Goal: Task Accomplishment & Management: Manage account settings

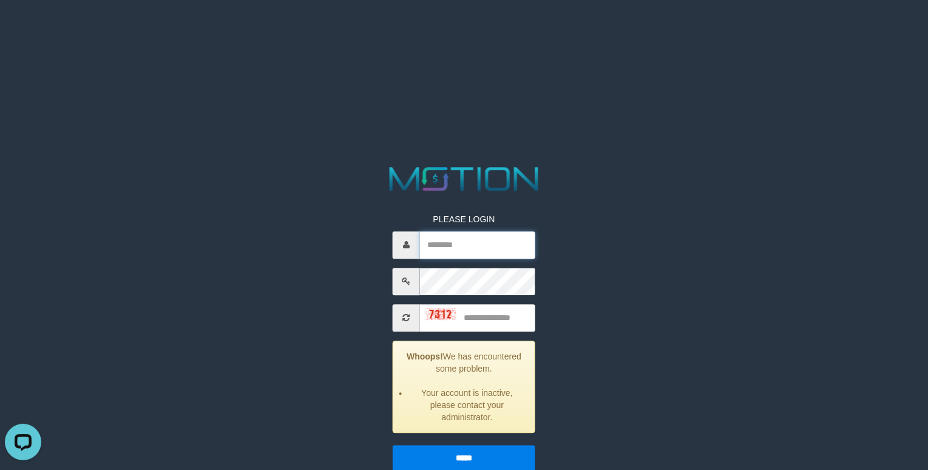
type input "**********"
click at [428, 319] on div at bounding box center [441, 313] width 30 height 13
click at [432, 313] on img at bounding box center [441, 314] width 30 height 12
click at [491, 316] on input "text" at bounding box center [477, 317] width 115 height 27
type input "****"
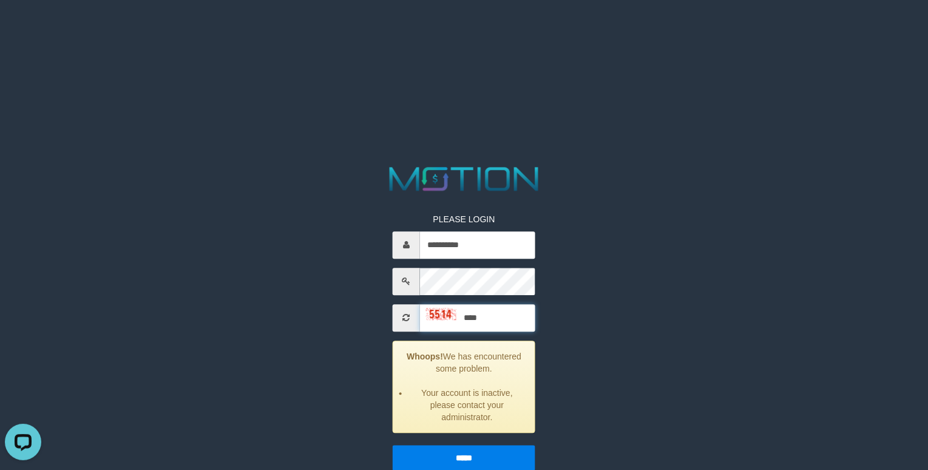
click at [393, 445] on input "*****" at bounding box center [464, 457] width 143 height 25
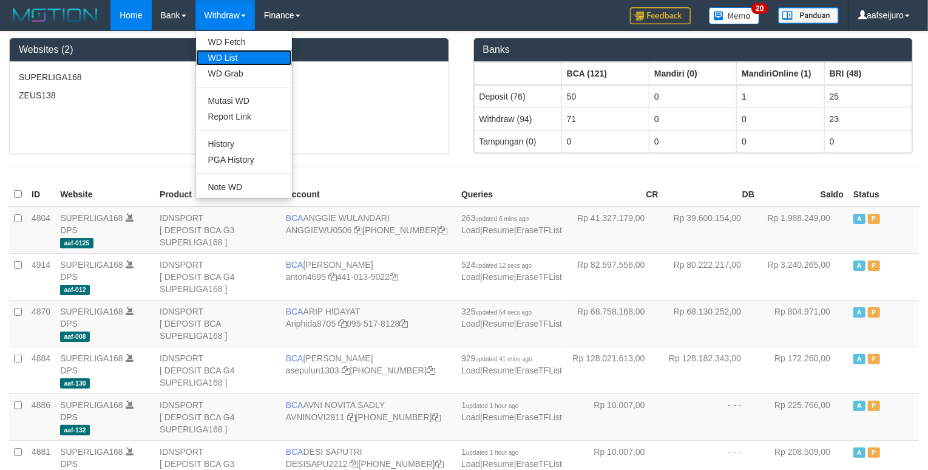
click at [245, 64] on link "WD List" at bounding box center [244, 58] width 96 height 16
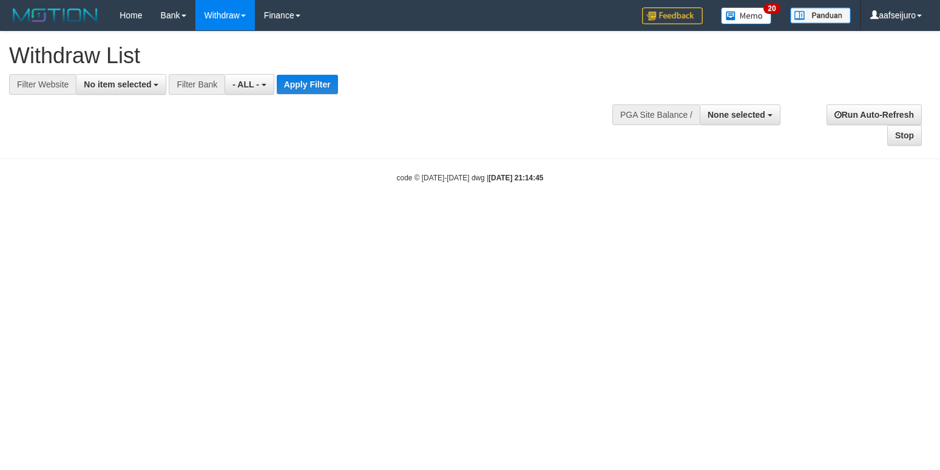
select select
click at [149, 87] on span "No item selected" at bounding box center [117, 84] width 67 height 10
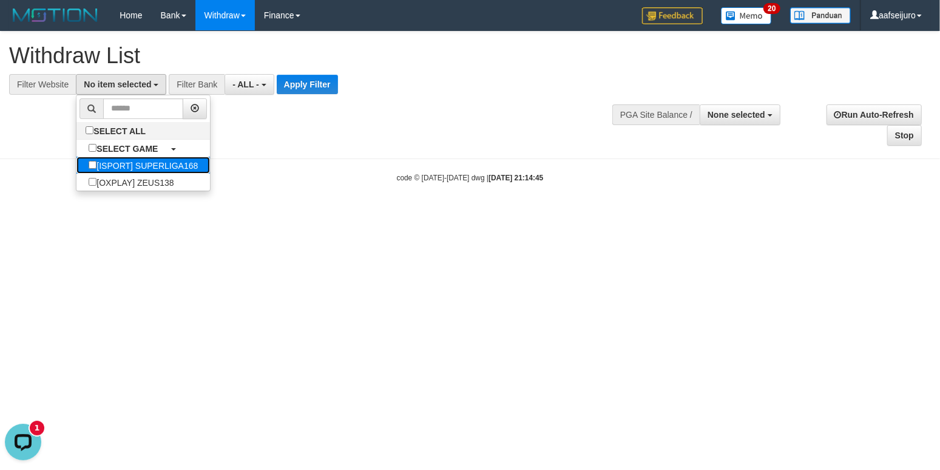
click at [181, 166] on label "[ISPORT] SUPERLIGA168" at bounding box center [142, 165] width 133 height 17
select select "***"
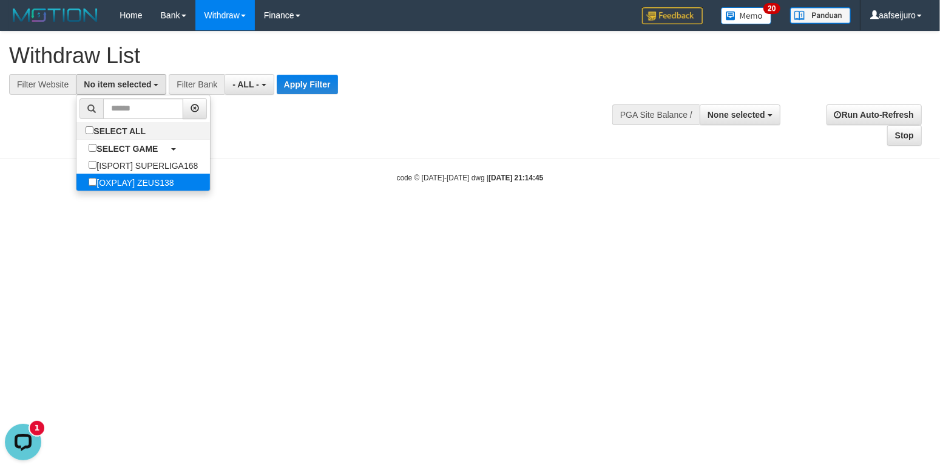
scroll to position [10, 0]
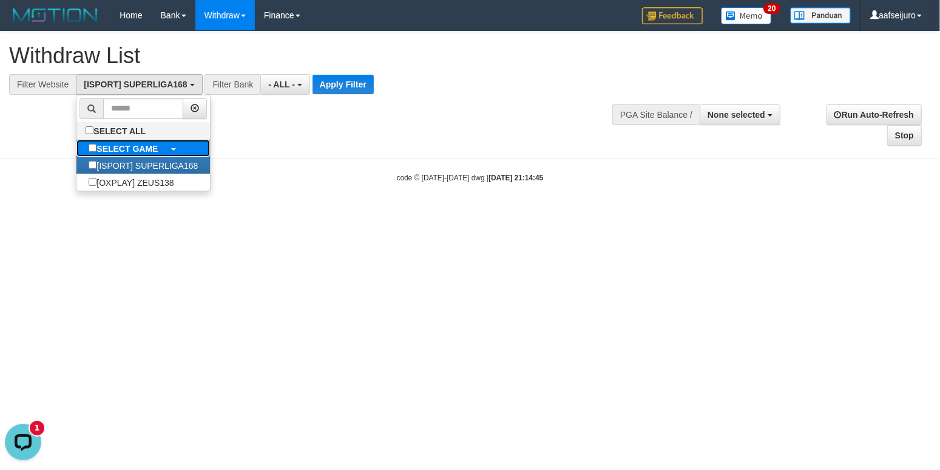
click at [142, 148] on b "SELECT GAME" at bounding box center [126, 149] width 61 height 10
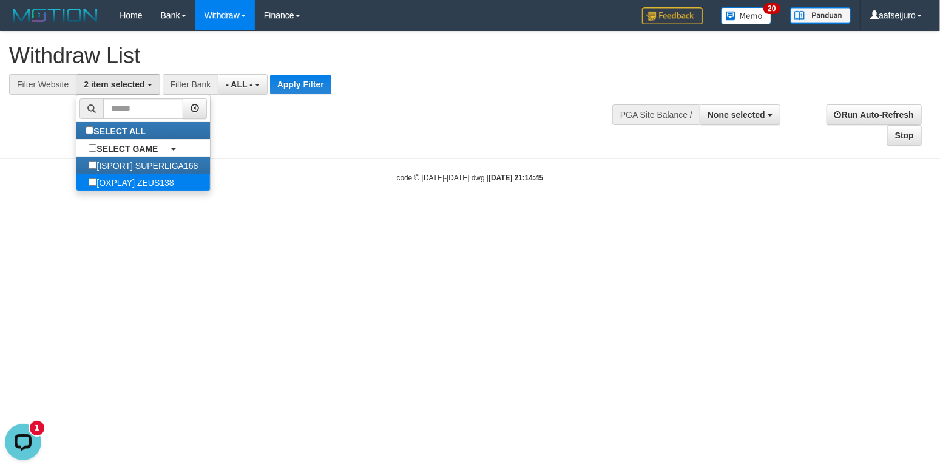
click at [114, 191] on label "[OXPLAY] ZEUS138" at bounding box center [130, 182] width 109 height 17
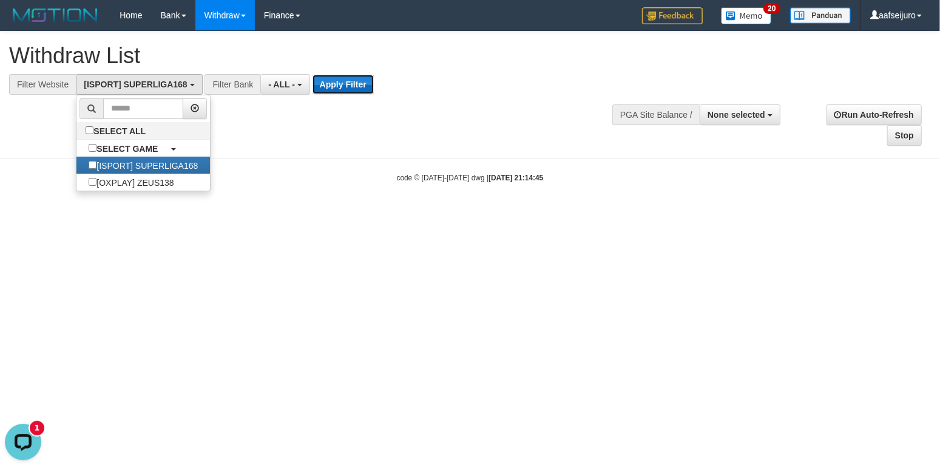
click at [353, 90] on button "Apply Filter" at bounding box center [342, 84] width 61 height 19
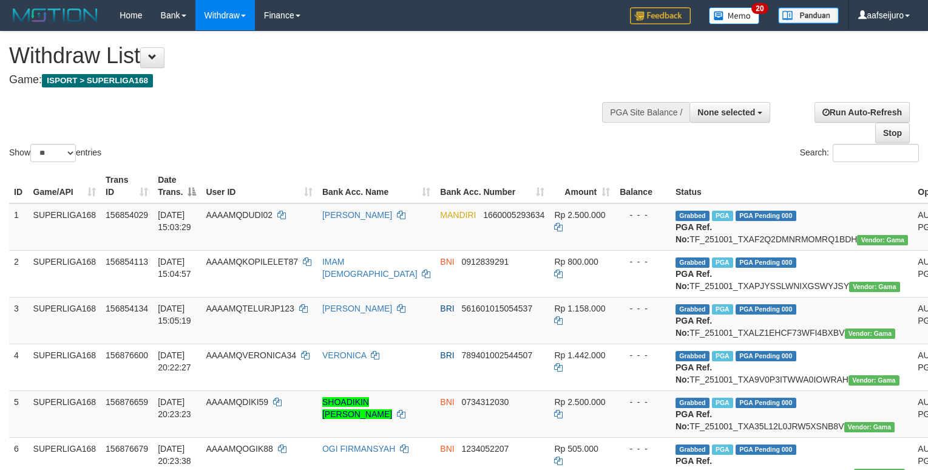
select select
select select "**"
select select
select select "**"
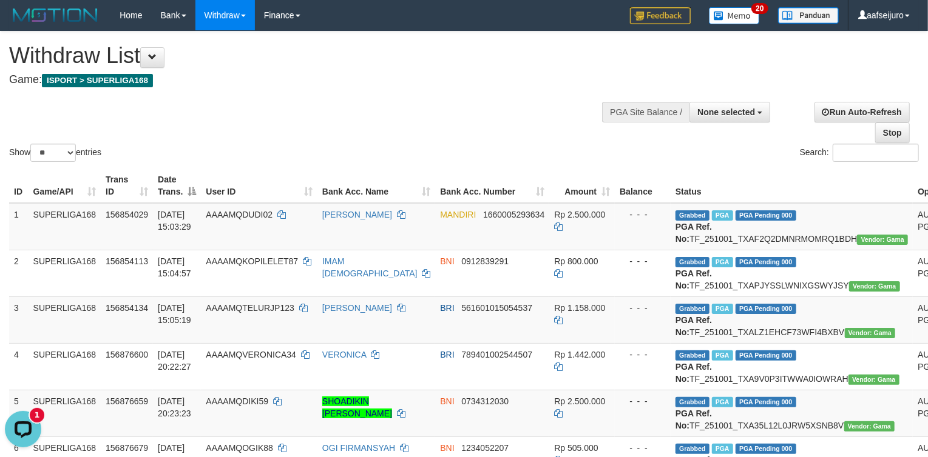
click at [380, 83] on h4 "Game: ISPORT > SUPERLIGA168" at bounding box center [307, 80] width 597 height 12
click at [146, 56] on button at bounding box center [152, 57] width 24 height 21
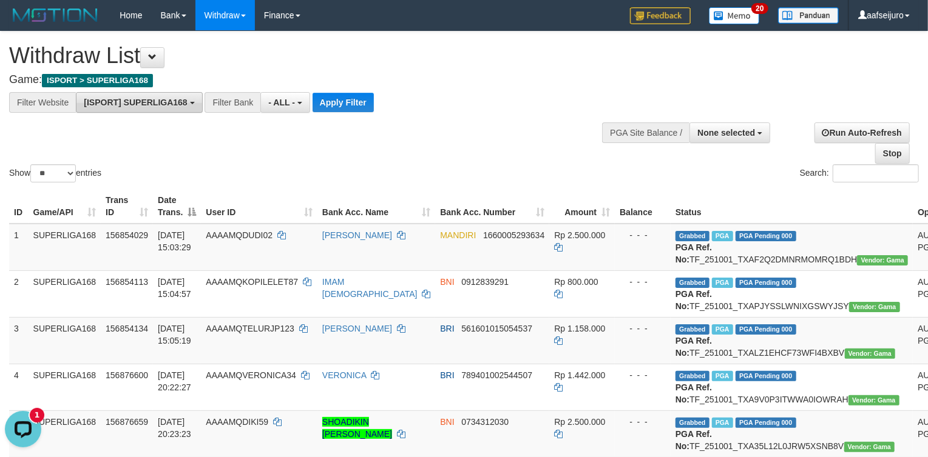
click at [142, 100] on span "[ISPORT] SUPERLIGA168" at bounding box center [135, 103] width 103 height 10
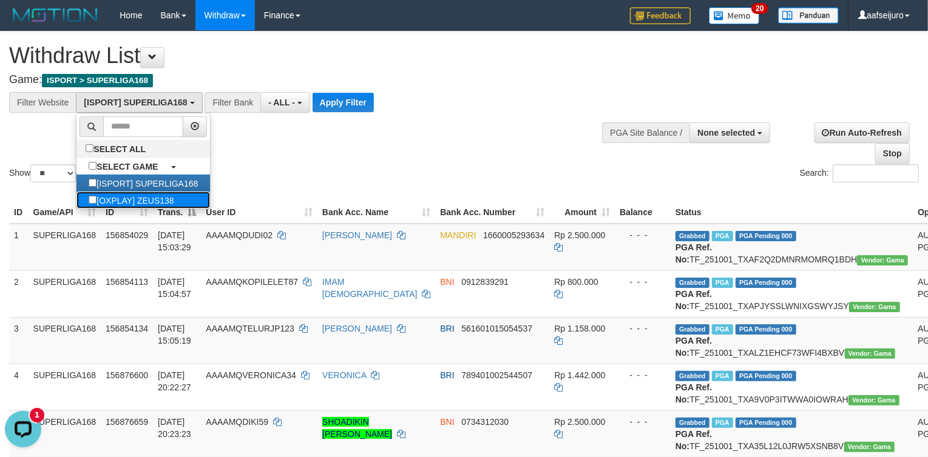
click at [175, 207] on label "[OXPLAY] ZEUS138" at bounding box center [130, 200] width 109 height 17
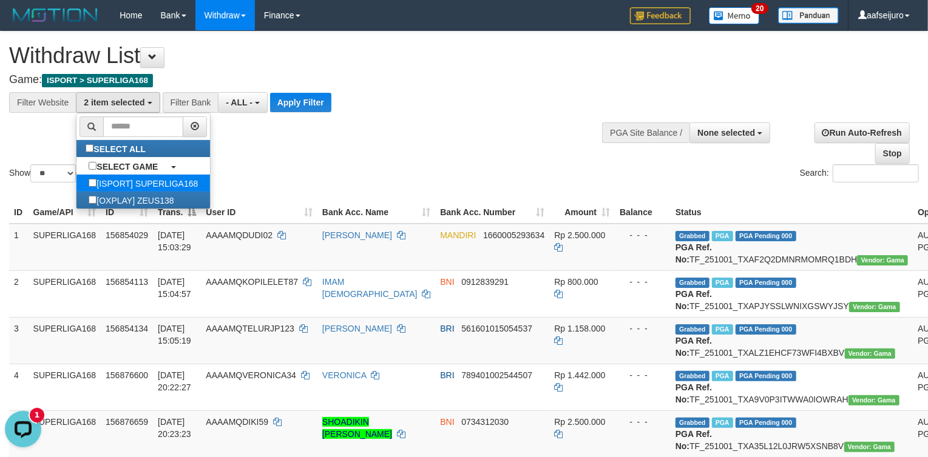
scroll to position [10, 0]
click at [184, 182] on label "[ISPORT] SUPERLIGA168" at bounding box center [142, 183] width 133 height 17
select select "***"
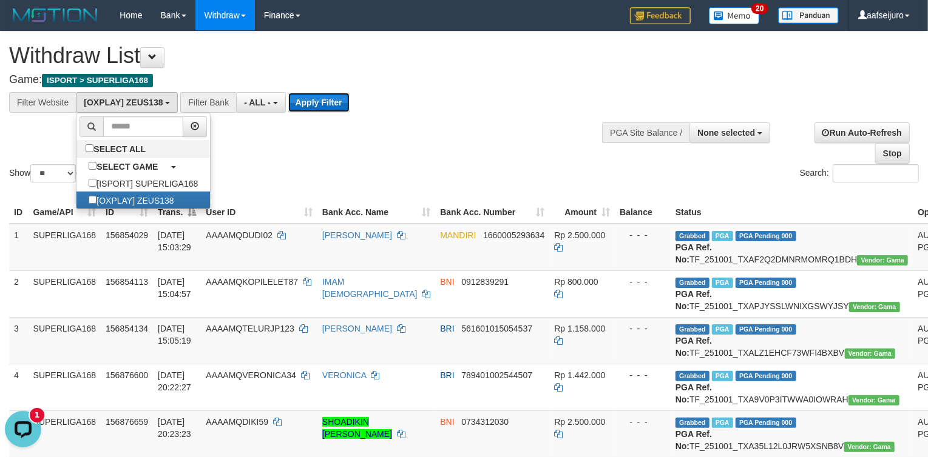
click at [330, 100] on button "Apply Filter" at bounding box center [318, 102] width 61 height 19
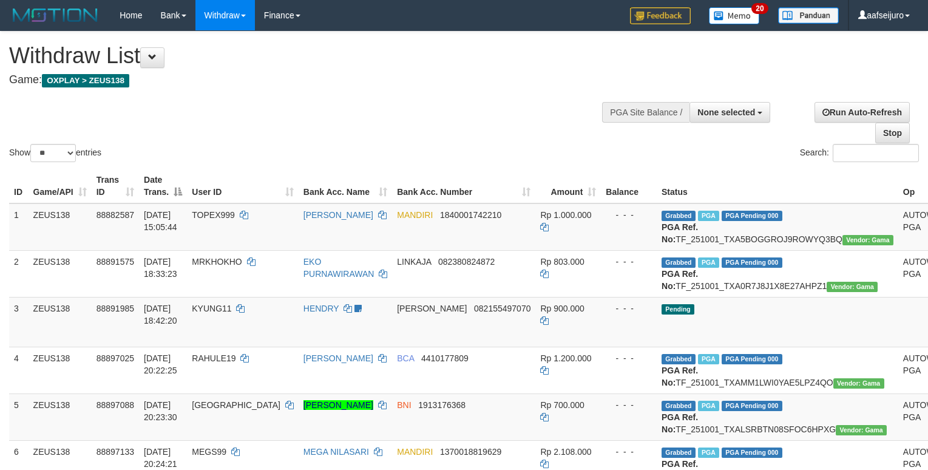
select select
select select "**"
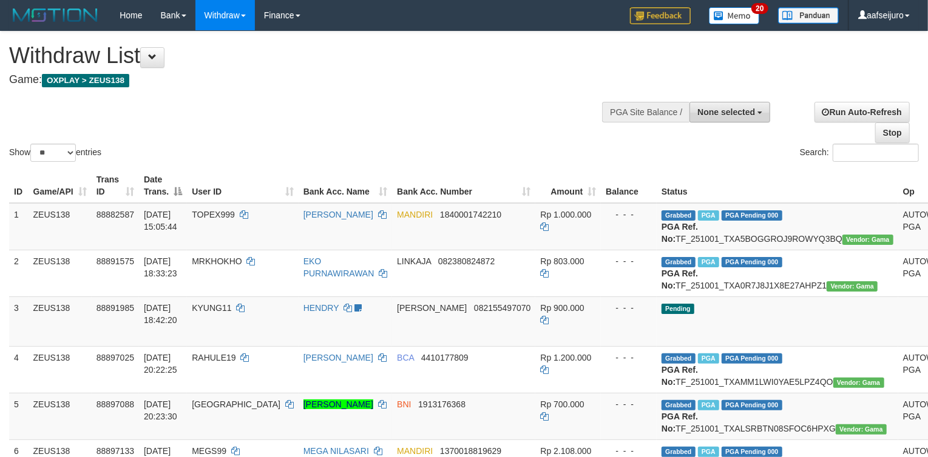
click at [744, 112] on span "None selected" at bounding box center [726, 112] width 58 height 10
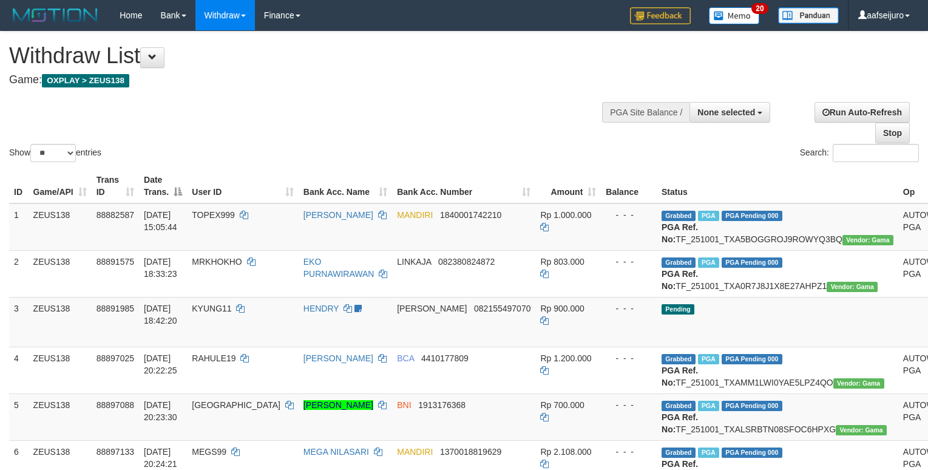
select select
select select "**"
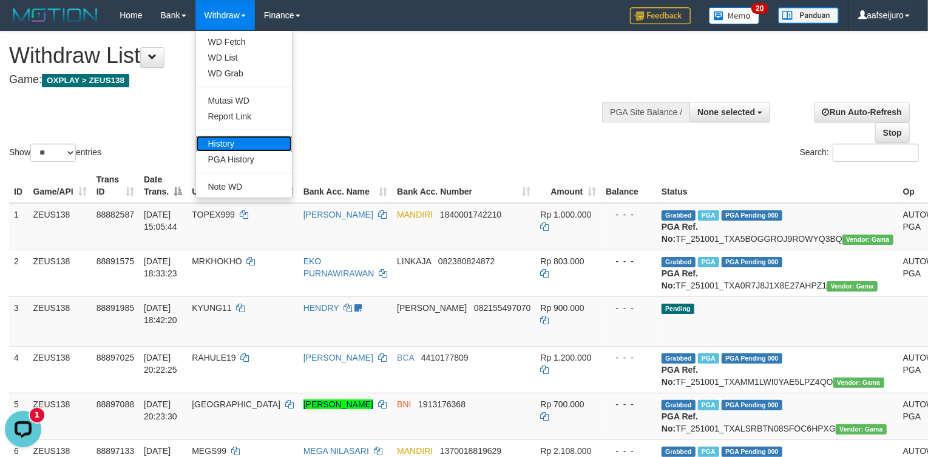
click at [260, 144] on link "History" at bounding box center [244, 144] width 96 height 16
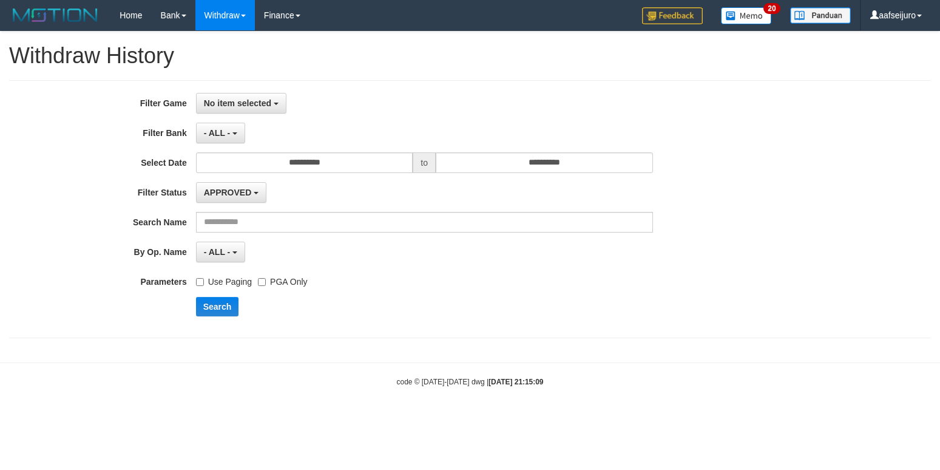
select select
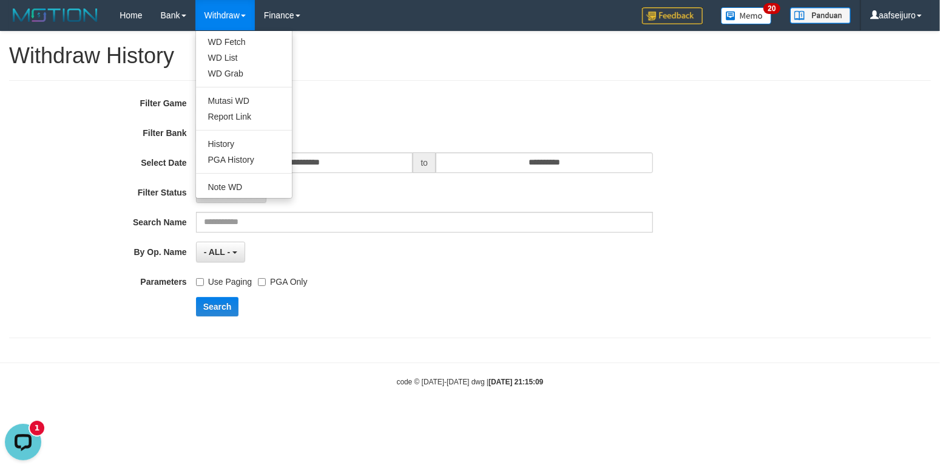
drag, startPoint x: 240, startPoint y: 32, endPoint x: 238, endPoint y: 39, distance: 8.3
click at [239, 36] on ul "WD Fetch WD List WD Grab Mutasi WD Report Link History PGA History Note WD" at bounding box center [243, 114] width 97 height 168
click at [243, 47] on link "WD Fetch" at bounding box center [244, 42] width 96 height 16
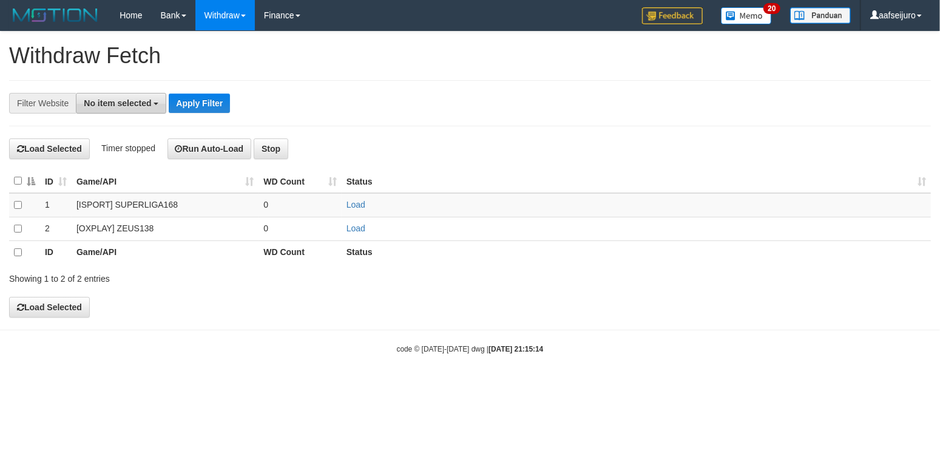
click at [132, 107] on span "No item selected" at bounding box center [117, 103] width 67 height 10
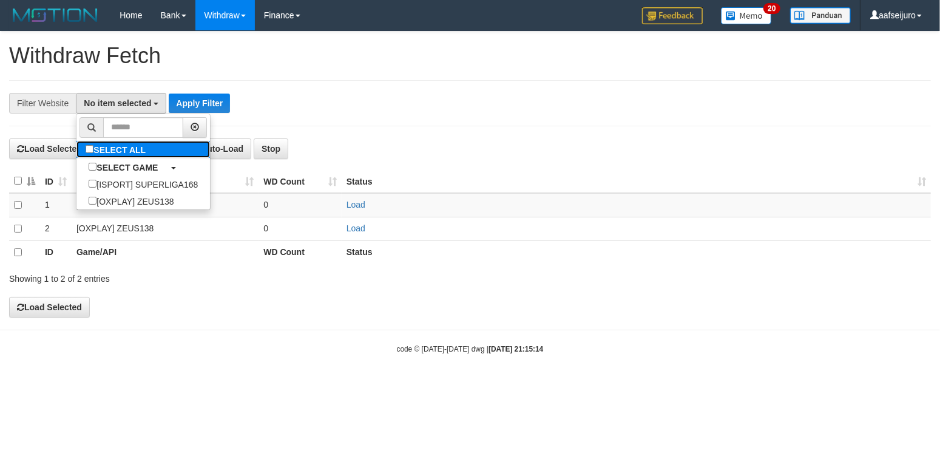
click at [144, 158] on label "SELECT ALL" at bounding box center [116, 149] width 81 height 17
select select "***"
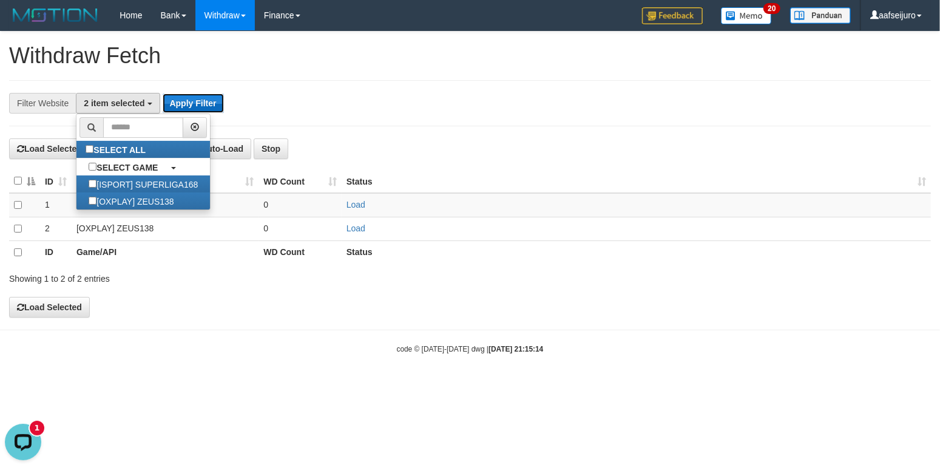
click at [194, 96] on button "Apply Filter" at bounding box center [193, 102] width 61 height 19
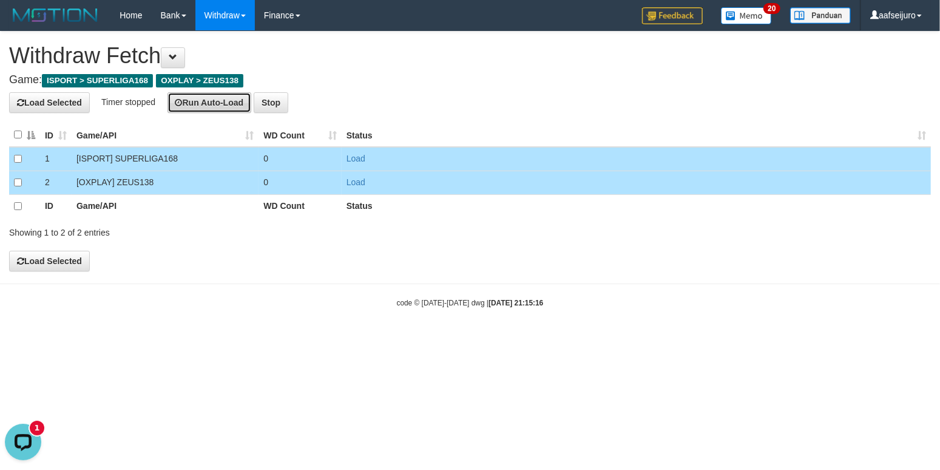
click at [231, 103] on button "Run Auto-Load" at bounding box center [209, 102] width 84 height 21
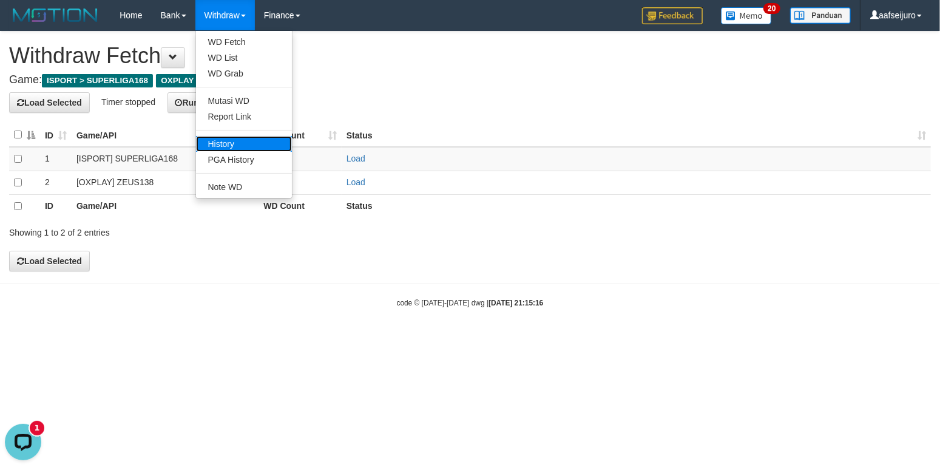
click at [237, 149] on link "History" at bounding box center [244, 144] width 96 height 16
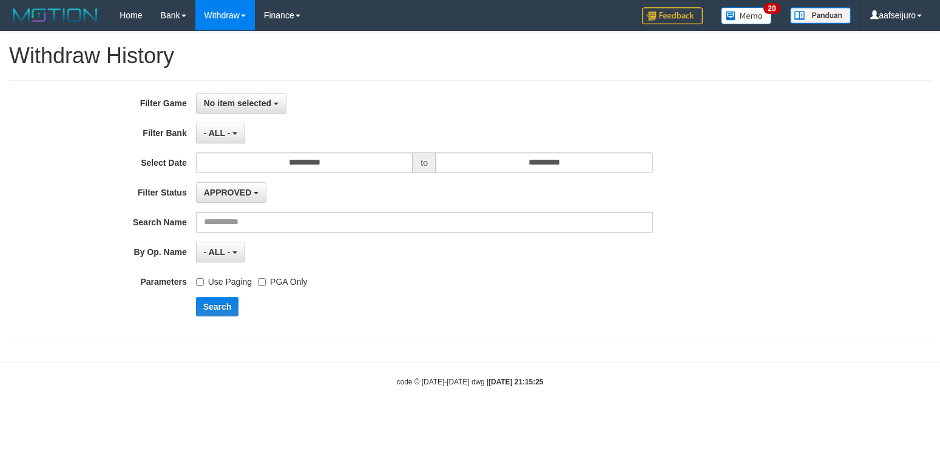
select select
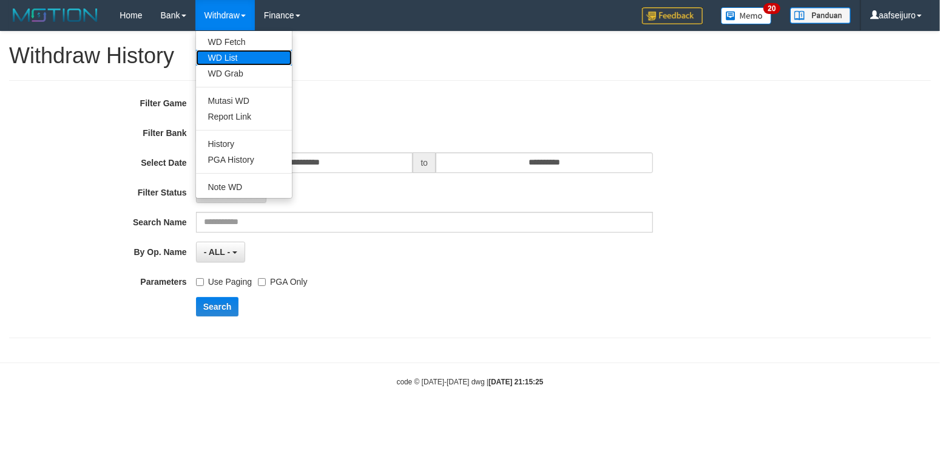
click at [240, 63] on link "WD List" at bounding box center [244, 58] width 96 height 16
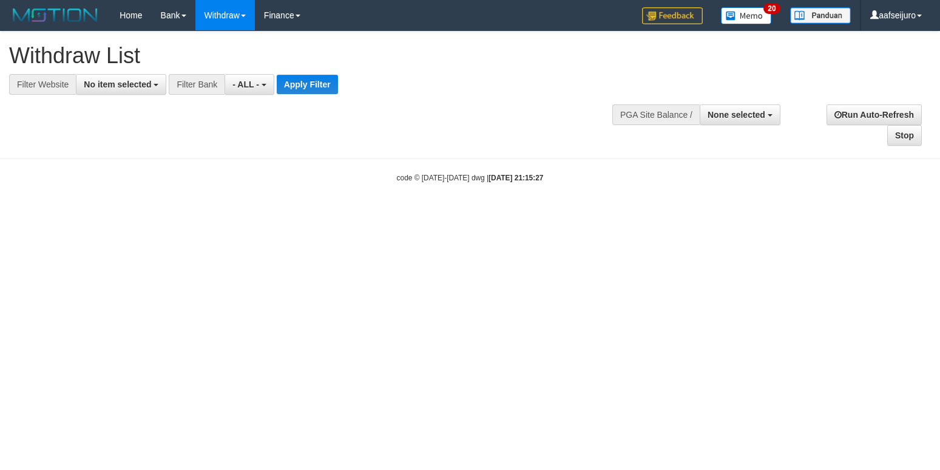
select select
click at [723, 112] on span "None selected" at bounding box center [736, 115] width 58 height 10
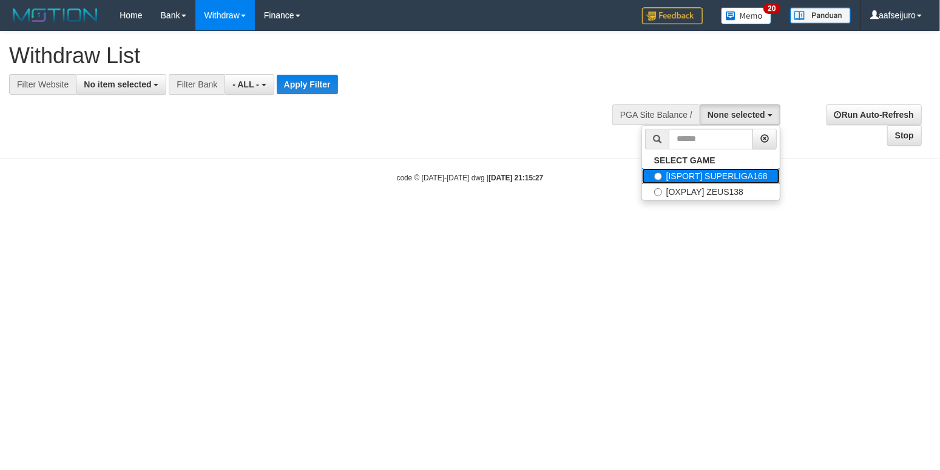
click at [726, 178] on label "[ISPORT] SUPERLIGA168" at bounding box center [711, 176] width 138 height 16
select select "***"
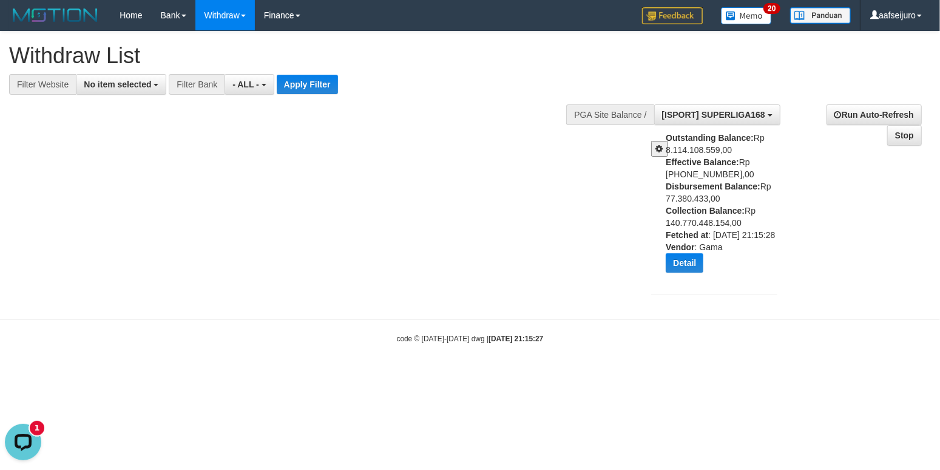
click at [669, 146] on div "Outstanding Balance: Rp 8.114.108.559,00 Effective Balance: Rp 10.623.234.619,0…" at bounding box center [726, 207] width 120 height 150
click at [661, 149] on span at bounding box center [659, 148] width 7 height 8
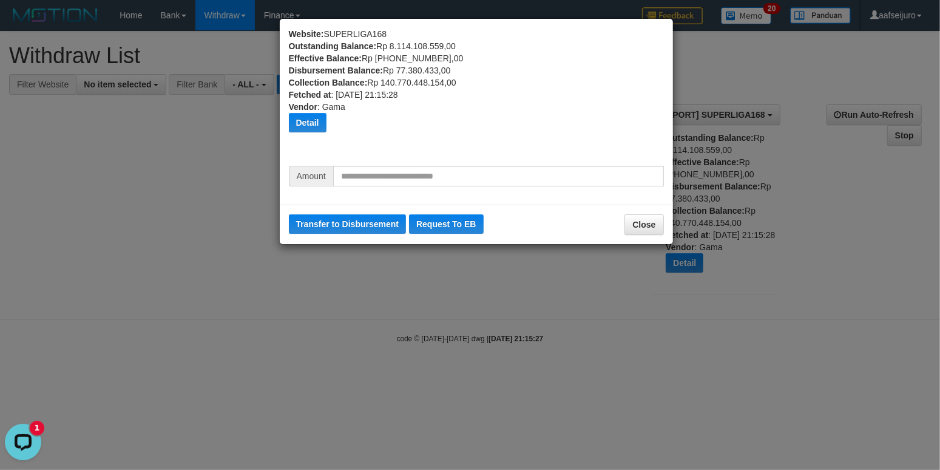
drag, startPoint x: 364, startPoint y: 157, endPoint x: 376, endPoint y: 177, distance: 23.9
click at [365, 158] on div "Website: SUPERLIGA168 Outstanding Balance: Rp 8.114.108.559,00 Effective Balanc…" at bounding box center [476, 97] width 375 height 138
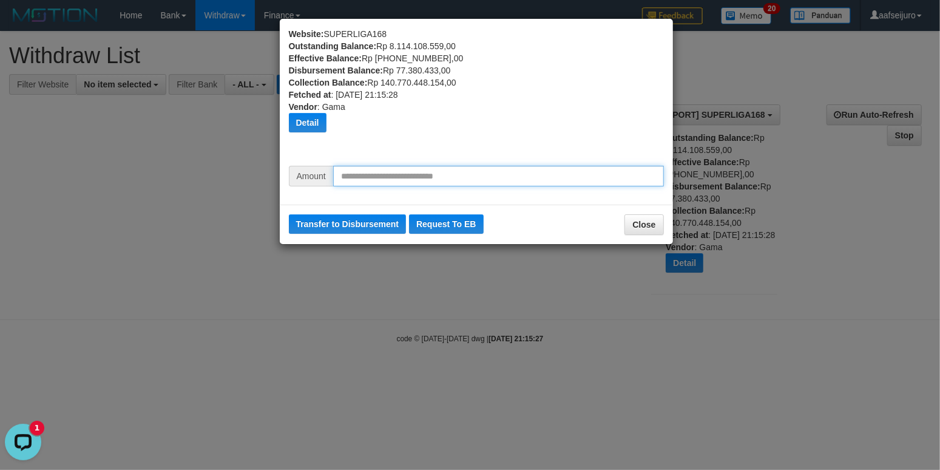
drag, startPoint x: 376, startPoint y: 177, endPoint x: 388, endPoint y: 194, distance: 20.9
click at [376, 177] on input "text" at bounding box center [498, 176] width 331 height 21
type input "*********"
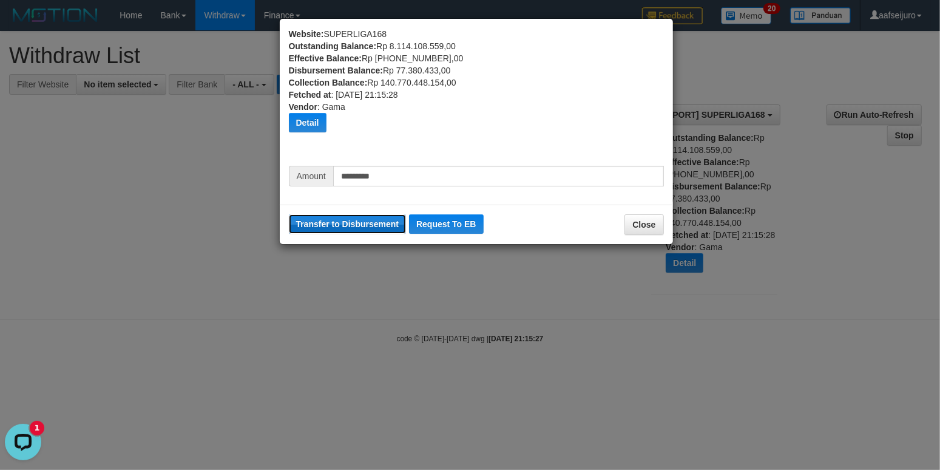
click at [379, 227] on button "Transfer to Disbursement" at bounding box center [348, 223] width 118 height 19
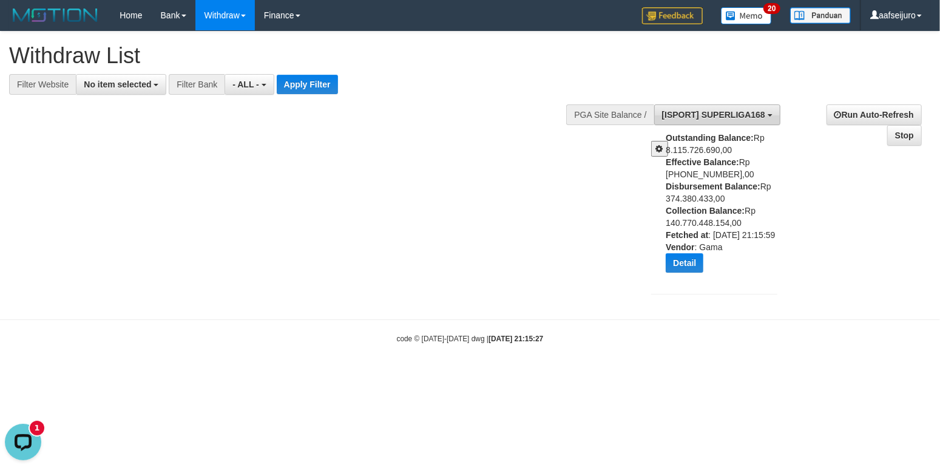
click at [770, 110] on button "[ISPORT] SUPERLIGA168" at bounding box center [717, 114] width 126 height 21
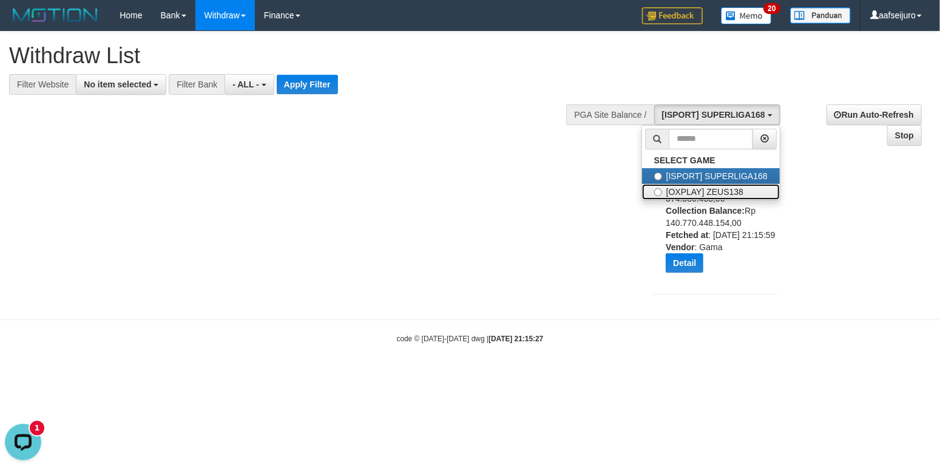
click at [690, 199] on label "[OXPLAY] ZEUS138" at bounding box center [711, 192] width 138 height 16
select select "***"
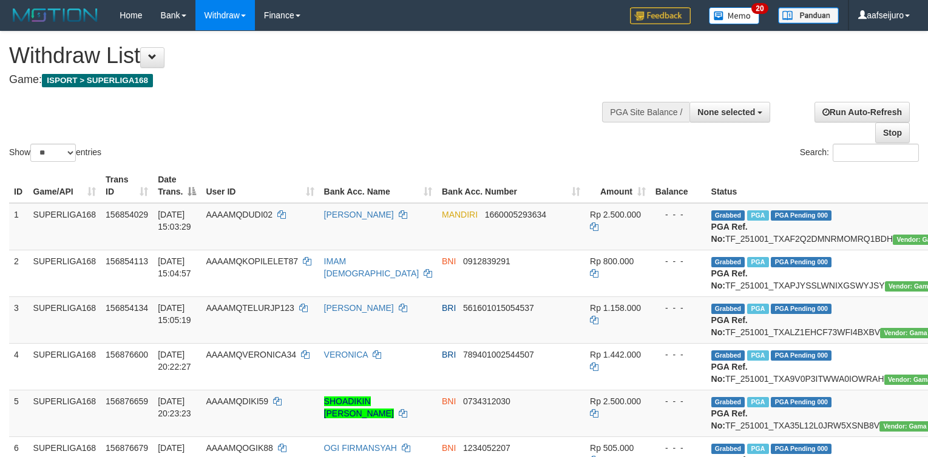
select select
select select "**"
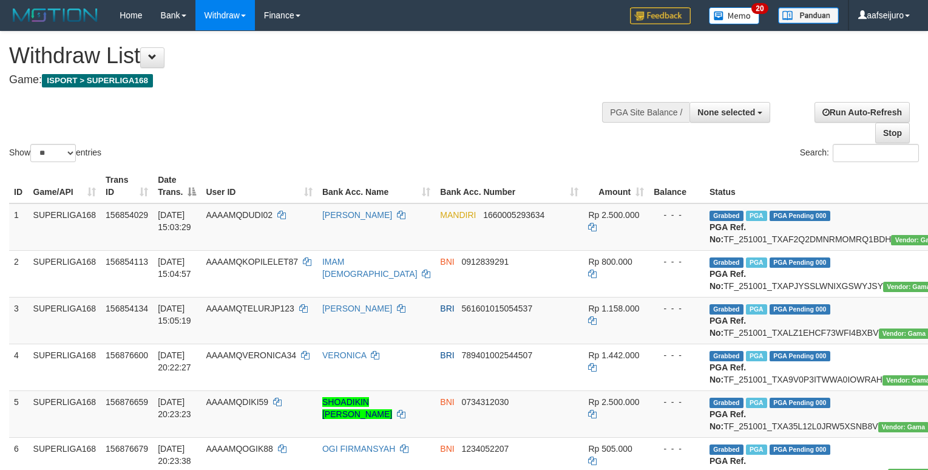
select select
select select "**"
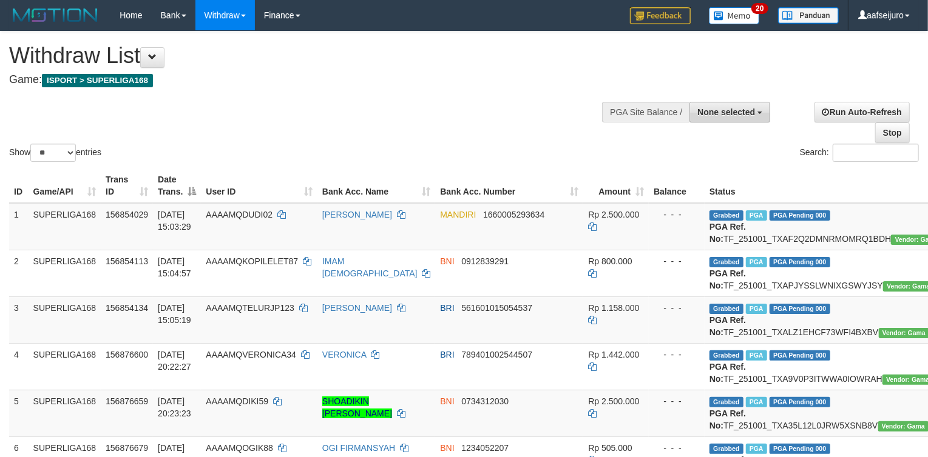
click at [755, 121] on button "None selected" at bounding box center [729, 112] width 81 height 21
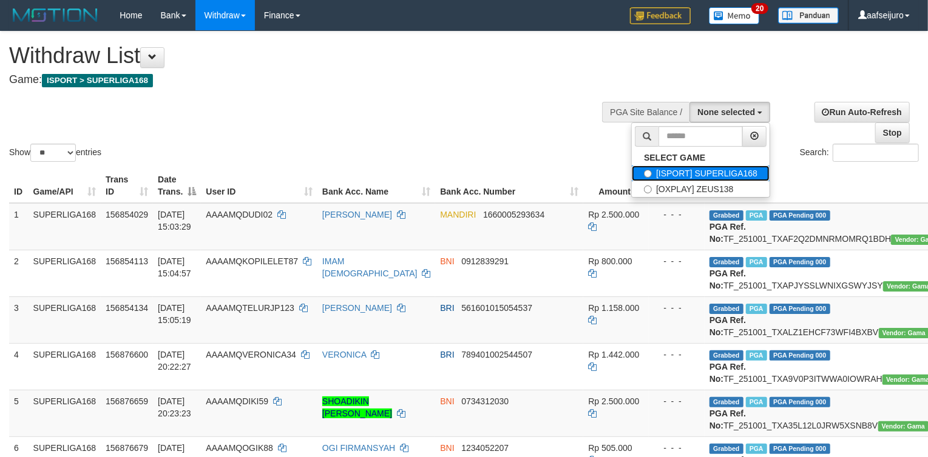
click at [728, 166] on label "[ISPORT] SUPERLIGA168" at bounding box center [701, 174] width 138 height 16
select select "***"
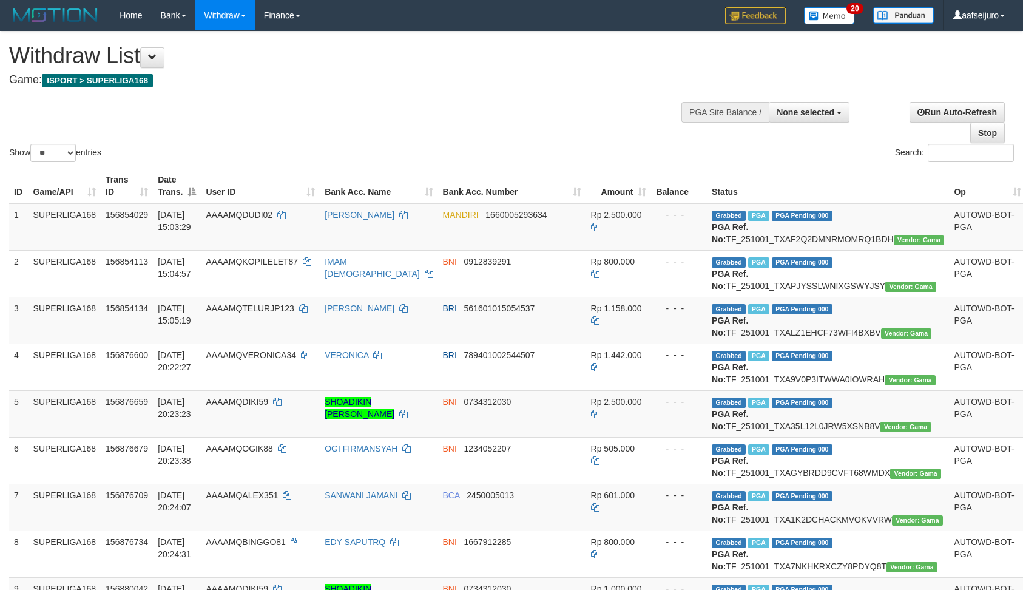
select select
select select "**"
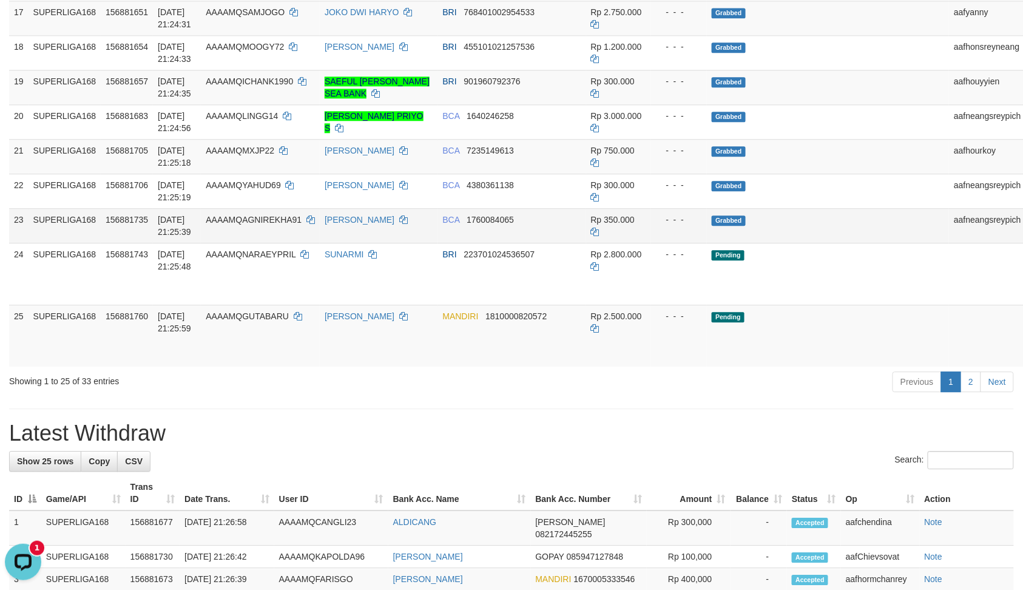
scroll to position [1213, 0]
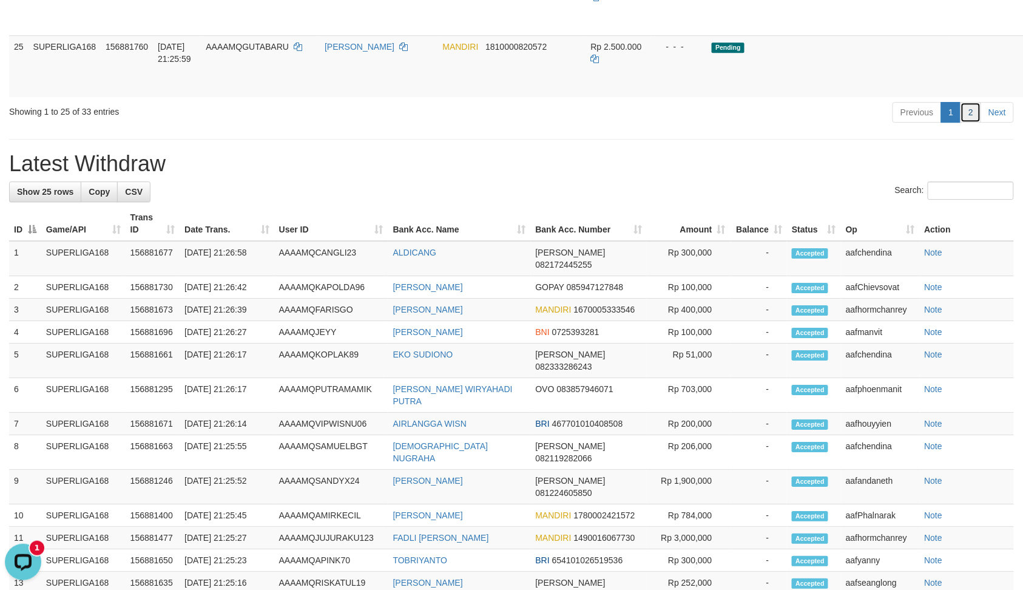
click at [979, 123] on link "2" at bounding box center [970, 112] width 21 height 21
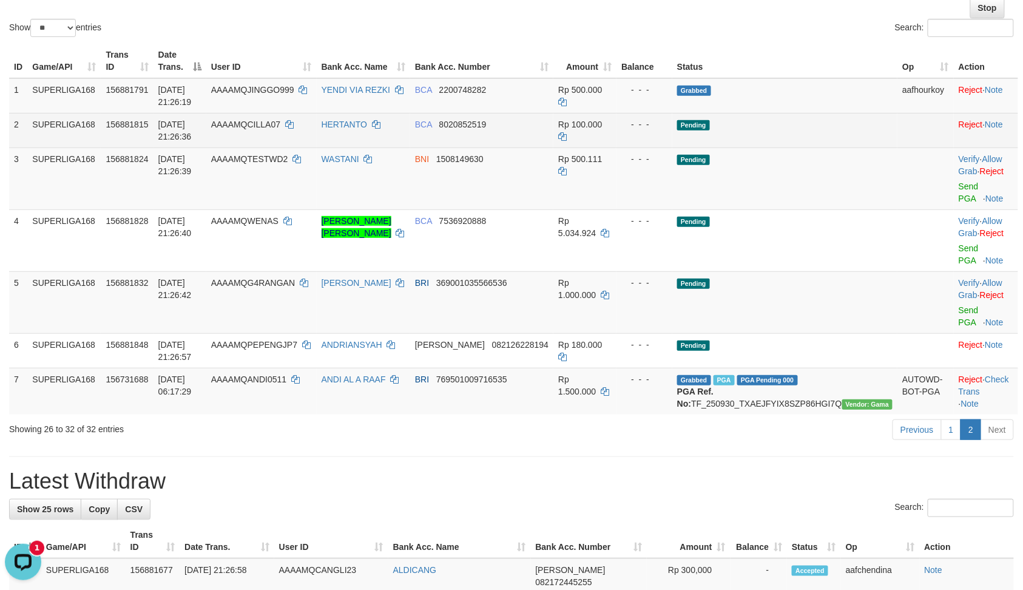
scroll to position [0, 0]
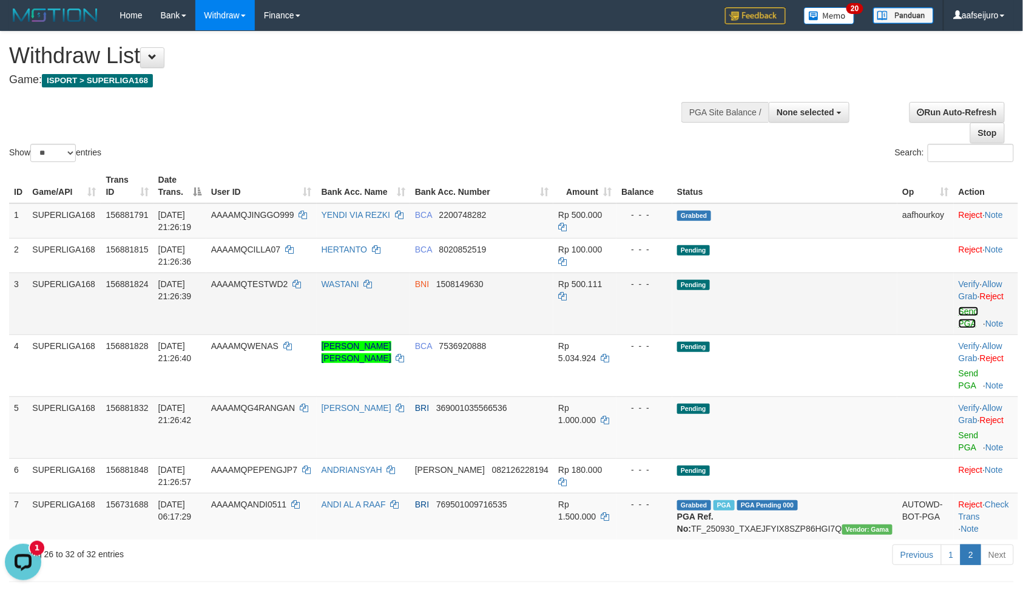
click at [959, 325] on link "Send PGA" at bounding box center [969, 317] width 20 height 22
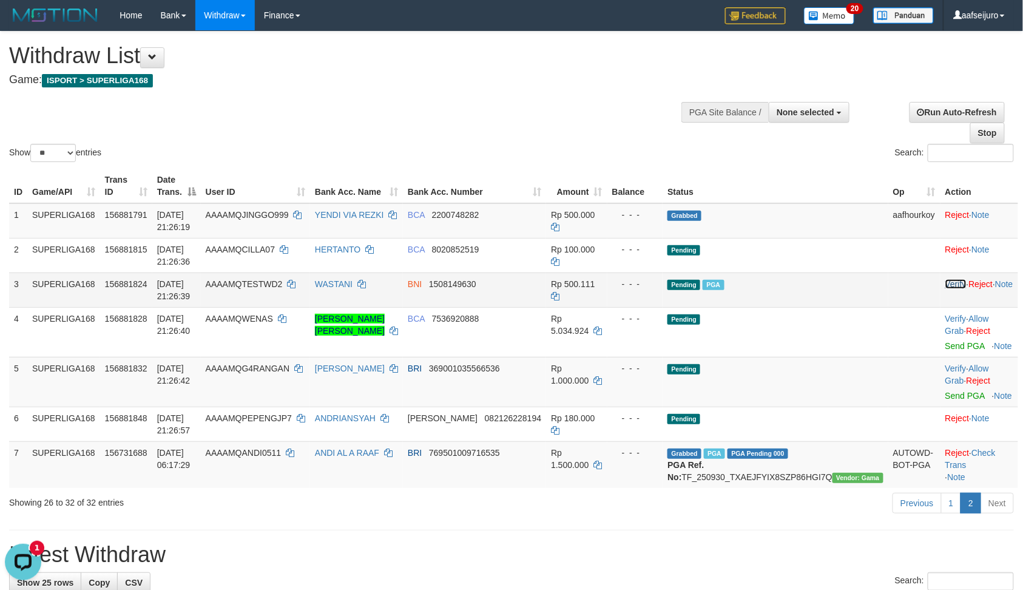
click at [945, 280] on link "Verify" at bounding box center [955, 284] width 21 height 10
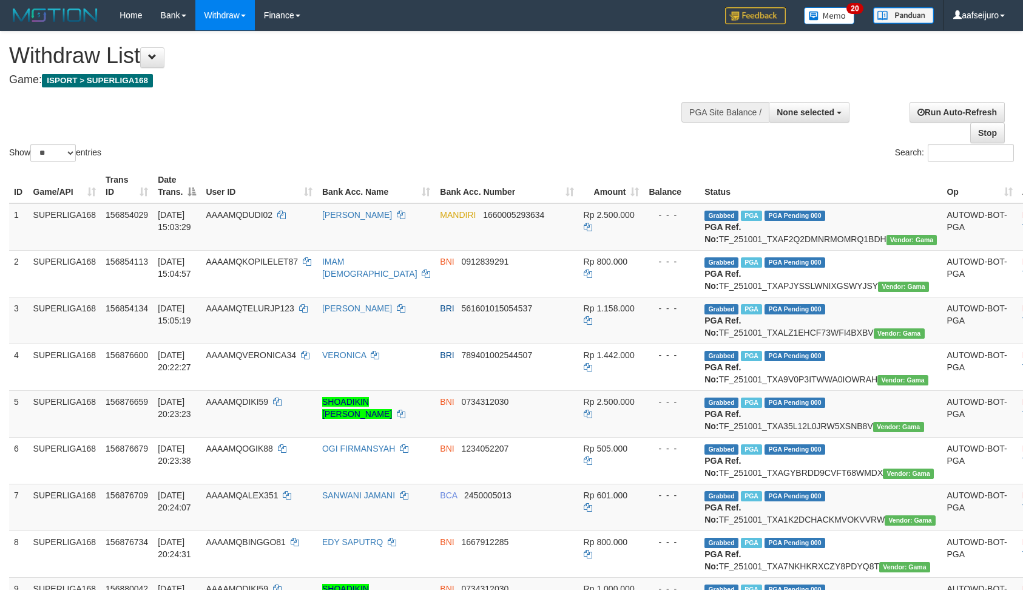
select select
select select "**"
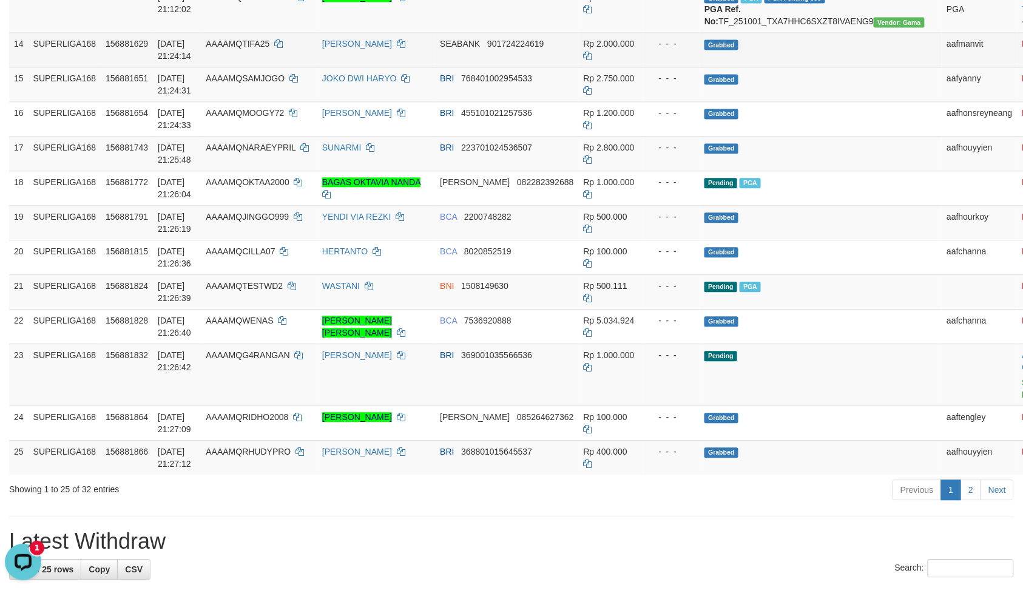
scroll to position [647, 0]
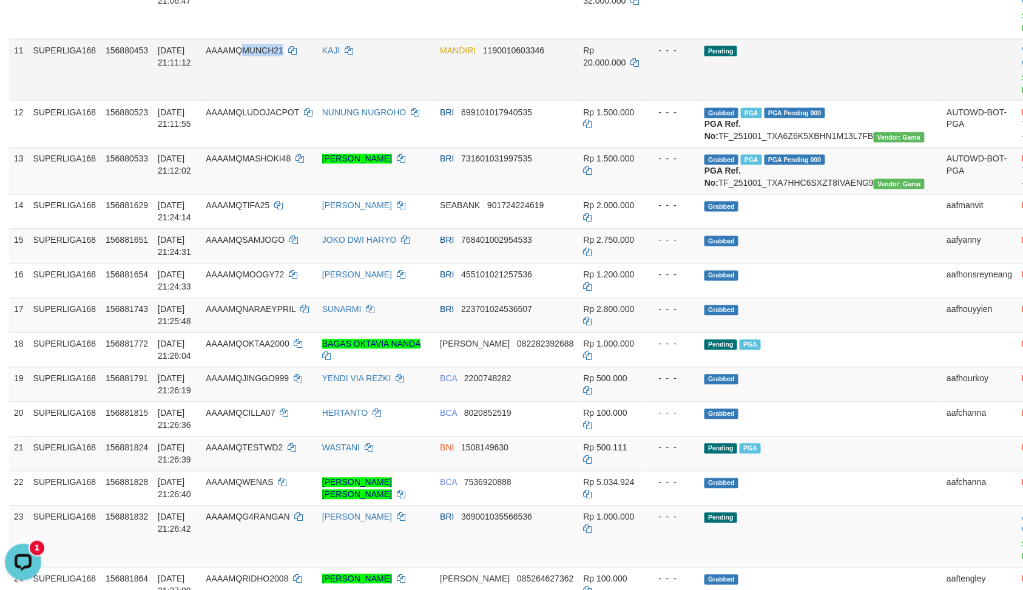
drag, startPoint x: 268, startPoint y: 163, endPoint x: 309, endPoint y: 169, distance: 41.6
click at [309, 101] on td "AAAAMQMUNCH21" at bounding box center [259, 70] width 116 height 62
copy span "MUNCH21"
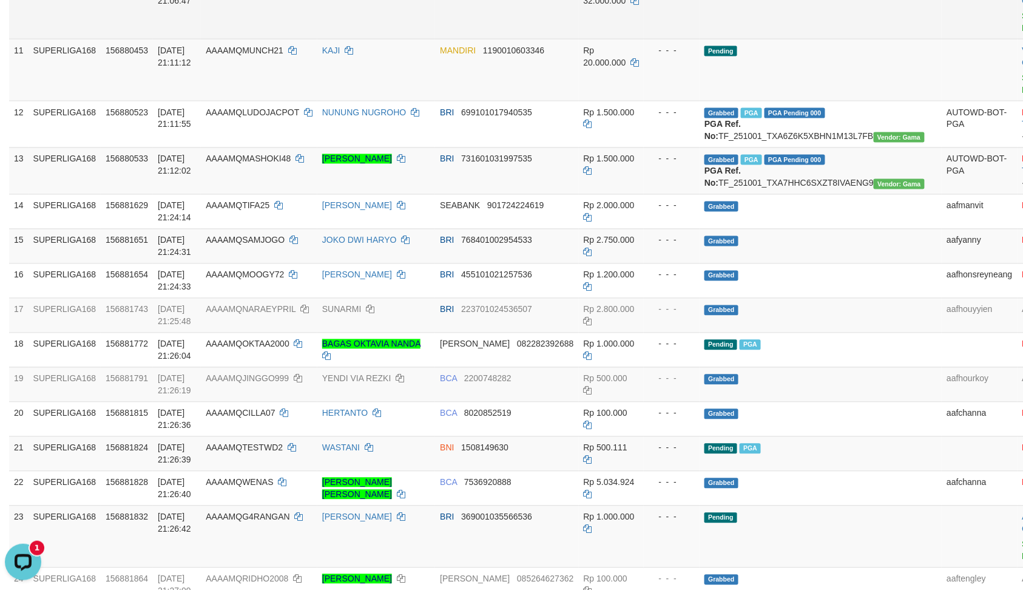
drag, startPoint x: 268, startPoint y: 99, endPoint x: 326, endPoint y: 121, distance: 62.2
click at [317, 39] on td "AAAAMQJAMUR420" at bounding box center [259, 8] width 116 height 62
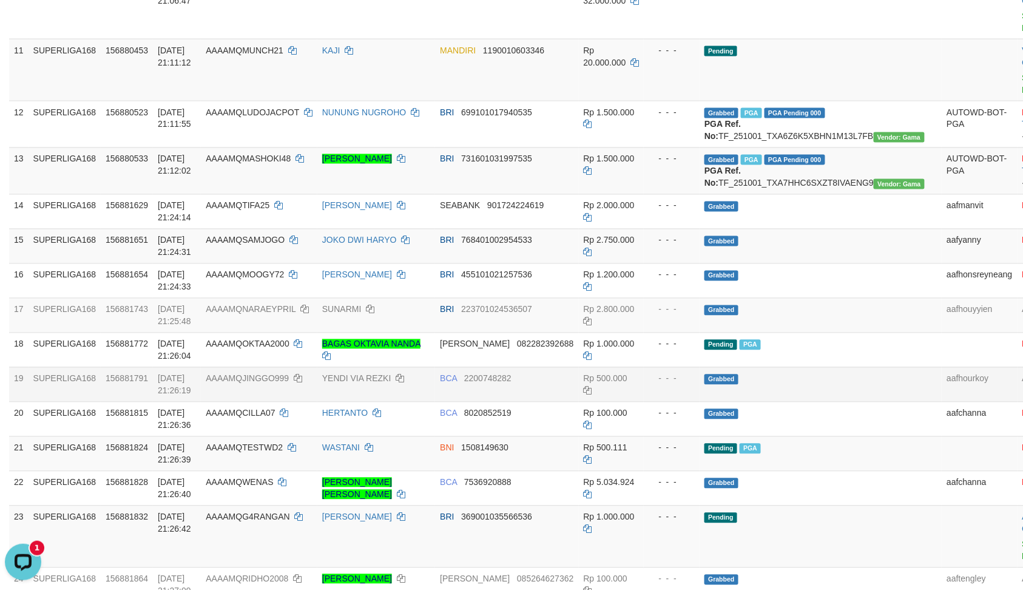
copy td "JAMUR420"
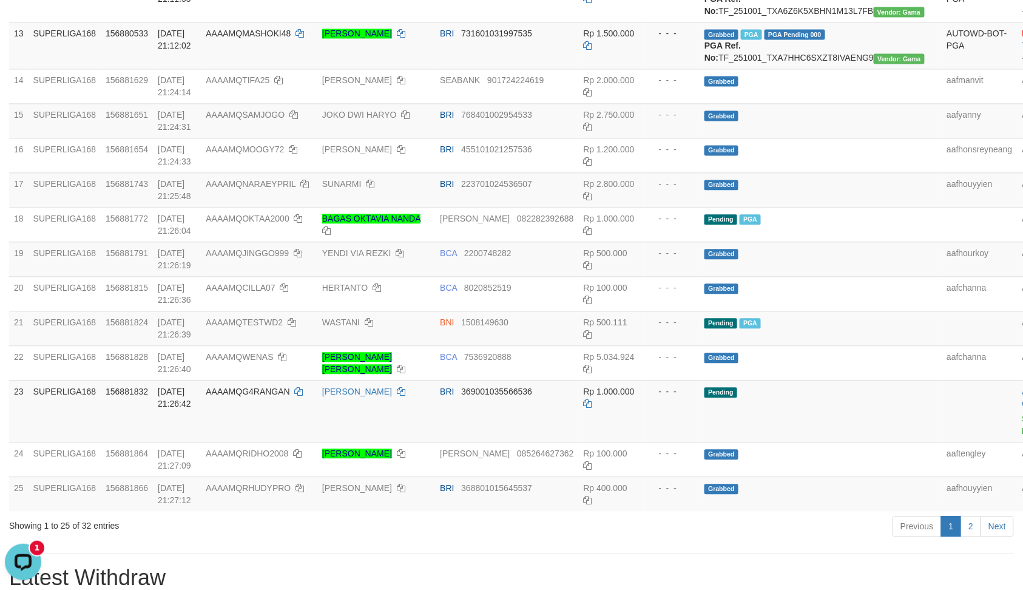
scroll to position [566, 0]
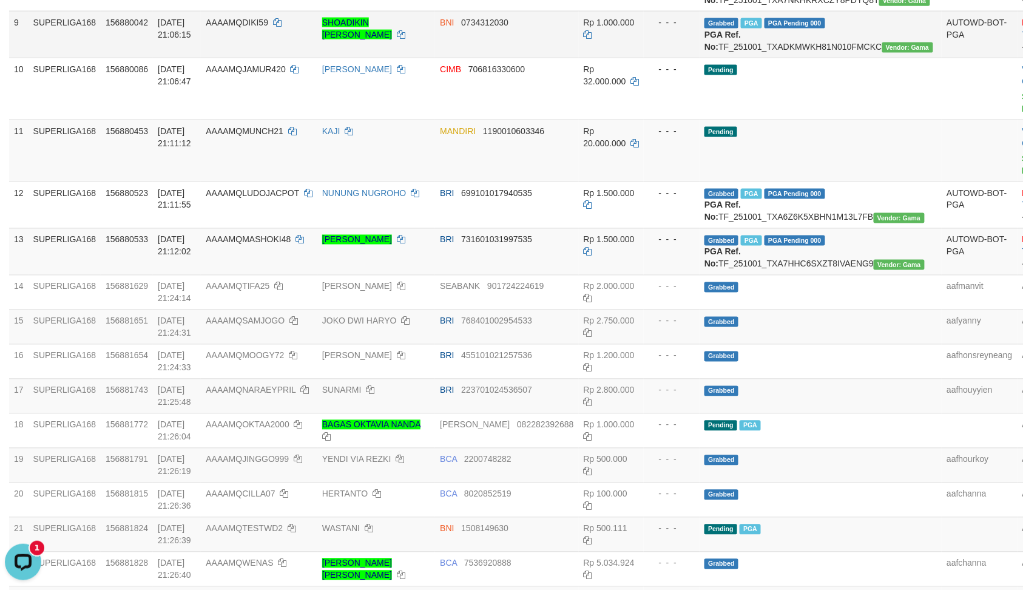
click at [191, 39] on span "01/10/2025 21:06:15" at bounding box center [174, 29] width 33 height 22
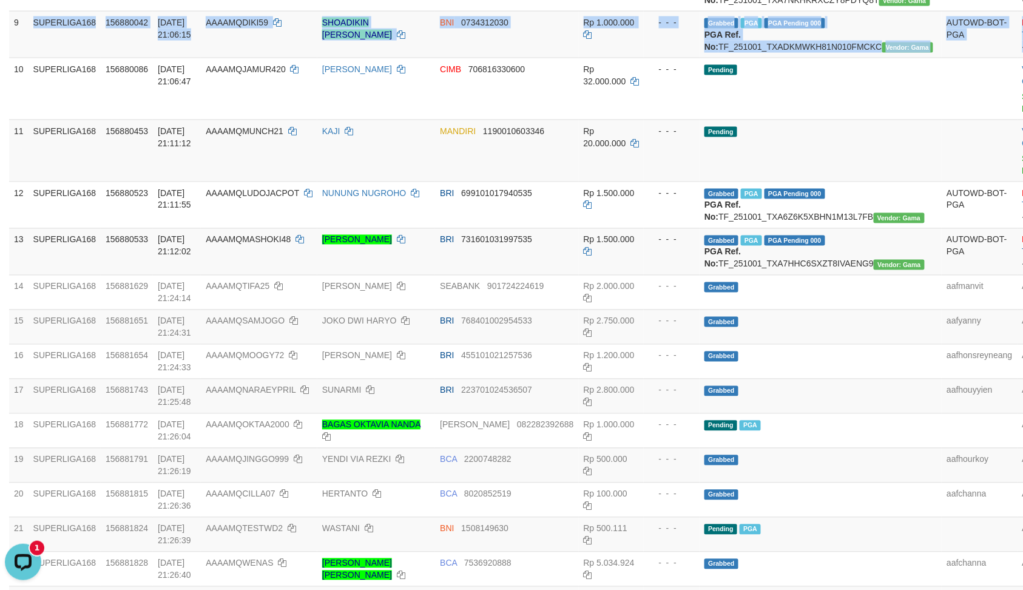
drag, startPoint x: 27, startPoint y: 113, endPoint x: 1031, endPoint y: 122, distance: 1004.7
click at [974, 58] on tr "9 SUPERLIGA168 156880042 01/10/2025 21:06:15 AAAAMQDIKI59 SHOADIKIN MUHAMMAD NU…" at bounding box center [543, 34] width 1068 height 47
copy tr "SUPERLIGA168 156880042 01/10/2025 21:06:15 AAAAMQDIKI59 SHOADIKIN MUHAMMAD NUR …"
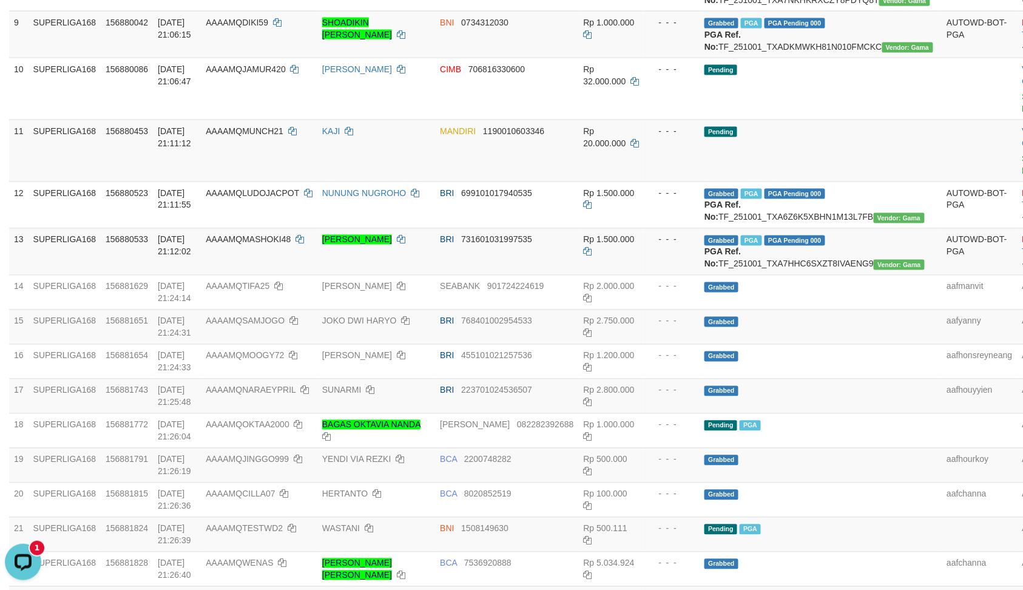
click at [6, 123] on div "ID Game/API Trans ID Date Trans. User ID Bank Acc. Name Bank Acc. Number Amount…" at bounding box center [511, 160] width 1023 height 1122
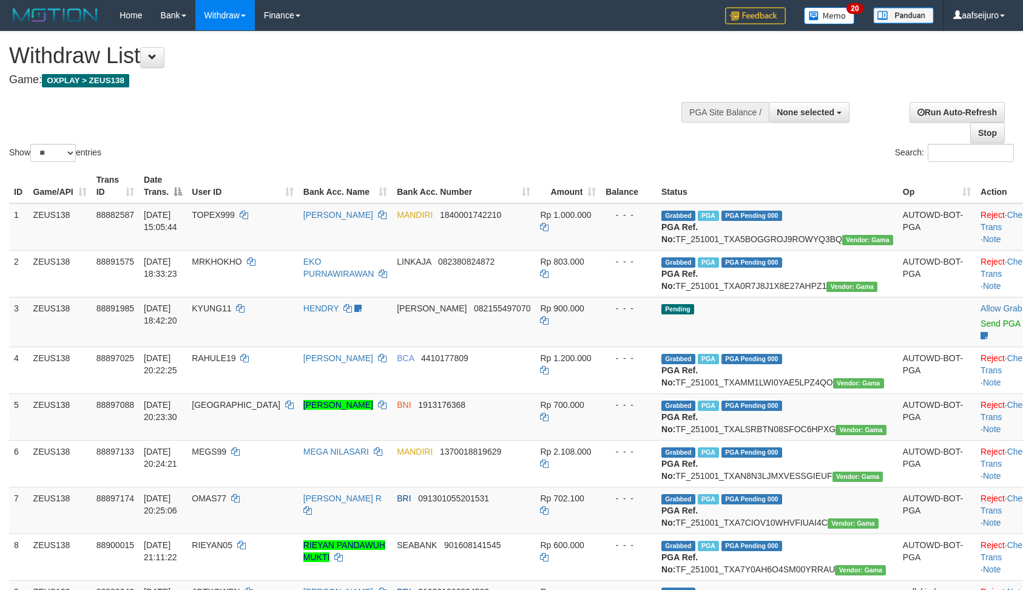
select select
select select "**"
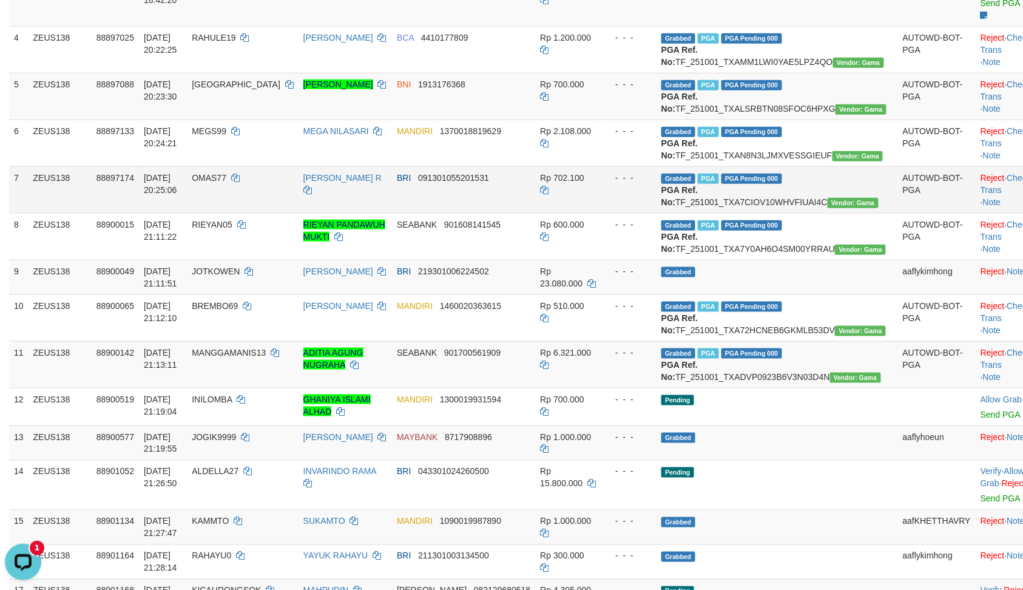
scroll to position [323, 0]
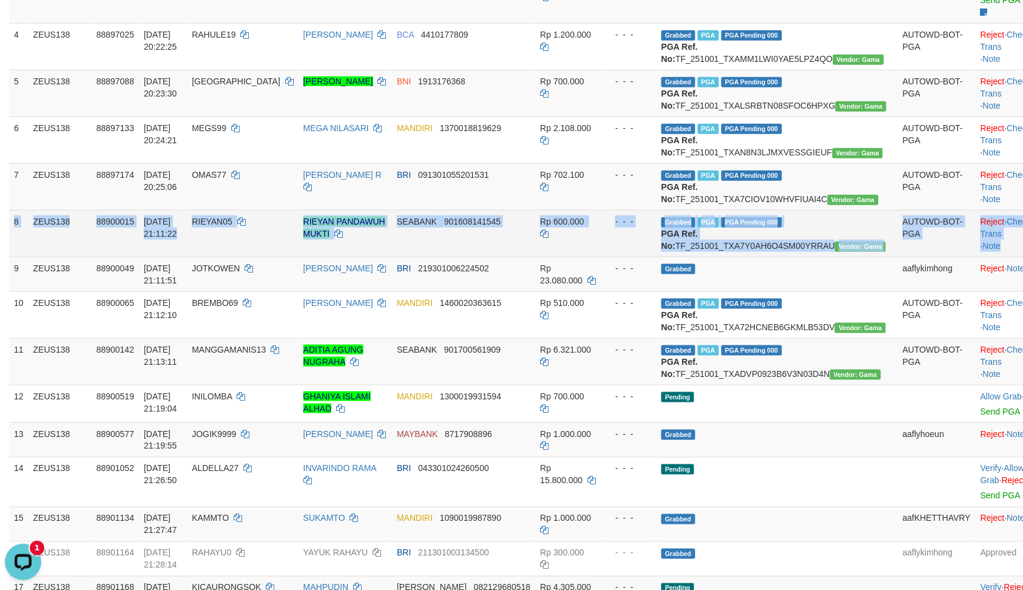
copy tr "8 ZEUS138 88900015 [DATE] 21:11:22 RIEYAN05 RIEYAN PANDAWUH MUKTI SEABANK 90160…"
drag, startPoint x: 15, startPoint y: 280, endPoint x: 980, endPoint y: 306, distance: 966.2
click at [977, 257] on tr "8 ZEUS138 88900015 [DATE] 21:11:22 RIEYAN05 RIEYAN PANDAWUH MUKTI SEABANK 90160…" at bounding box center [531, 233] width 1044 height 47
click at [220, 257] on td "RIEYAN05" at bounding box center [243, 233] width 112 height 47
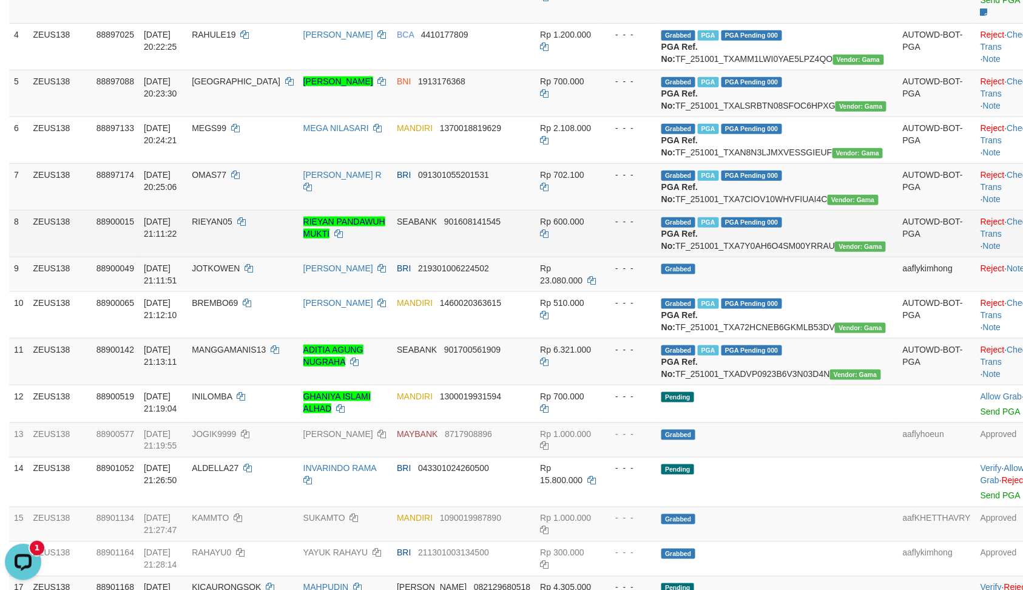
click at [187, 257] on td "[DATE] 21:11:22" at bounding box center [163, 233] width 48 height 47
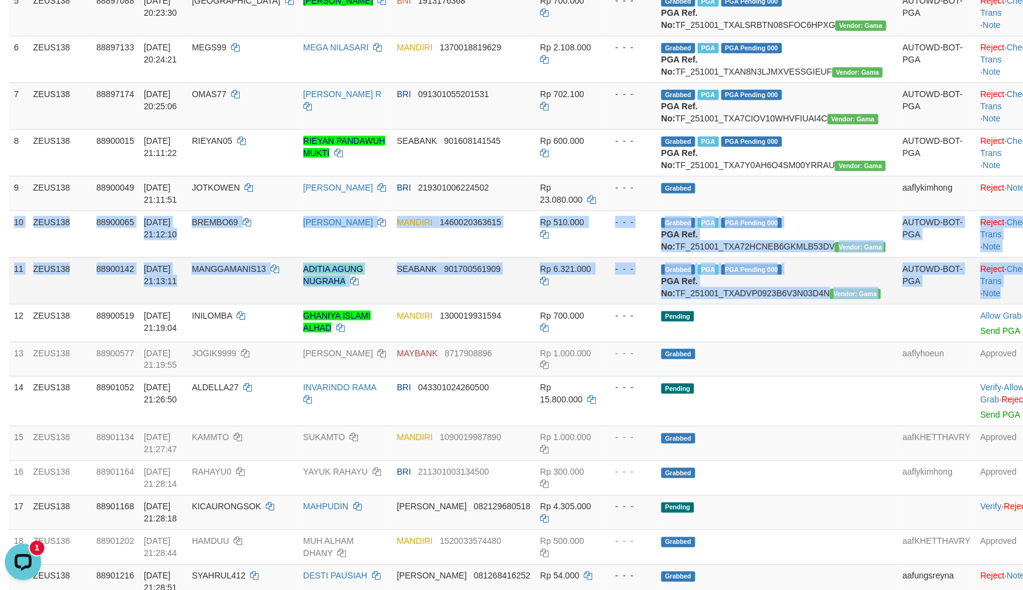
copy tbody "10 ZEUS138 88900065 01/10/2025 21:12:10 BREMBO69 AHMAD MUKLISIN MANDIRI 1460020…"
drag, startPoint x: 32, startPoint y: 297, endPoint x: 979, endPoint y: 380, distance: 950.1
click at [979, 380] on tbody "1 ZEUS138 88882587 01/10/2025 15:05:44 TOPEX999 ADITYA NOVIYANTO MANDIRI 184000…" at bounding box center [531, 310] width 1044 height 1022
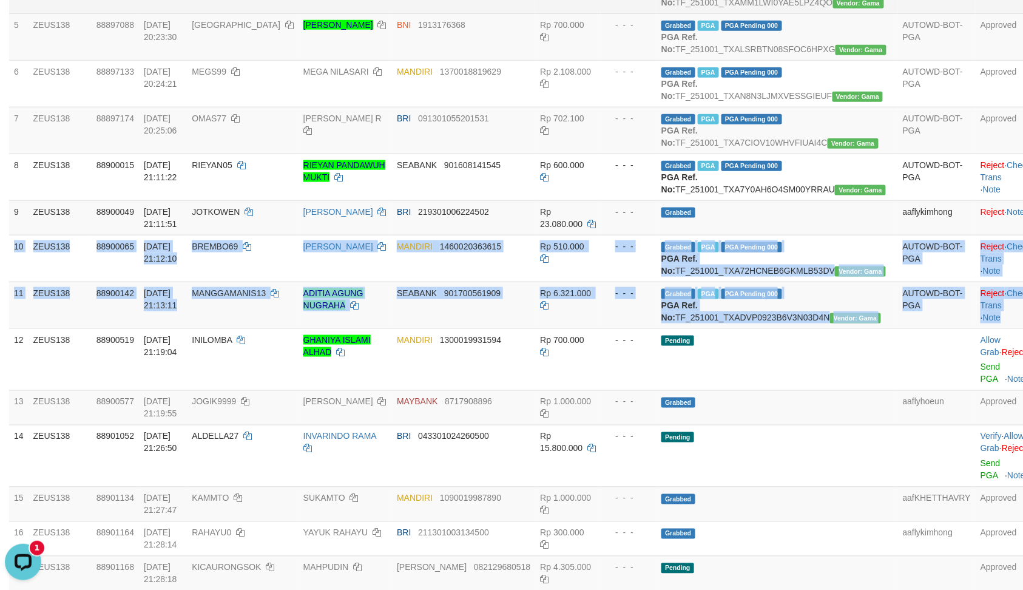
scroll to position [428, 0]
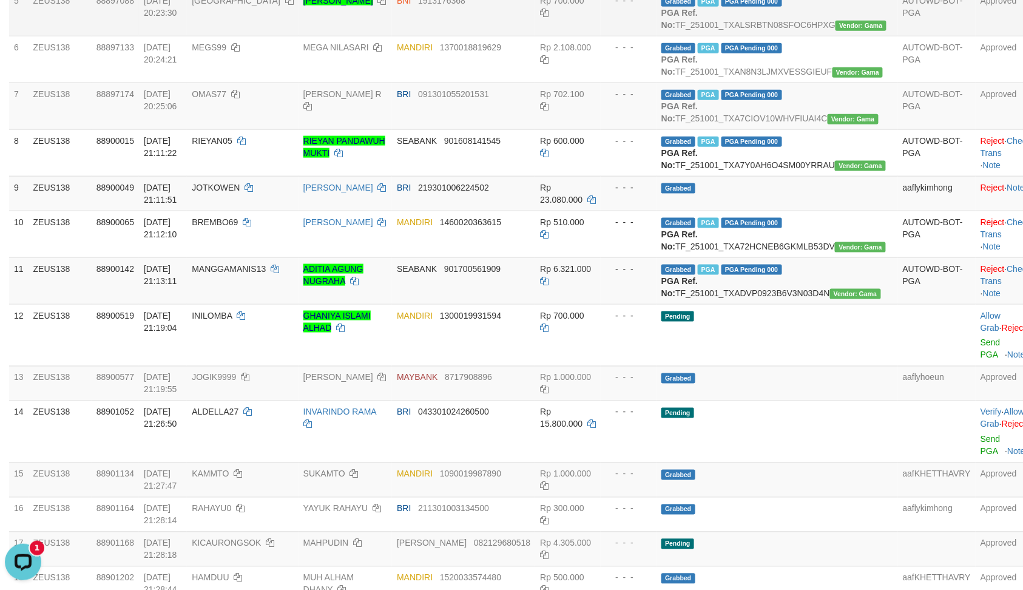
click at [139, 36] on td "88897088" at bounding box center [115, 12] width 47 height 47
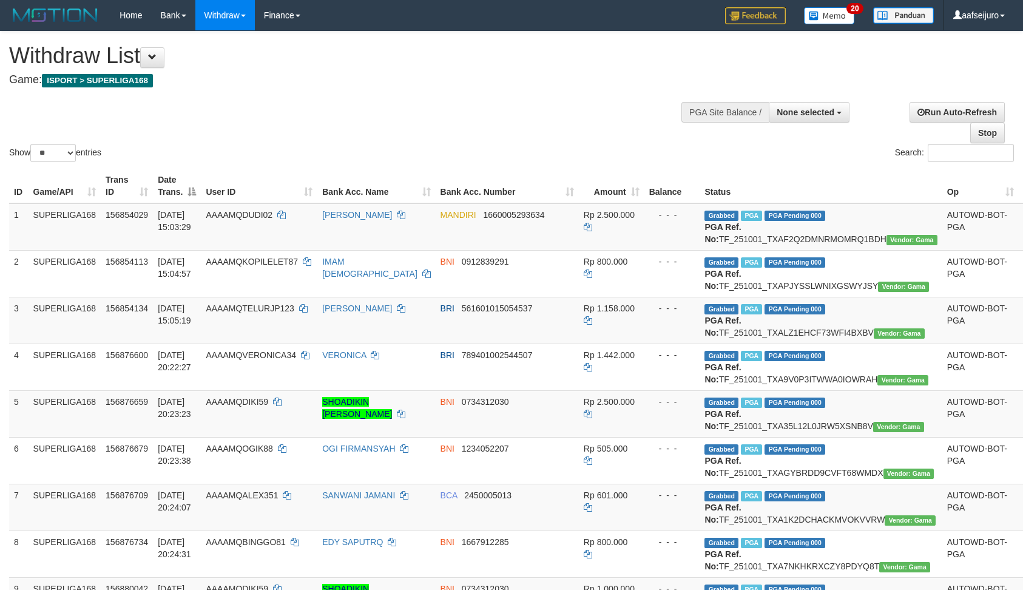
select select
select select "**"
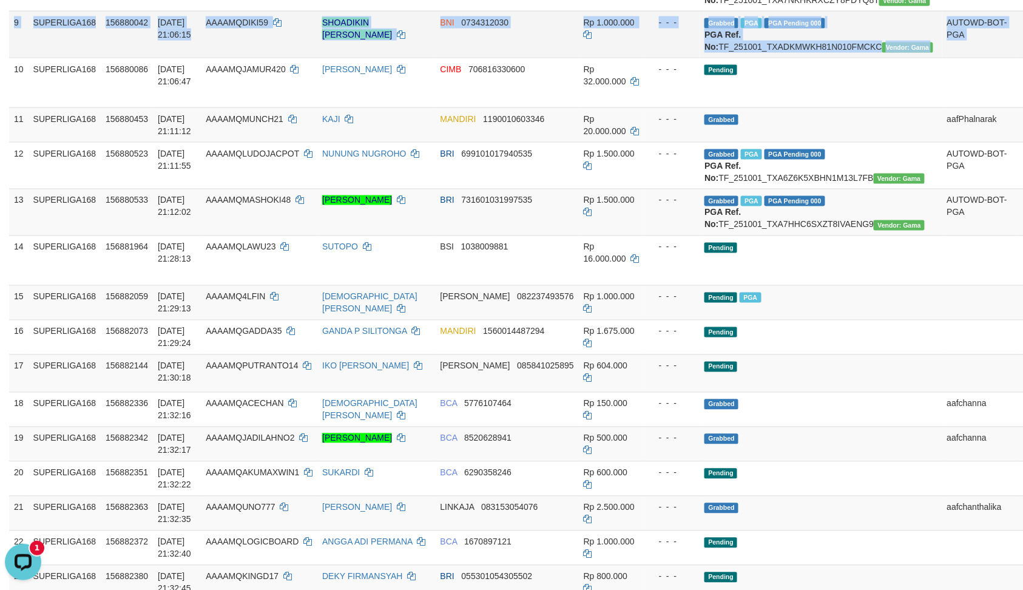
drag, startPoint x: 10, startPoint y: 120, endPoint x: 957, endPoint y: 134, distance: 946.6
click at [959, 58] on tr "9 SUPERLIGA168 156880042 01/10/2025 21:06:15 AAAAMQDIKI59 SHOADIKIN MUHAMMAD NU…" at bounding box center [552, 34] width 1087 height 47
copy tr "9 SUPERLIGA168 156880042 01/10/2025 21:06:15 AAAAMQDIKI59 SHOADIKIN MUHAMMAD NU…"
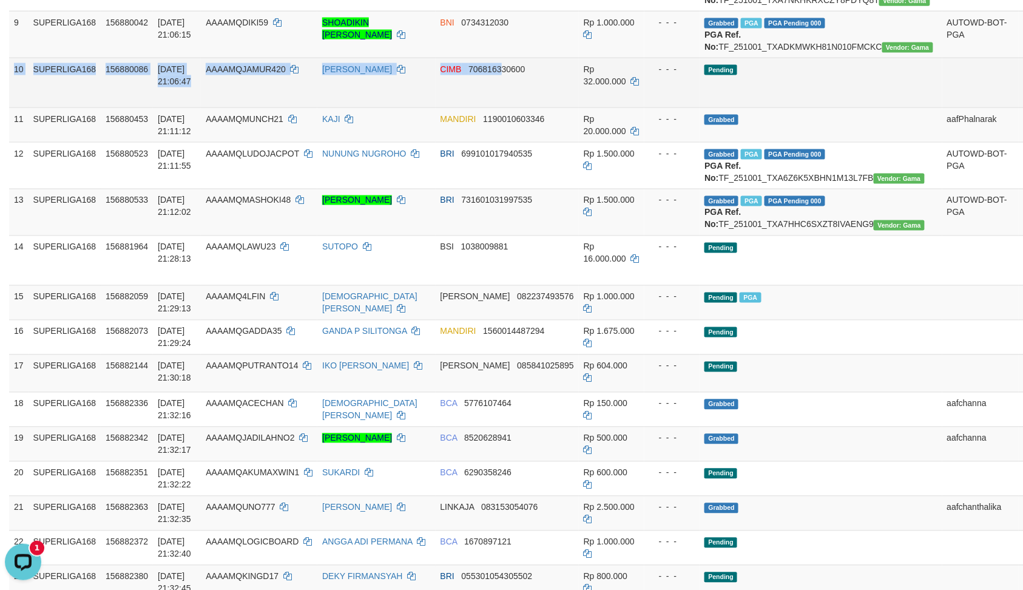
drag, startPoint x: 11, startPoint y: 181, endPoint x: 493, endPoint y: 187, distance: 481.8
click at [493, 107] on tr "10 SUPERLIGA168 156880086 01/10/2025 21:06:47 AAAAMQJAMUR420 NAUFAL MAJID CIMB …" at bounding box center [552, 83] width 1087 height 50
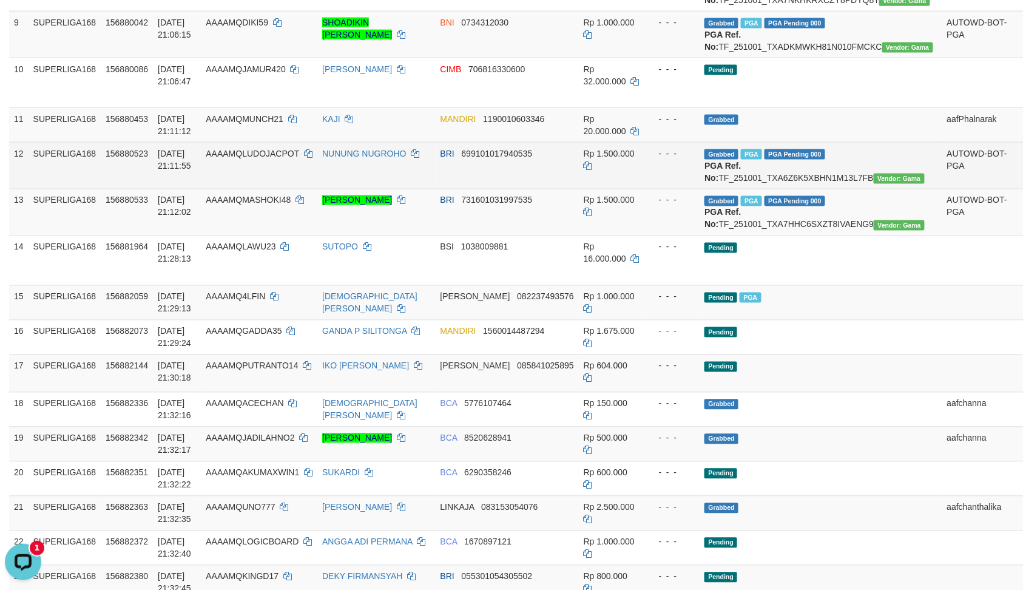
click at [140, 189] on td "156880523" at bounding box center [127, 165] width 52 height 47
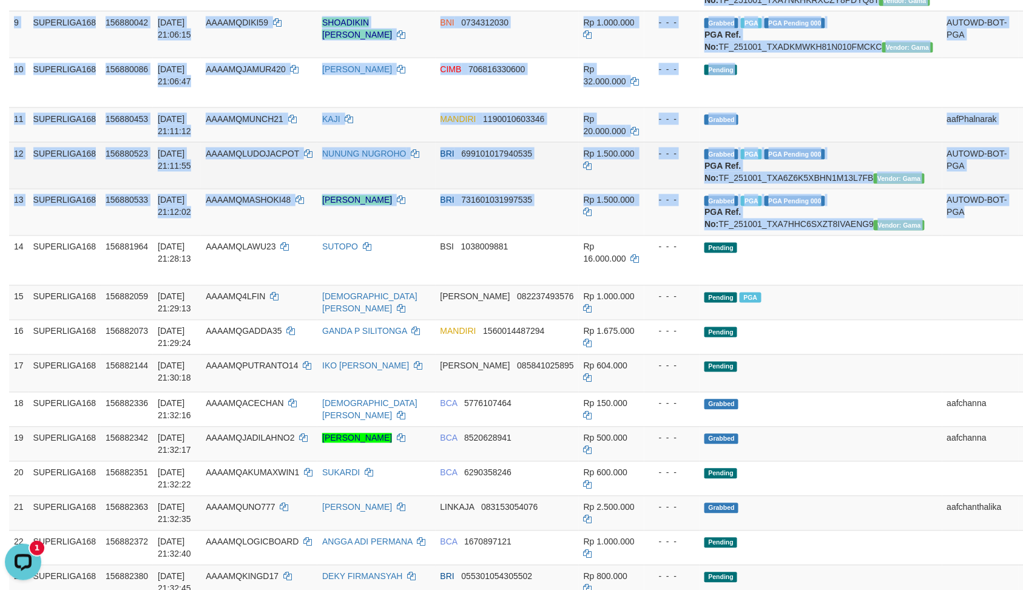
drag, startPoint x: 6, startPoint y: 265, endPoint x: 277, endPoint y: 278, distance: 270.9
click at [852, 335] on div "ID Game/API Trans ID Date Trans. User ID Bank Acc. Name Bank Acc. Number Amount…" at bounding box center [511, 151] width 1023 height 1104
click at [17, 189] on td "12" at bounding box center [18, 165] width 19 height 47
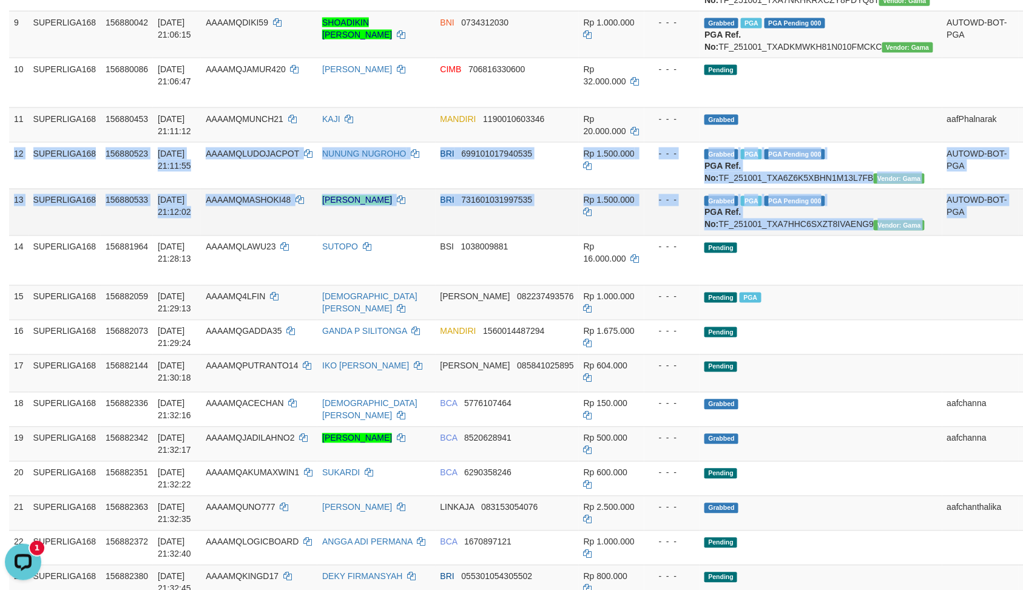
drag, startPoint x: 11, startPoint y: 263, endPoint x: 1034, endPoint y: 341, distance: 1026.5
click at [974, 342] on tbody "1 SUPERLIGA168 156854029 01/10/2025 15:03:29 AAAAMQDUDI02 DUDI HIDAYAT MANDIRI …" at bounding box center [552, 168] width 1087 height 1062
copy tbody "12 SUPERLIGA168 156880523 01/10/2025 21:11:55 AAAAMQLUDOJACPOT NUNUNG NUGROHO B…"
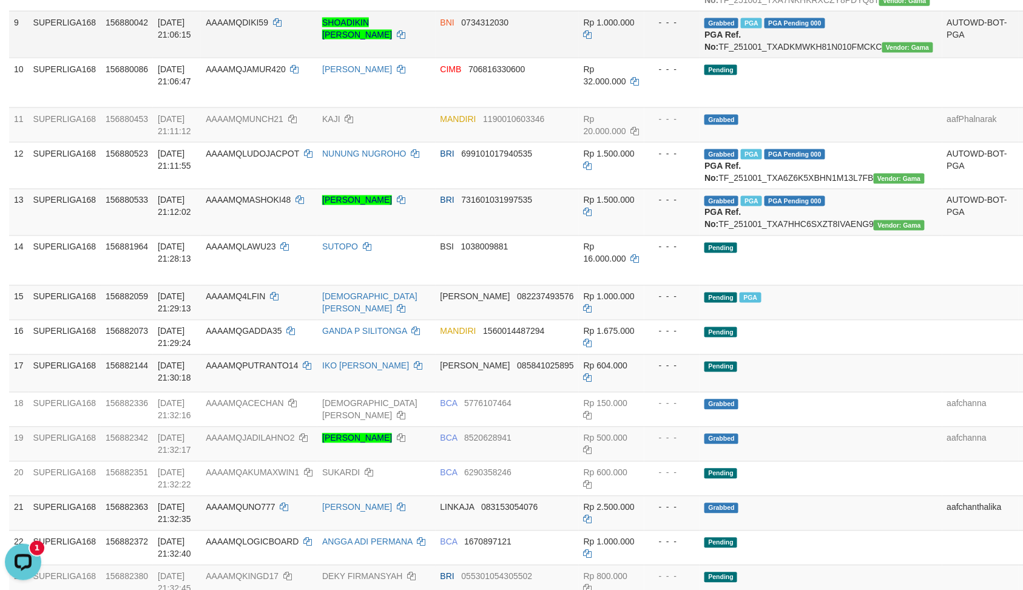
click at [98, 58] on td "SUPERLIGA168" at bounding box center [65, 34] width 73 height 47
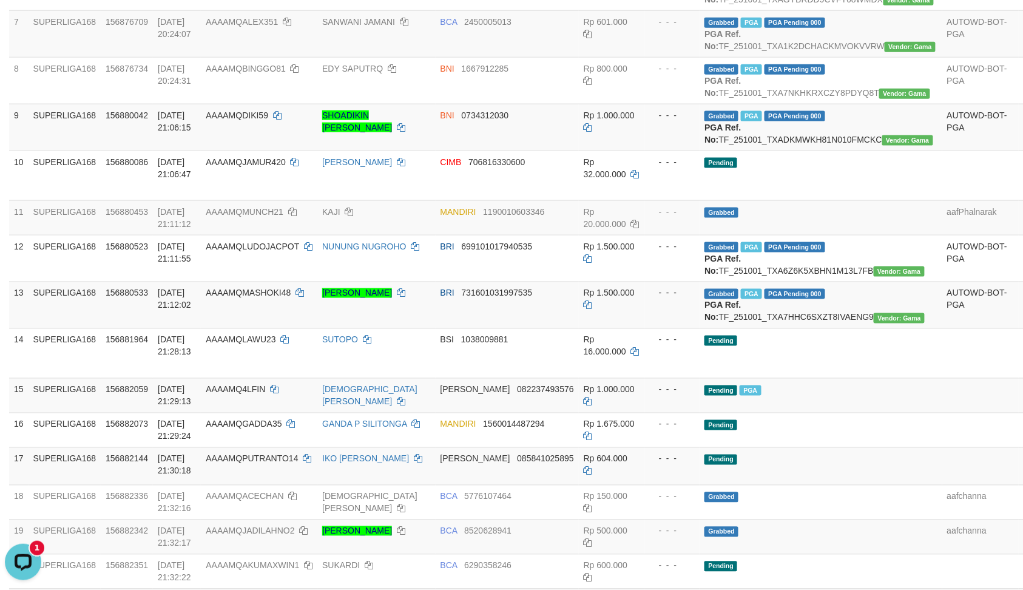
scroll to position [485, 0]
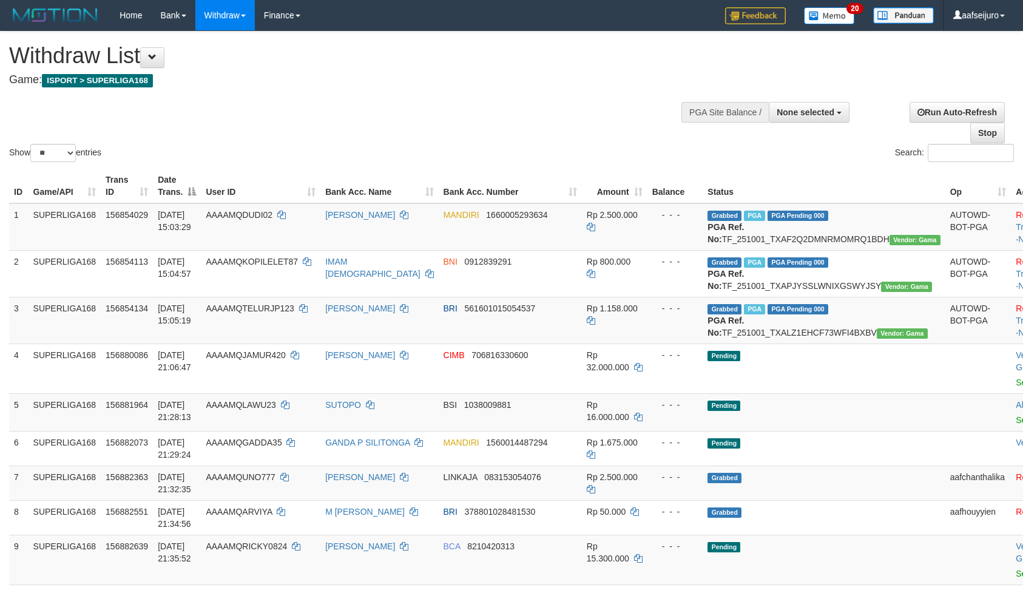
select select
select select "**"
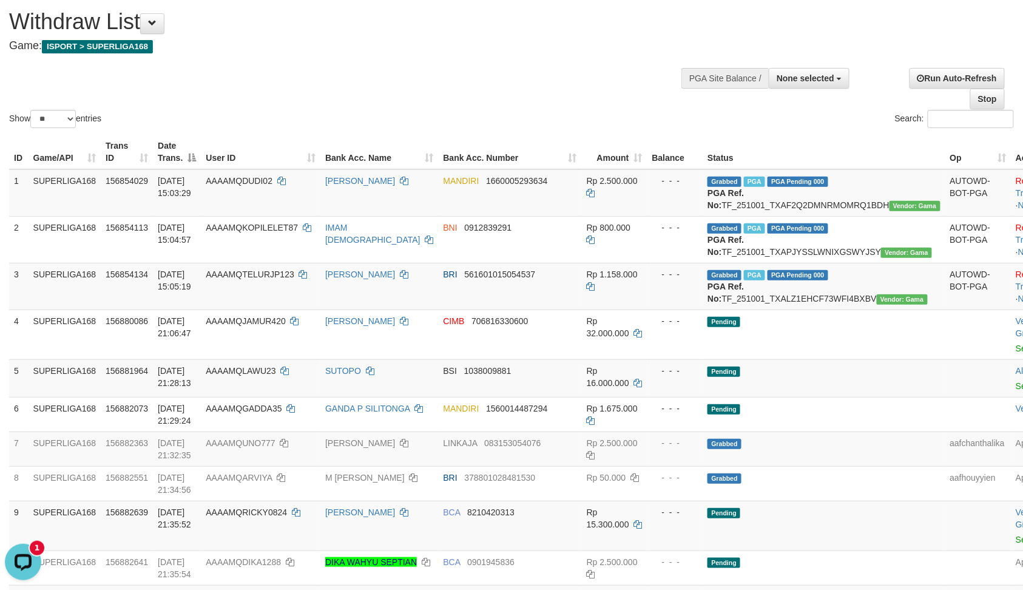
drag, startPoint x: 238, startPoint y: 35, endPoint x: 232, endPoint y: 30, distance: 8.3
click at [238, 35] on div "Withdraw List Game: ISPORT > SUPERLIGA168" at bounding box center [339, 31] width 661 height 42
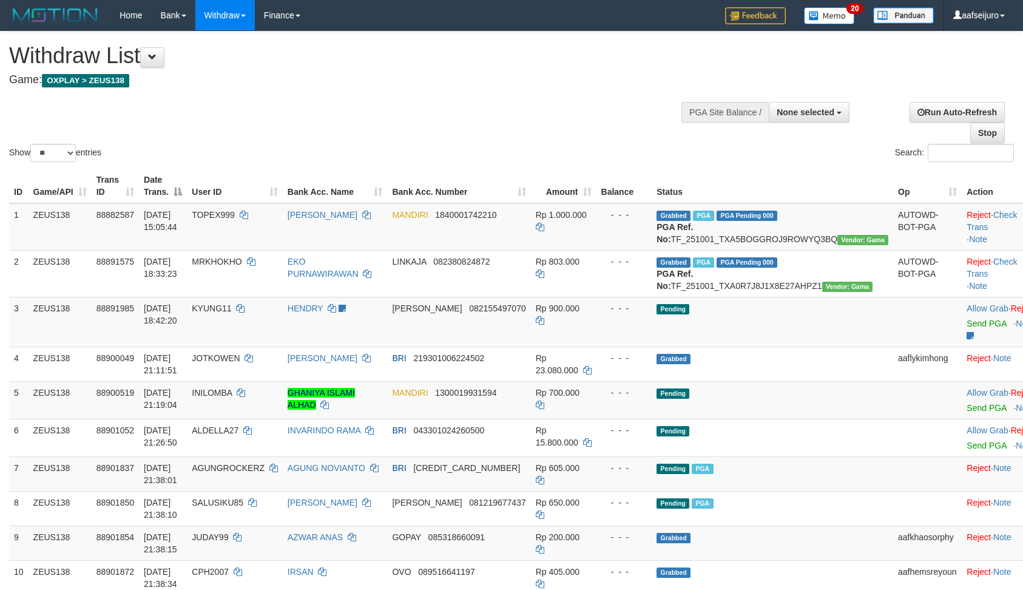
select select
select select "**"
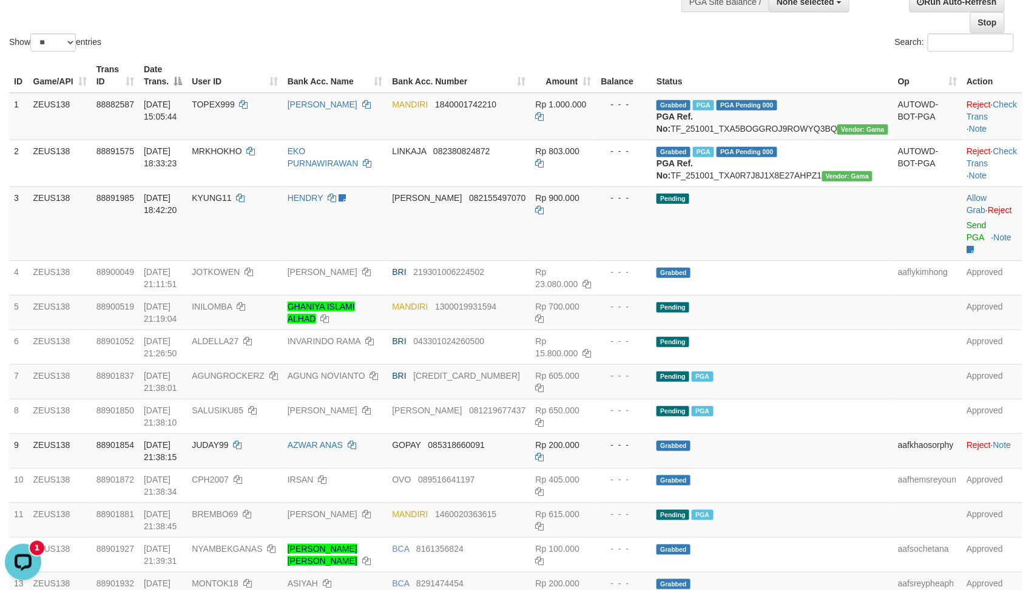
scroll to position [135, 0]
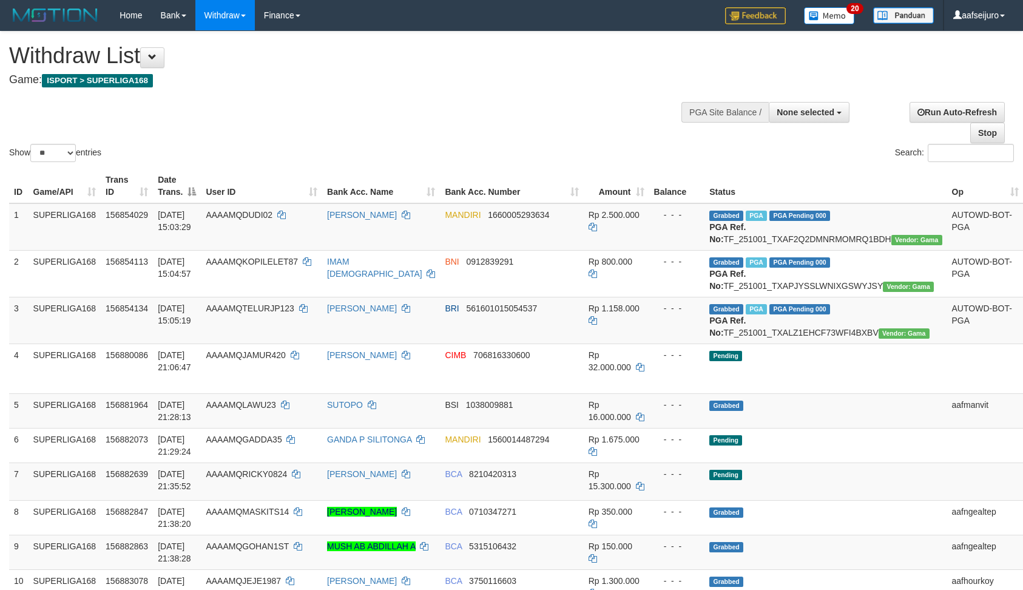
select select
select select "**"
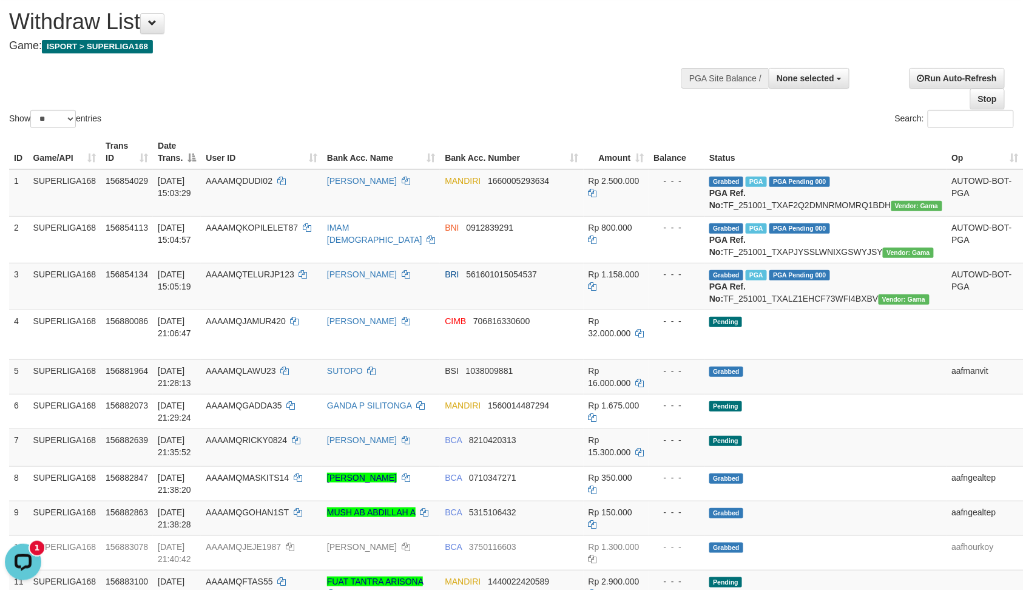
click at [609, 49] on h4 "Game: ISPORT > SUPERLIGA168" at bounding box center [339, 46] width 661 height 12
click at [656, 59] on div "Show ** ** ** *** entries Search:" at bounding box center [511, 64] width 1023 height 133
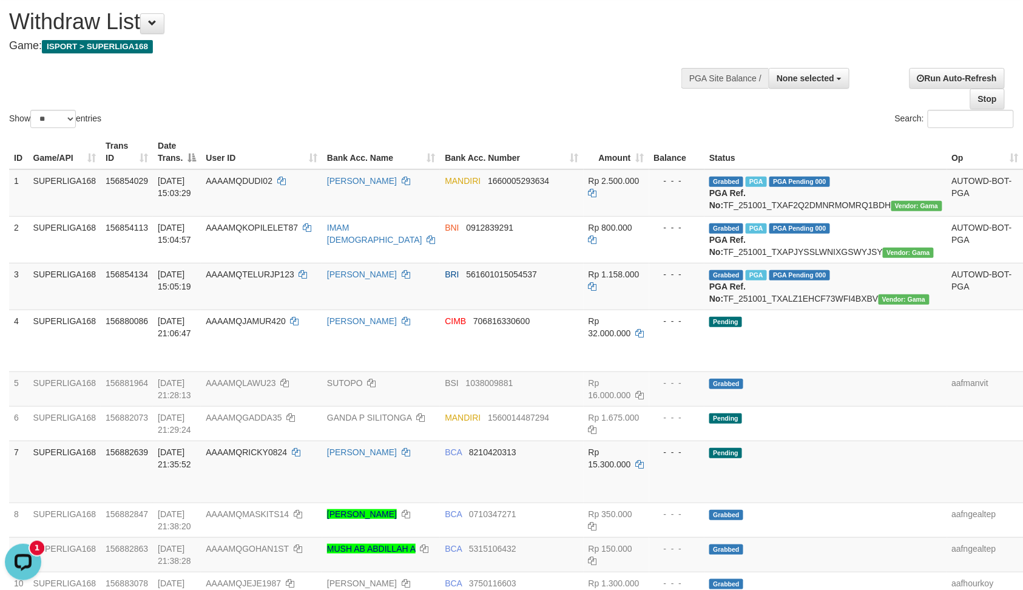
drag, startPoint x: 607, startPoint y: 40, endPoint x: 704, endPoint y: 75, distance: 103.3
click at [607, 40] on h4 "Game: ISPORT > SUPERLIGA168" at bounding box center [339, 46] width 661 height 12
drag, startPoint x: 673, startPoint y: 93, endPoint x: 634, endPoint y: 132, distance: 55.3
click at [673, 93] on div "Show ** ** ** *** entries Search:" at bounding box center [511, 64] width 1023 height 133
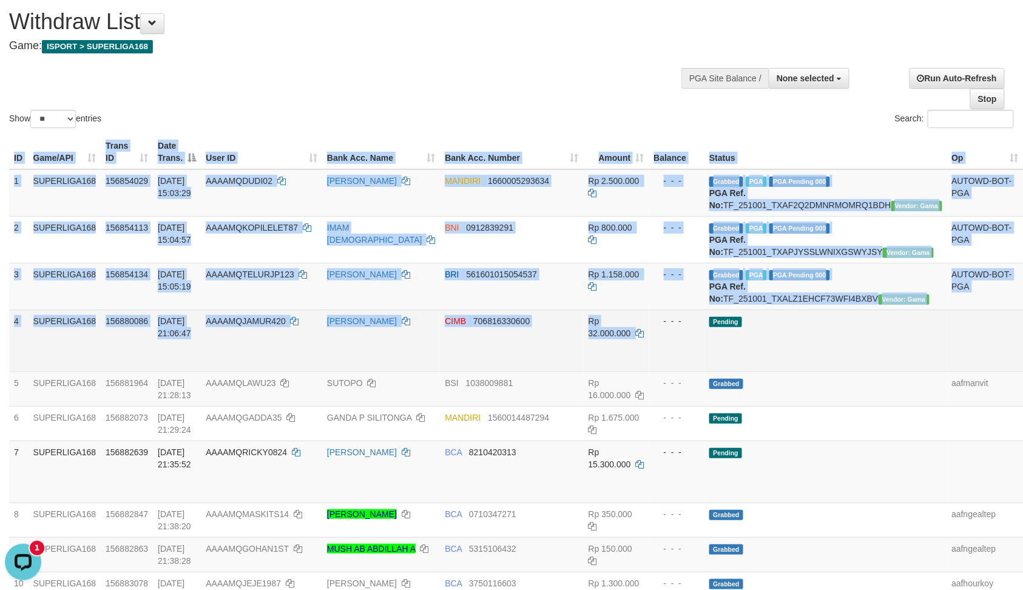
drag, startPoint x: 6, startPoint y: 358, endPoint x: 329, endPoint y: 349, distance: 322.9
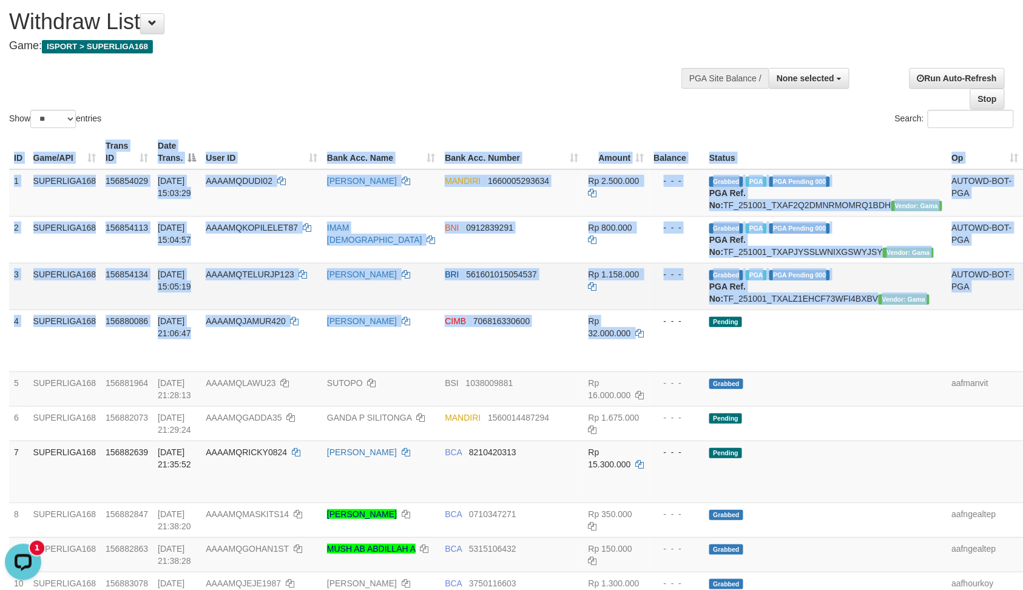
click at [11, 309] on td "3" at bounding box center [18, 286] width 19 height 47
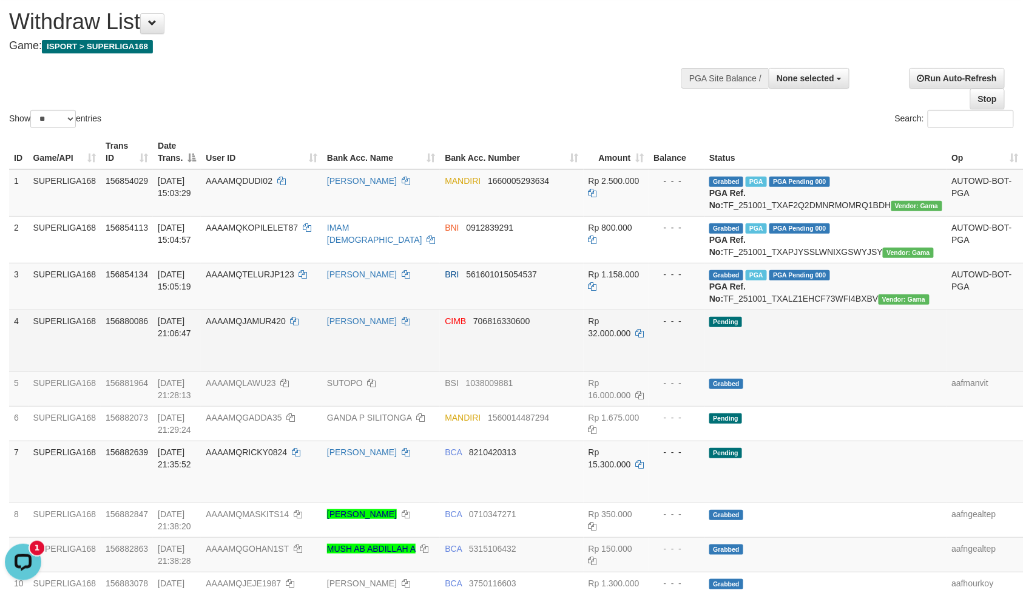
drag, startPoint x: 27, startPoint y: 349, endPoint x: 10, endPoint y: 352, distance: 17.8
click at [25, 349] on td "4" at bounding box center [18, 340] width 19 height 62
click at [16, 357] on td "4" at bounding box center [18, 340] width 19 height 62
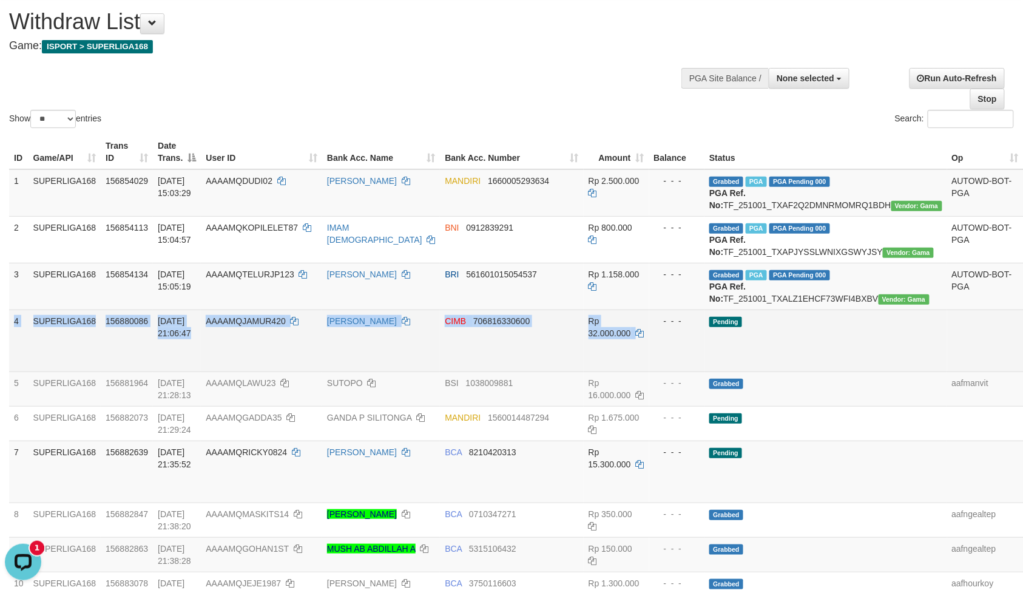
copy tr "4 SUPERLIGA168 156880086 01/10/2025 21:06:47 AAAAMQJAMUR420 NAUFAL MAJID CIMB 7…"
drag, startPoint x: 13, startPoint y: 357, endPoint x: 636, endPoint y: 384, distance: 623.1
click at [636, 371] on tr "4 SUPERLIGA168 156880086 01/10/2025 21:06:47 AAAAMQJAMUR420 NAUFAL MAJID CIMB 7…" at bounding box center [546, 340] width 1074 height 62
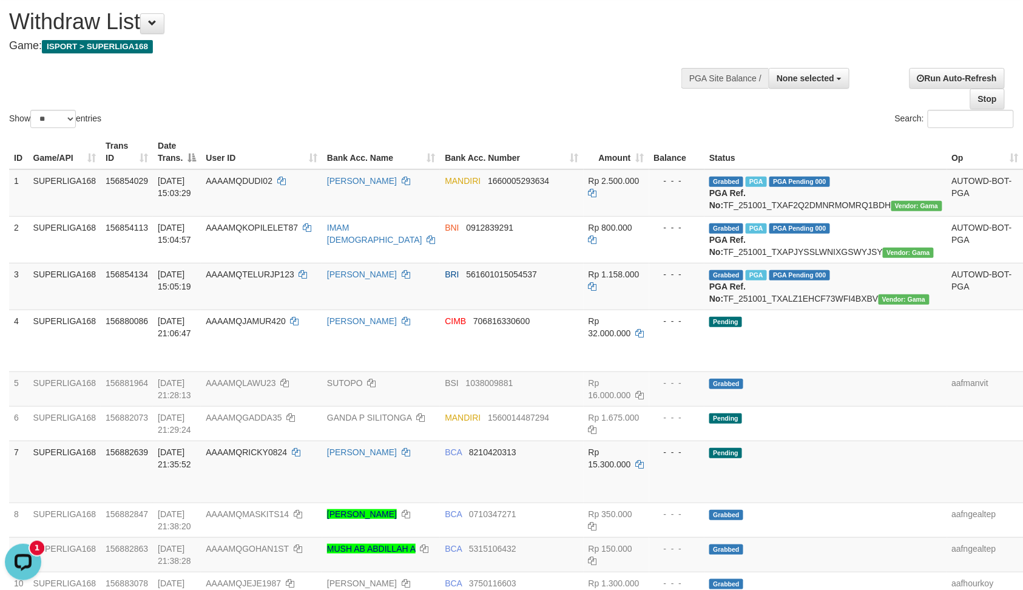
click at [579, 56] on div "**********" at bounding box center [344, 28] width 670 height 60
drag, startPoint x: 595, startPoint y: 34, endPoint x: 518, endPoint y: 23, distance: 77.2
click at [595, 34] on h1 "Withdraw List" at bounding box center [339, 22] width 661 height 24
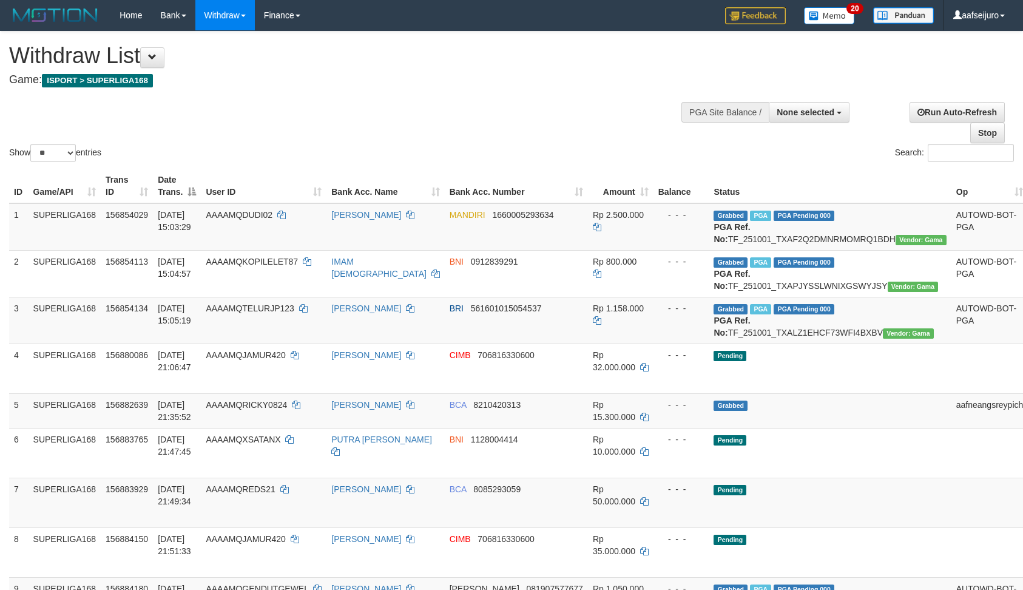
select select
select select "**"
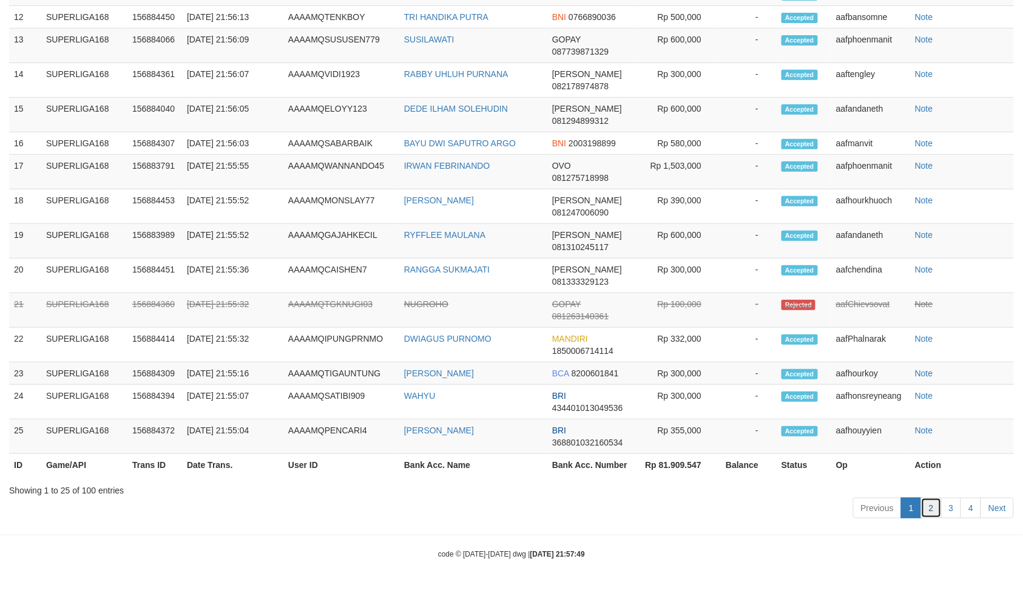
click at [923, 500] on link "2" at bounding box center [931, 507] width 21 height 21
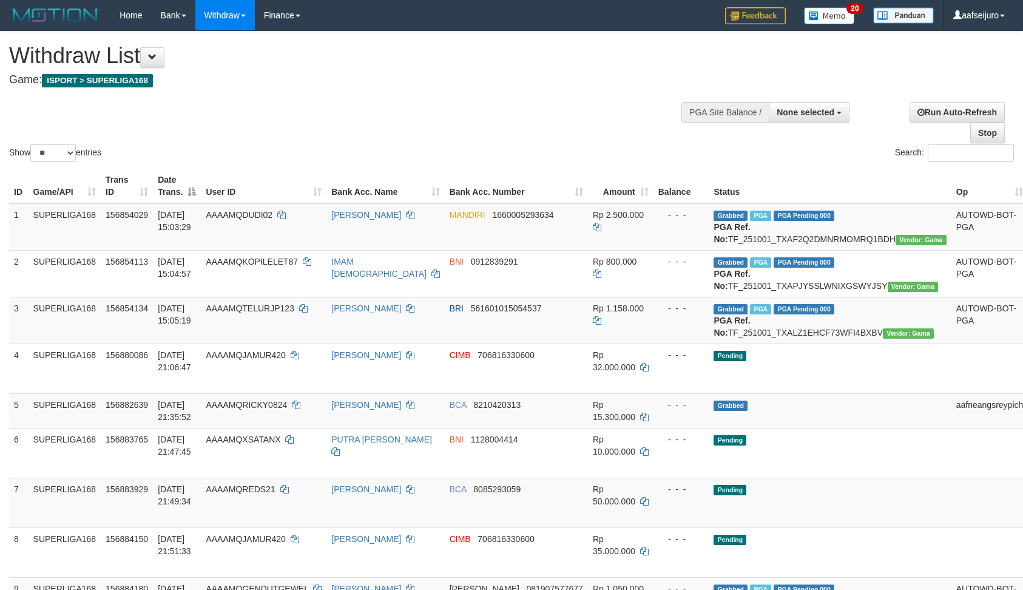
select select
select select "**"
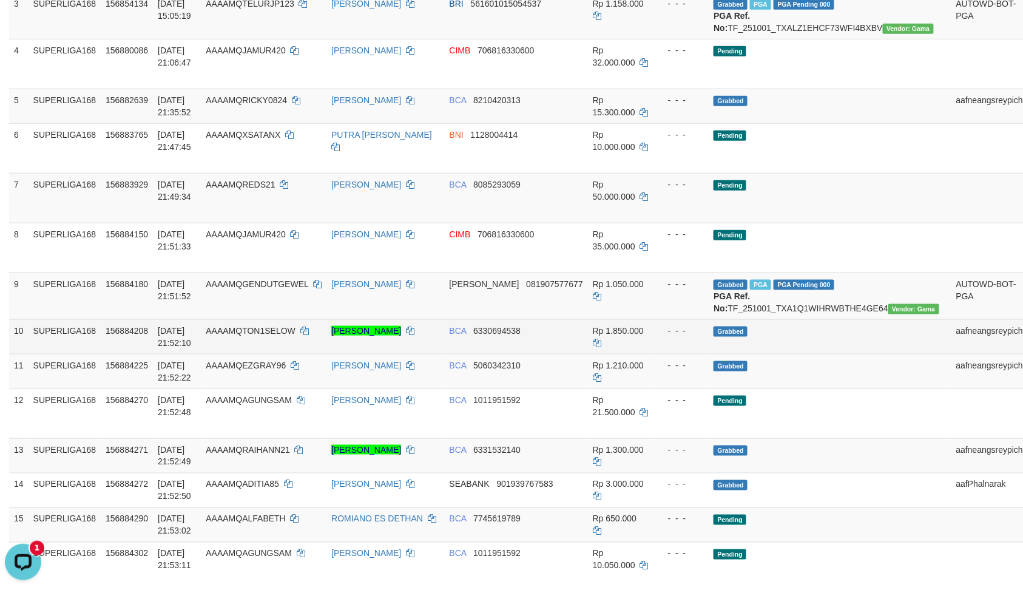
scroll to position [303, 0]
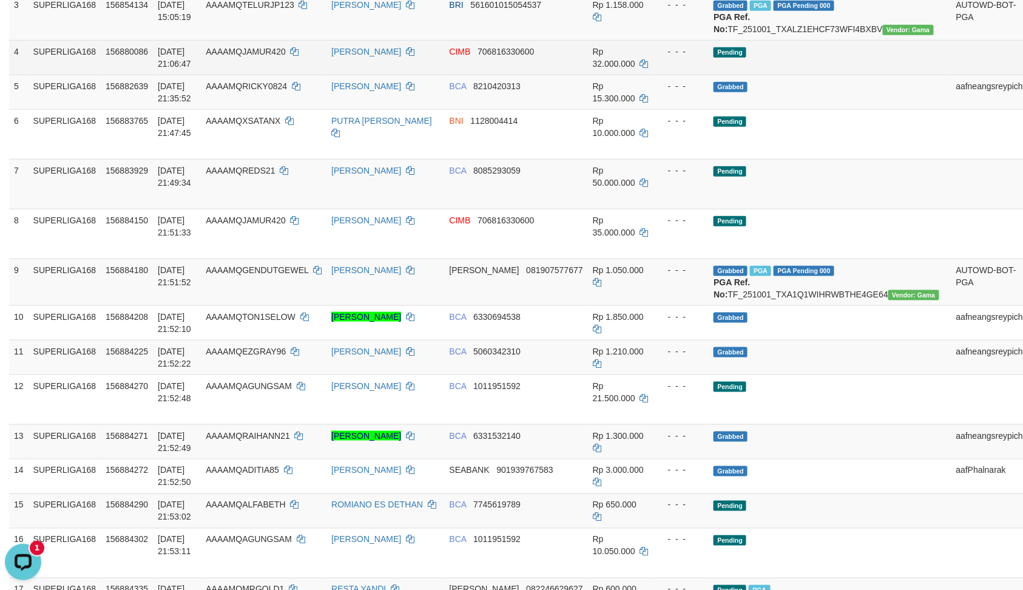
click at [1022, 56] on link "Verify" at bounding box center [1043, 52] width 21 height 10
drag, startPoint x: 252, startPoint y: 89, endPoint x: 302, endPoint y: 101, distance: 50.6
click at [302, 75] on td "AAAAMQJAMUR420" at bounding box center [264, 57] width 126 height 35
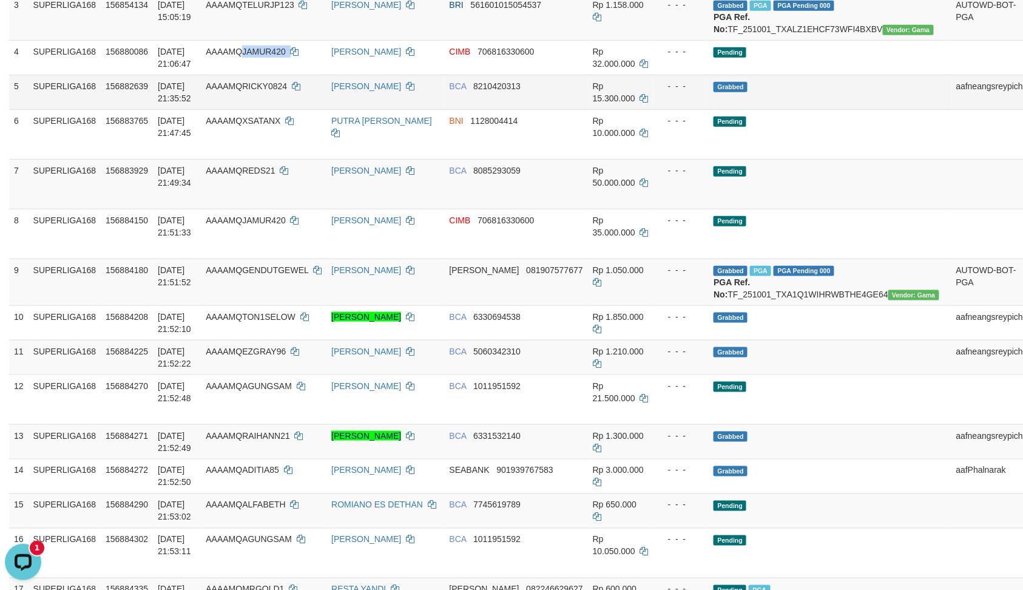
copy td "JAMUR420"
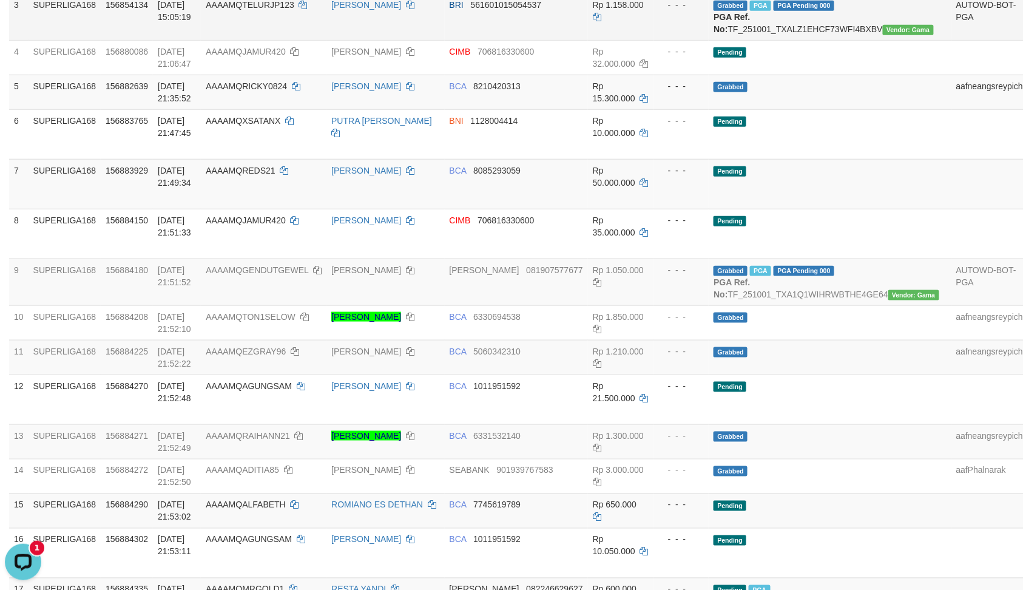
click at [602, 40] on td "Rp 1.158.000" at bounding box center [621, 16] width 66 height 47
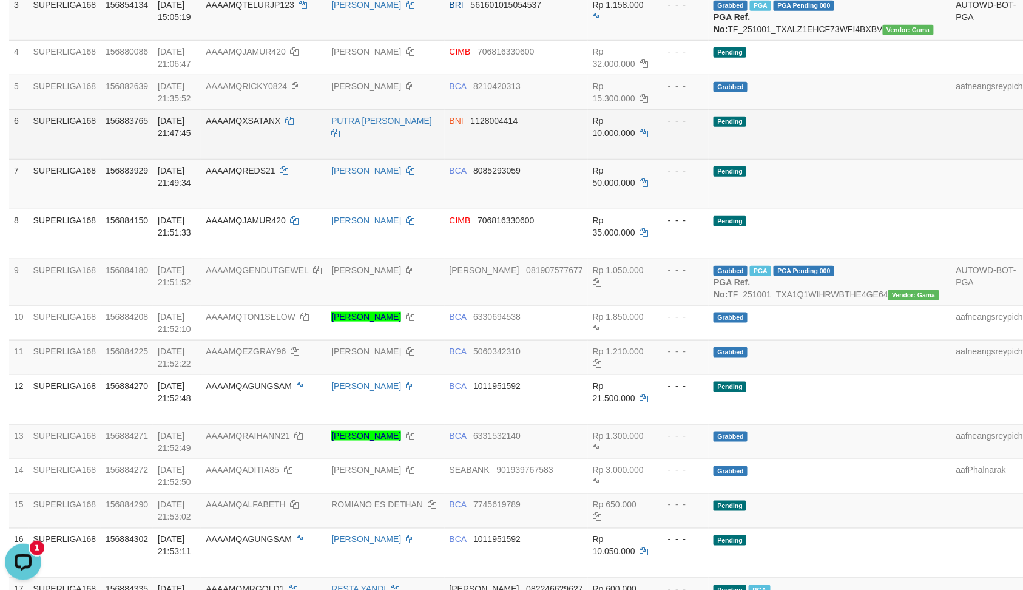
click at [836, 159] on td "Pending" at bounding box center [830, 134] width 242 height 50
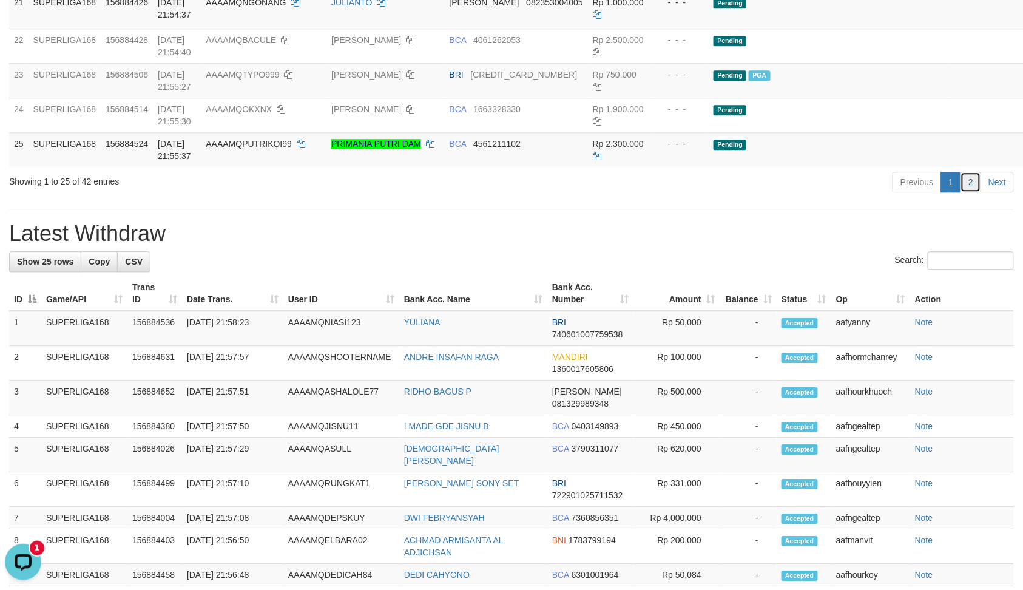
click at [971, 192] on link "2" at bounding box center [970, 182] width 21 height 21
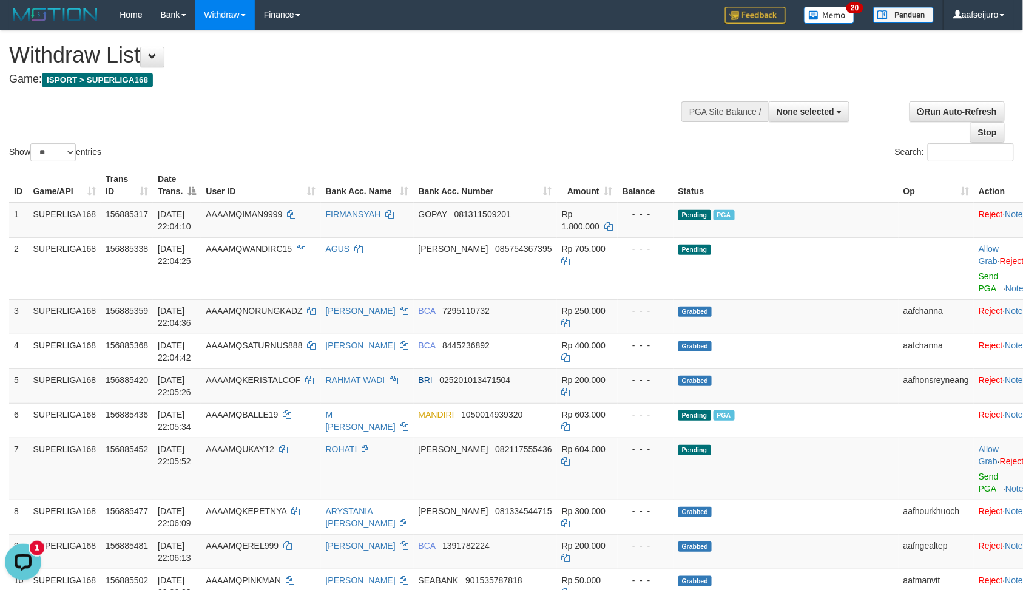
scroll to position [0, 0]
drag, startPoint x: 559, startPoint y: 73, endPoint x: 524, endPoint y: 44, distance: 45.2
click at [559, 74] on h4 "Game: ISPORT > SUPERLIGA168" at bounding box center [339, 80] width 661 height 12
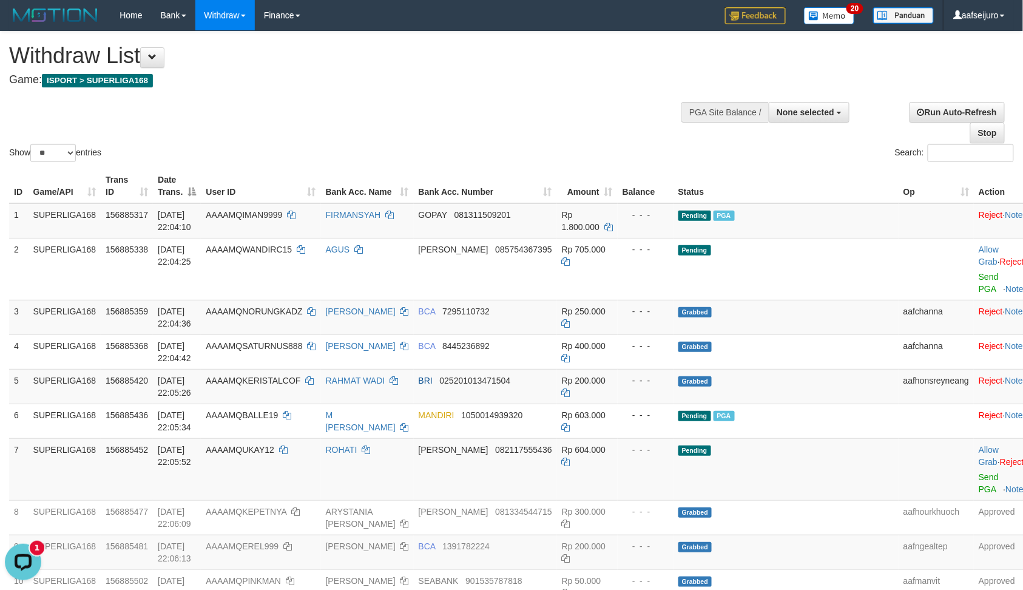
scroll to position [161, 0]
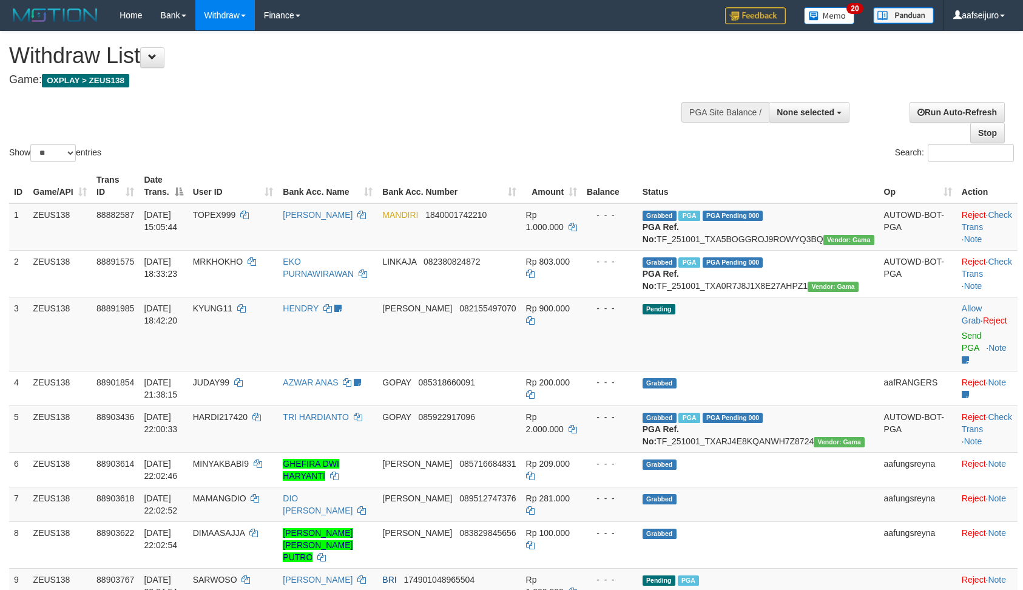
select select
select select "**"
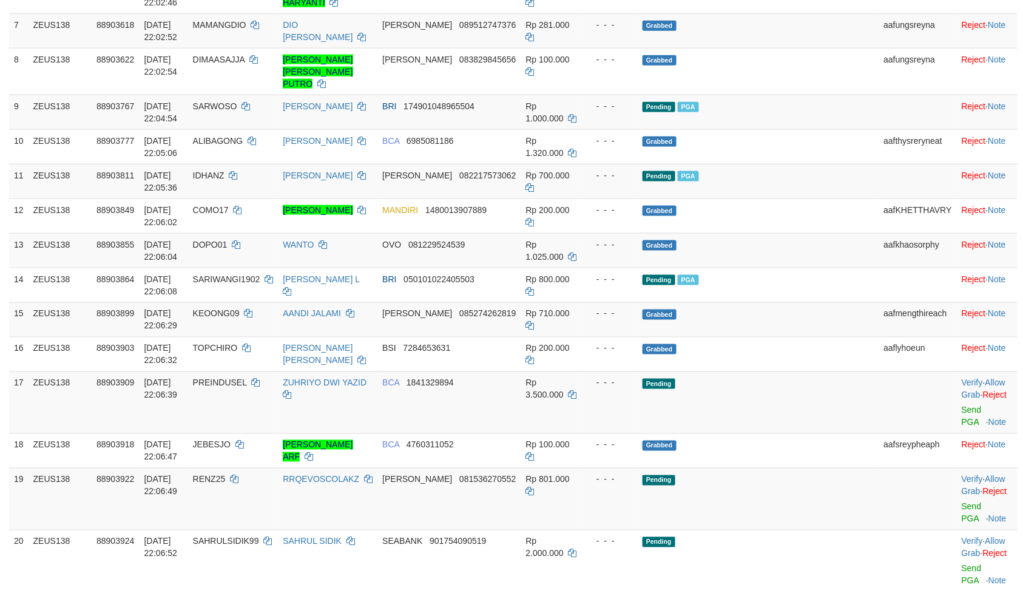
scroll to position [620, 0]
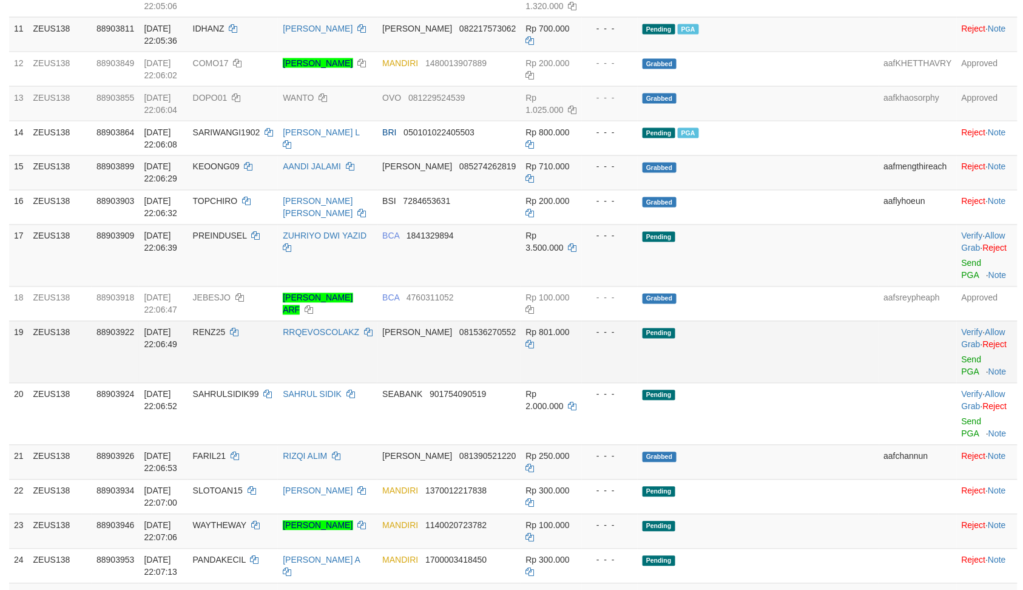
click at [766, 345] on td "Pending" at bounding box center [758, 352] width 241 height 62
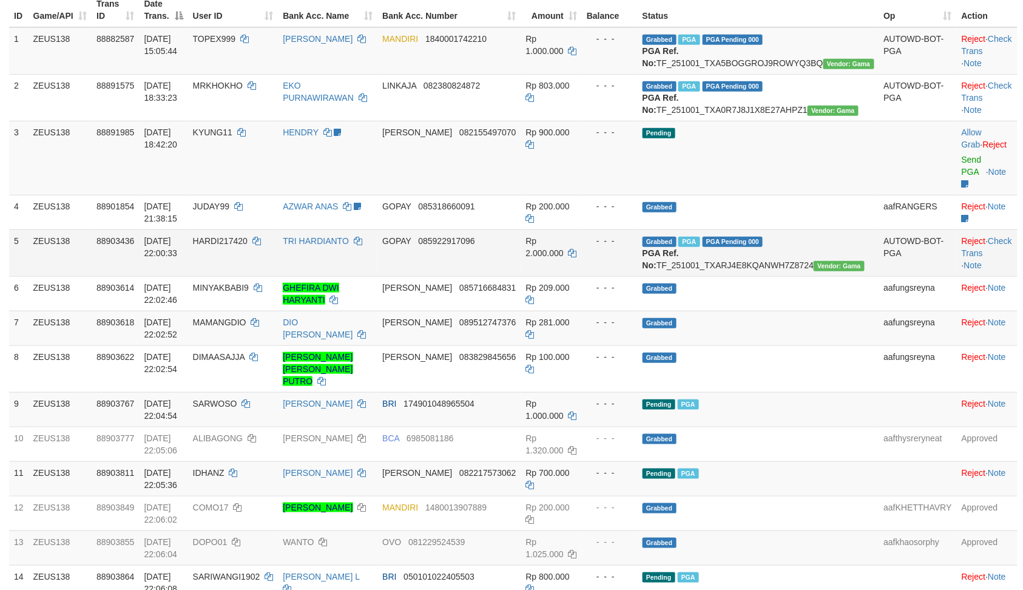
scroll to position [216, 0]
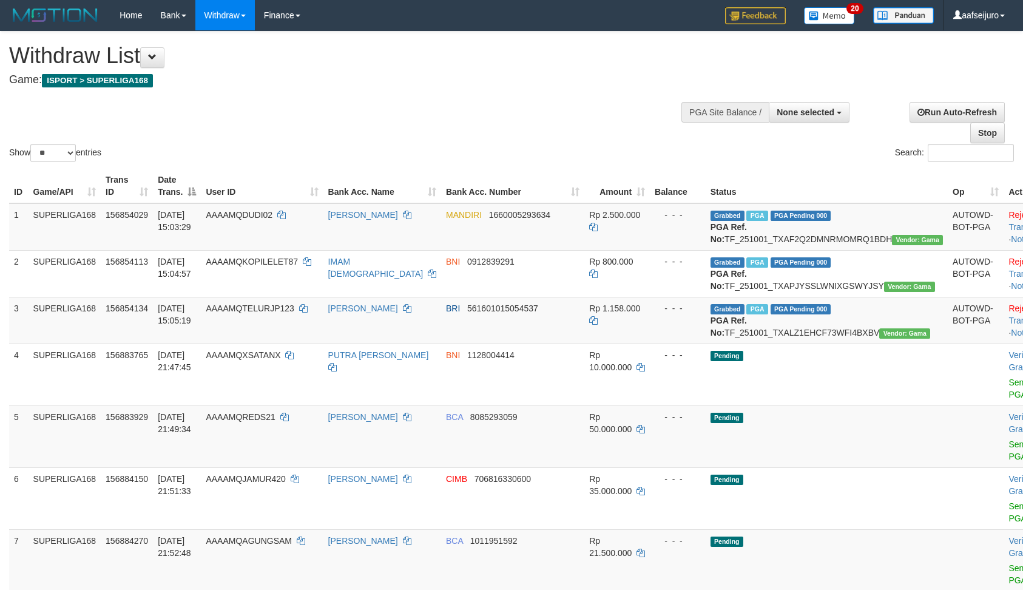
select select
select select "**"
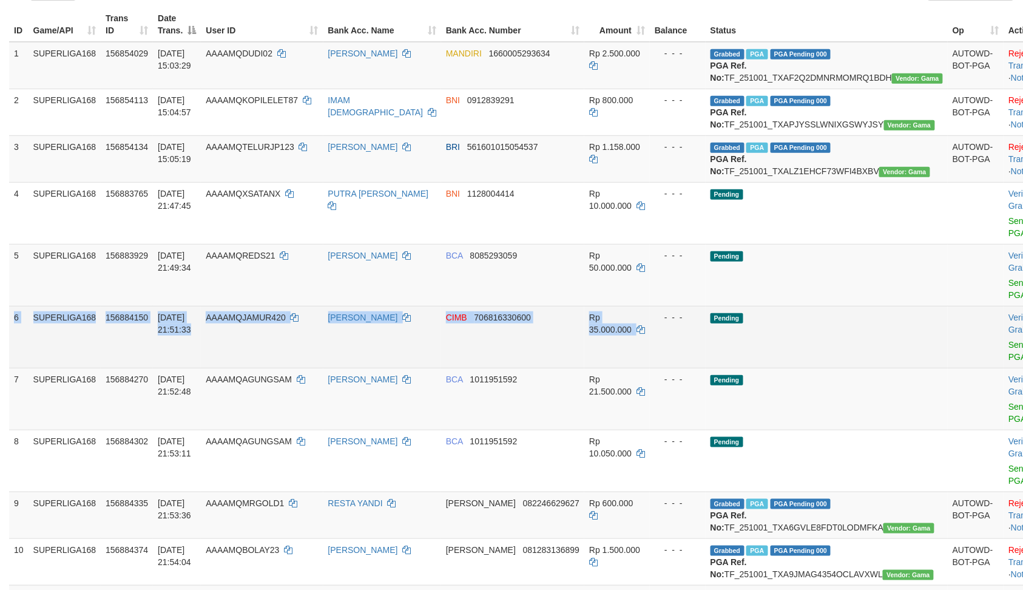
drag, startPoint x: 11, startPoint y: 348, endPoint x: 641, endPoint y: 364, distance: 630.0
click at [641, 364] on tr "6 SUPERLIGA168 156884150 [DATE] 21:51:33 AAAAMQJAMUR420 [PERSON_NAME] CIMB 7068…" at bounding box center [536, 337] width 1055 height 62
copy tr "6 SUPERLIGA168 156884150 [DATE] 21:51:33 AAAAMQJAMUR420 [PERSON_NAME] CIMB 7068…"
click at [610, 368] on td "Rp 35.000.000" at bounding box center [617, 337] width 66 height 62
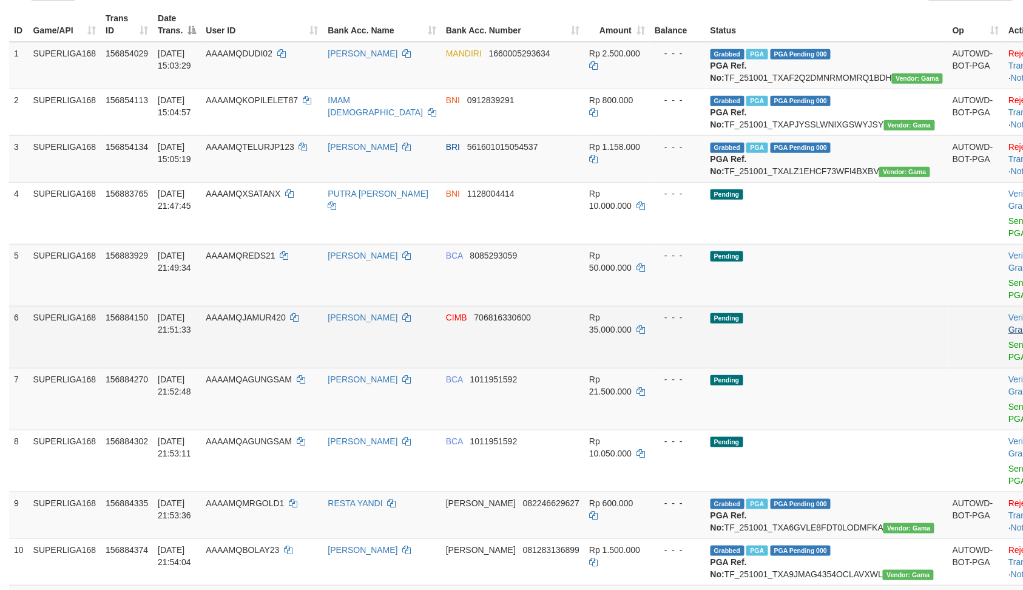
drag, startPoint x: 979, startPoint y: 348, endPoint x: 993, endPoint y: 354, distance: 15.5
click at [1003, 349] on td "Verify · Allow Grab · Reject Send PGA · Note" at bounding box center [1033, 337] width 60 height 62
click at [1008, 334] on link "Allow Grab" at bounding box center [1030, 323] width 44 height 22
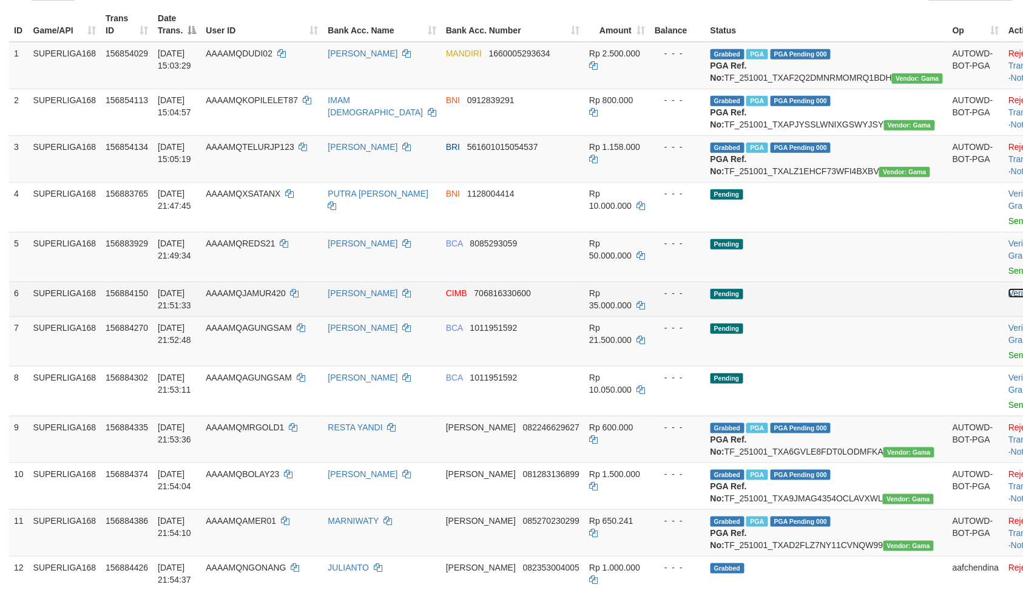
click at [1008, 298] on link "Verify" at bounding box center [1018, 293] width 21 height 10
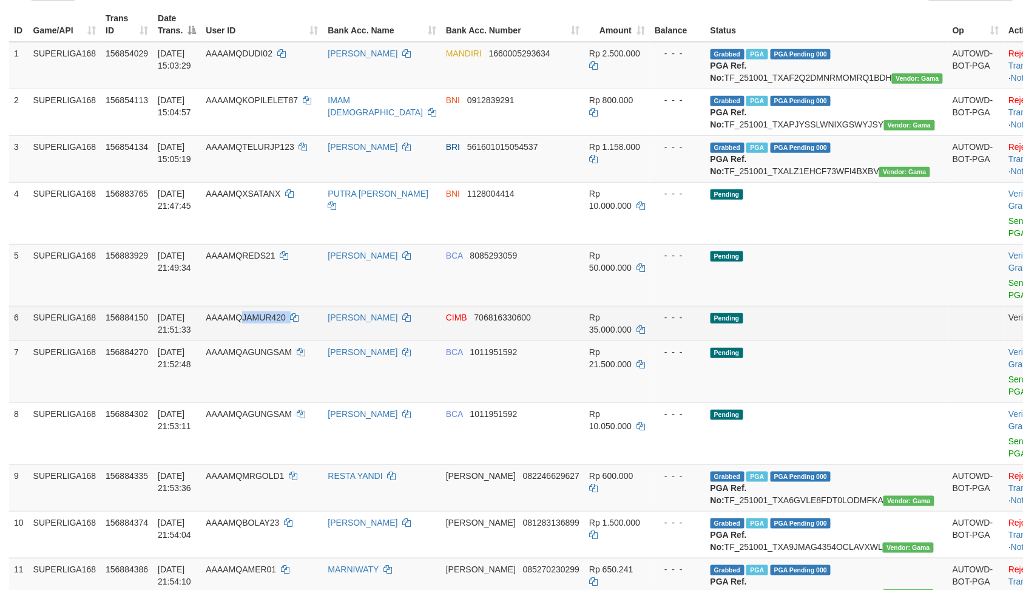
drag, startPoint x: 275, startPoint y: 352, endPoint x: 328, endPoint y: 362, distance: 54.3
click at [323, 340] on td "AAAAMQJAMUR420" at bounding box center [262, 323] width 122 height 35
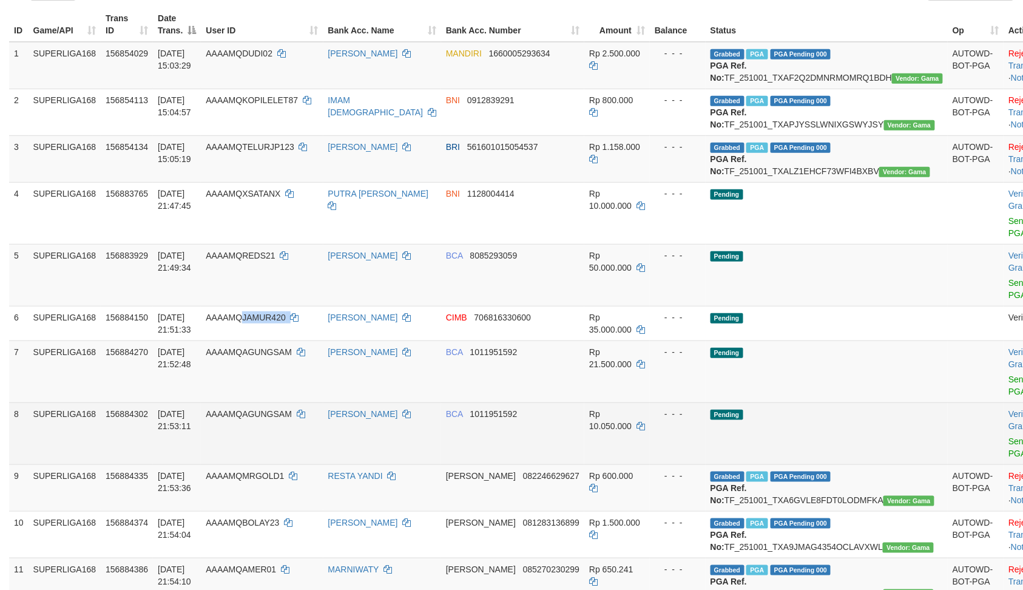
copy td "JAMUR420"
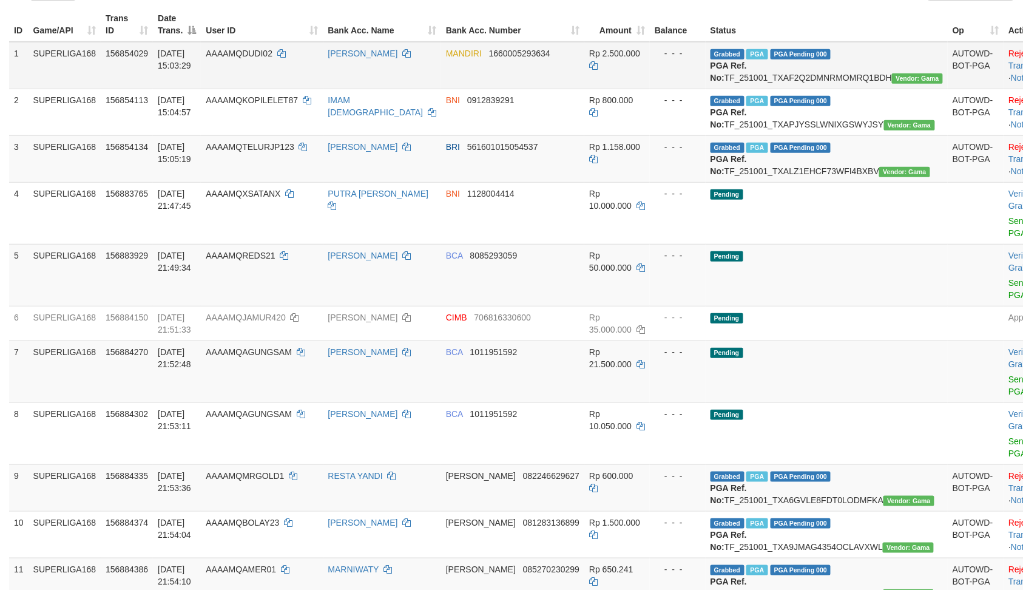
click at [307, 52] on td "AAAAMQDUDI02" at bounding box center [262, 65] width 122 height 47
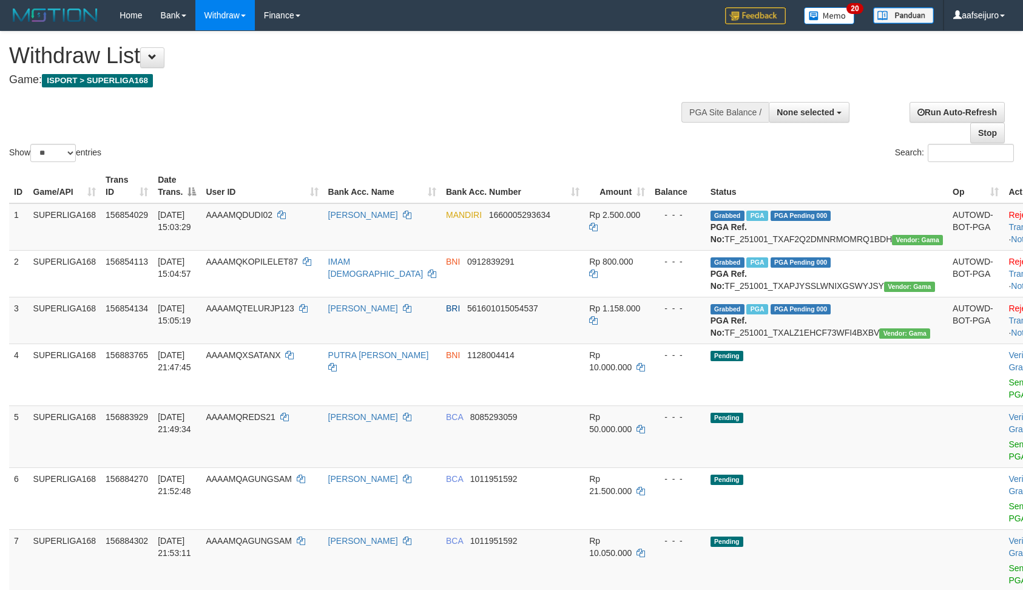
select select
select select "**"
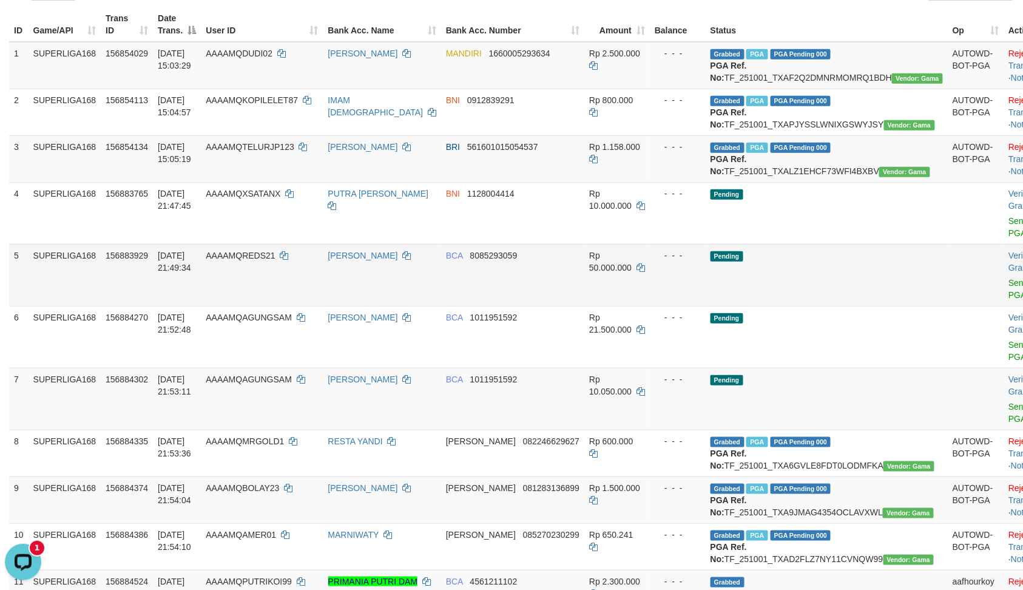
drag, startPoint x: 566, startPoint y: 324, endPoint x: 530, endPoint y: 326, distance: 36.4
click at [566, 306] on td "BCA 8085293059" at bounding box center [512, 275] width 143 height 62
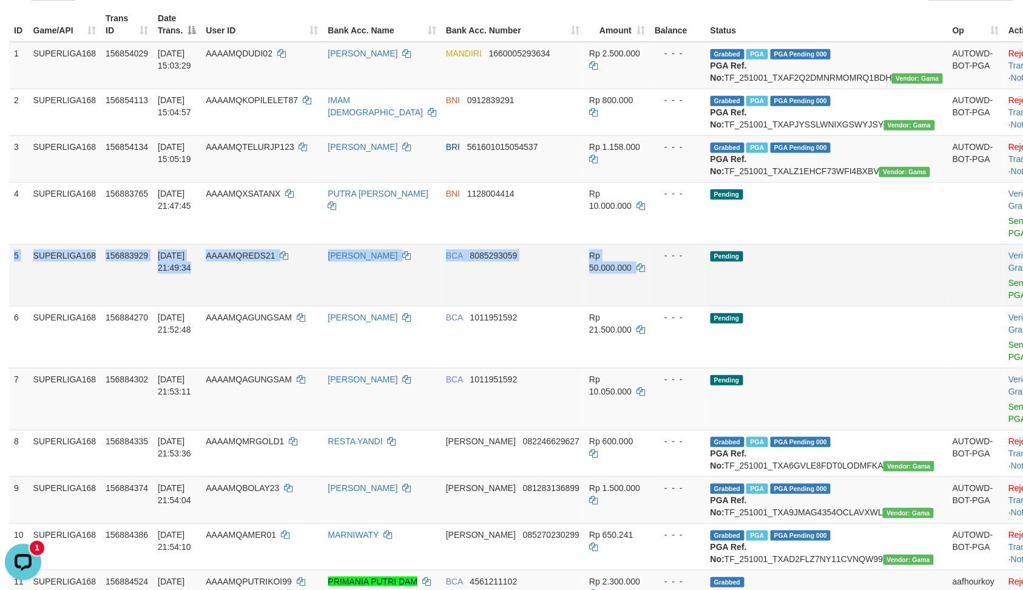
drag, startPoint x: 10, startPoint y: 290, endPoint x: 605, endPoint y: 307, distance: 595.4
click at [605, 306] on tr "5 SUPERLIGA168 156883929 [DATE] 21:49:34 AAAAMQREDS21 IRWAN AFRI BCA 8085293059…" at bounding box center [536, 275] width 1055 height 62
copy tr "5 SUPERLIGA168 156883929 [DATE] 21:49:34 AAAAMQREDS21 IRWAN AFRI BCA 8085293059…"
click at [585, 306] on td "Rp 50.000.000" at bounding box center [617, 275] width 66 height 62
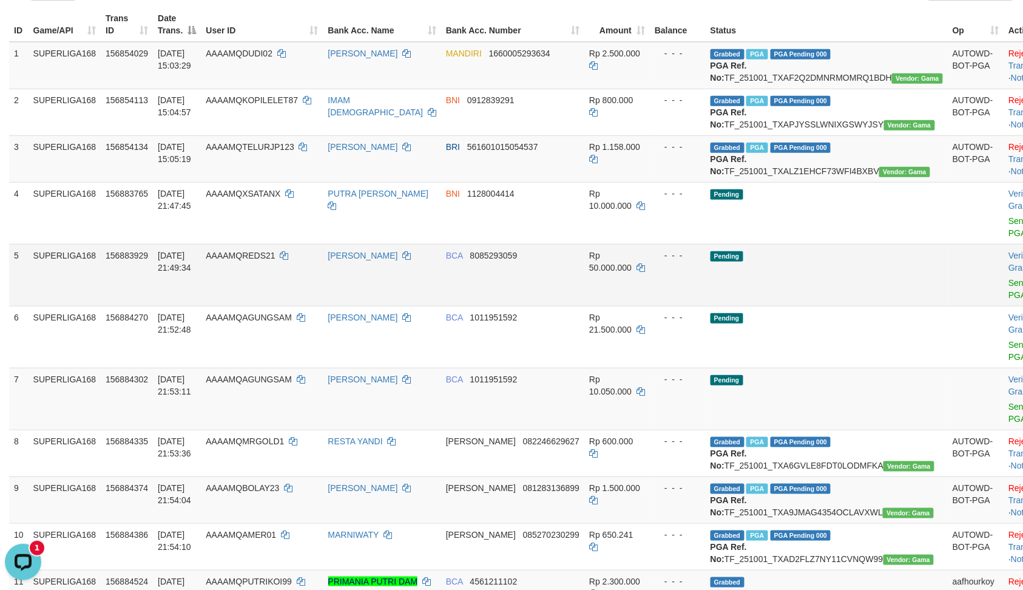
click at [770, 306] on td "Pending" at bounding box center [827, 275] width 242 height 62
click at [1008, 272] on link "Allow Grab" at bounding box center [1030, 262] width 44 height 22
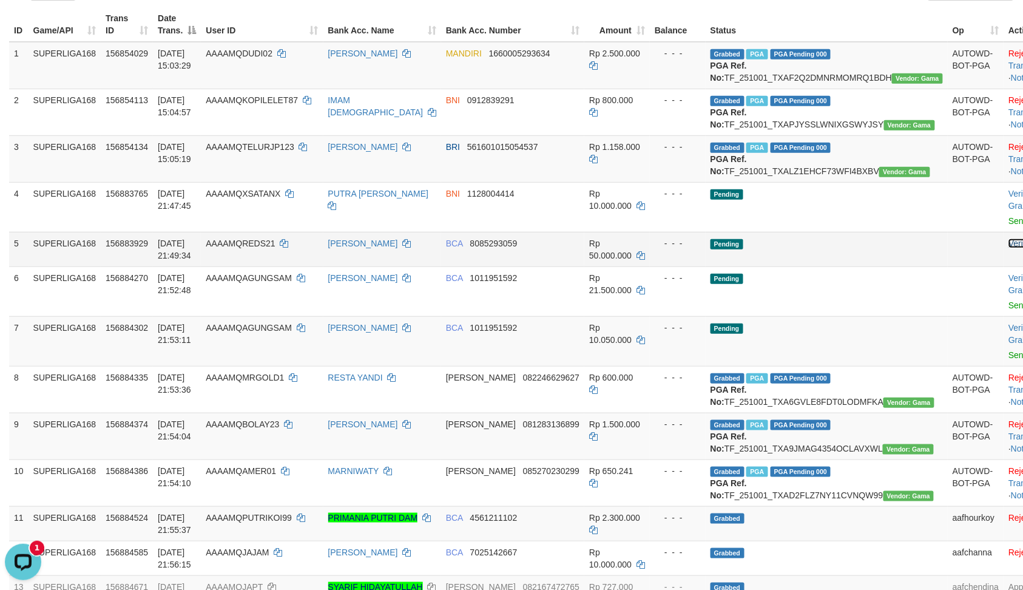
click at [1008, 248] on link "Verify" at bounding box center [1018, 243] width 21 height 10
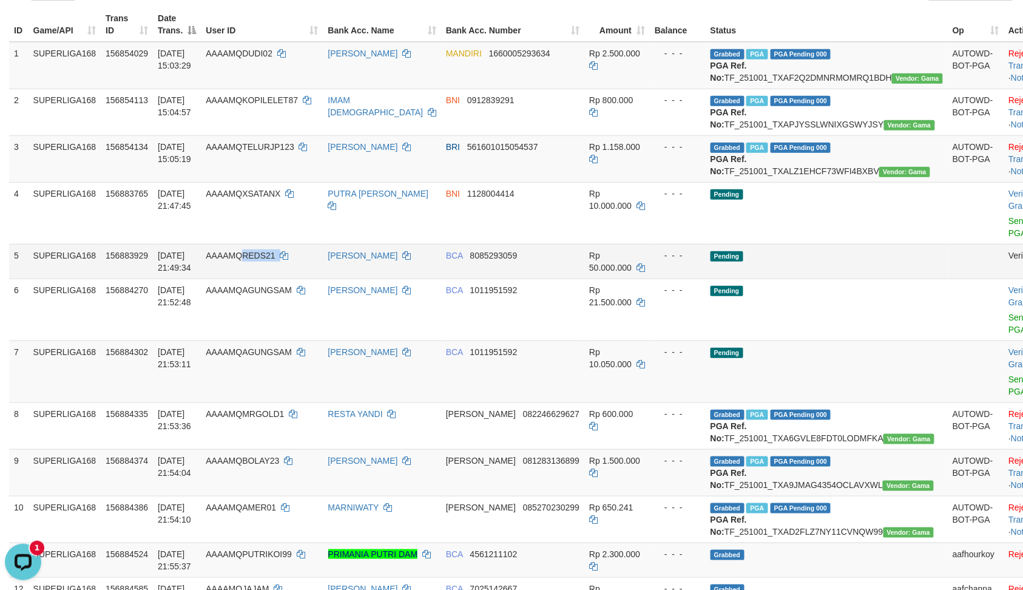
drag, startPoint x: 277, startPoint y: 294, endPoint x: 315, endPoint y: 300, distance: 39.3
click at [315, 278] on td "AAAAMQREDS21" at bounding box center [262, 261] width 122 height 35
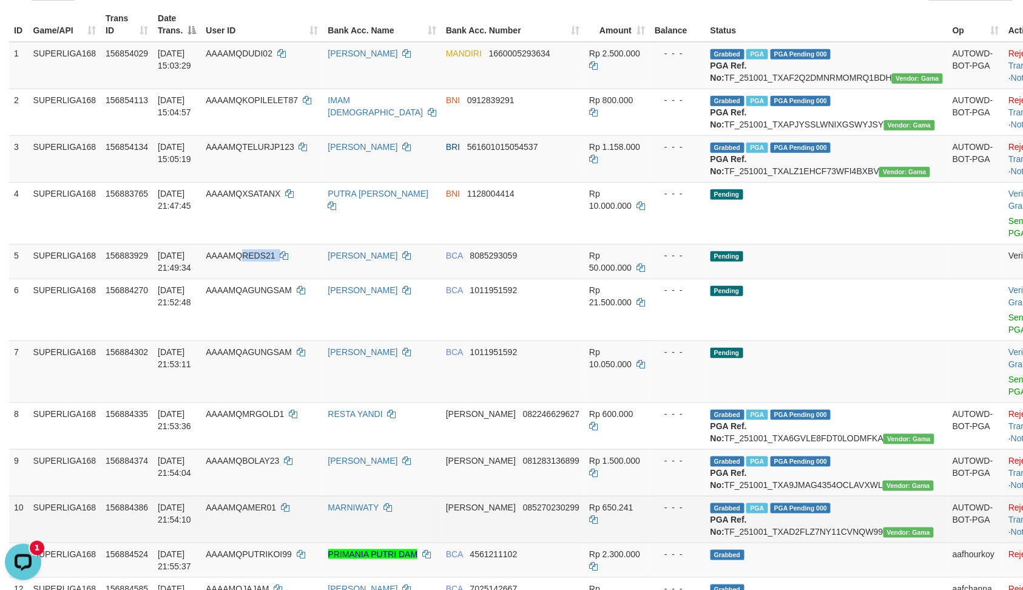
copy td "REDS21"
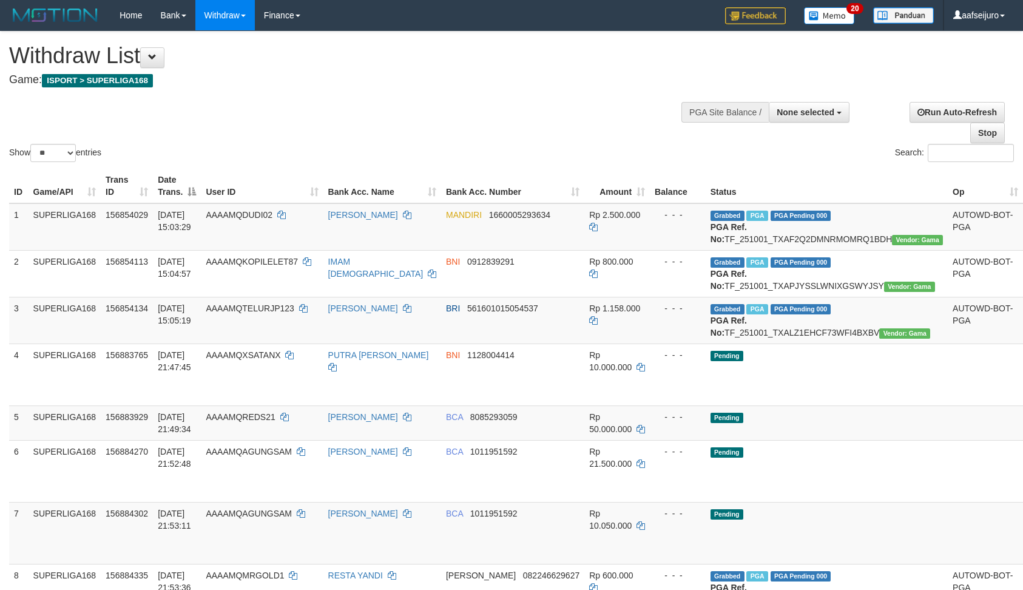
select select
select select "**"
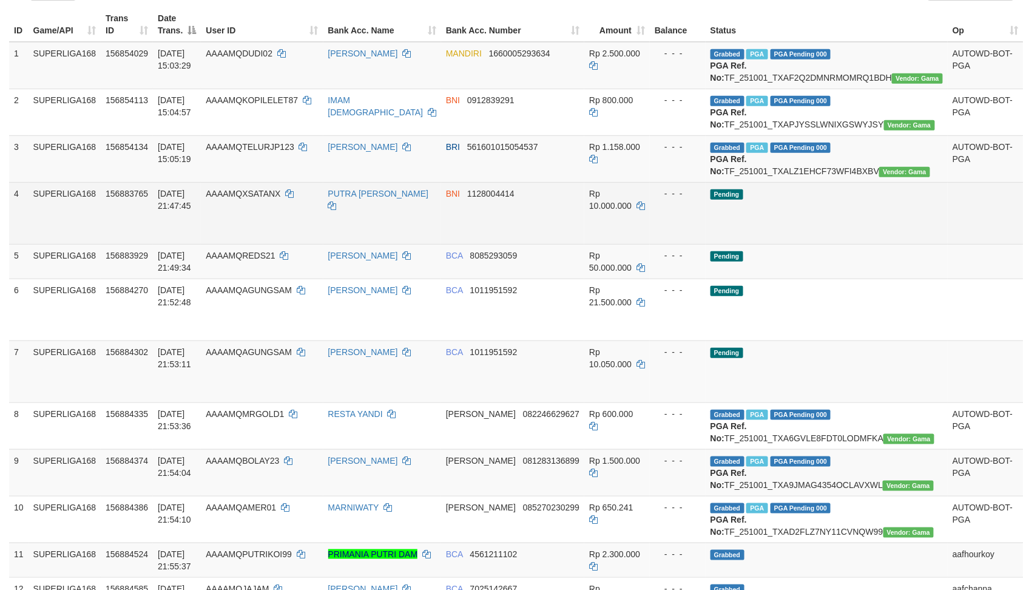
click at [159, 244] on td "[DATE] 21:47:45" at bounding box center [177, 213] width 48 height 62
drag, startPoint x: 263, startPoint y: 228, endPoint x: 306, endPoint y: 238, distance: 44.3
click at [306, 238] on td "AAAAMQXSATANX" at bounding box center [262, 213] width 122 height 62
click at [253, 198] on span "AAAAMQXSATANX" at bounding box center [243, 194] width 75 height 10
drag, startPoint x: 265, startPoint y: 229, endPoint x: 316, endPoint y: 241, distance: 52.5
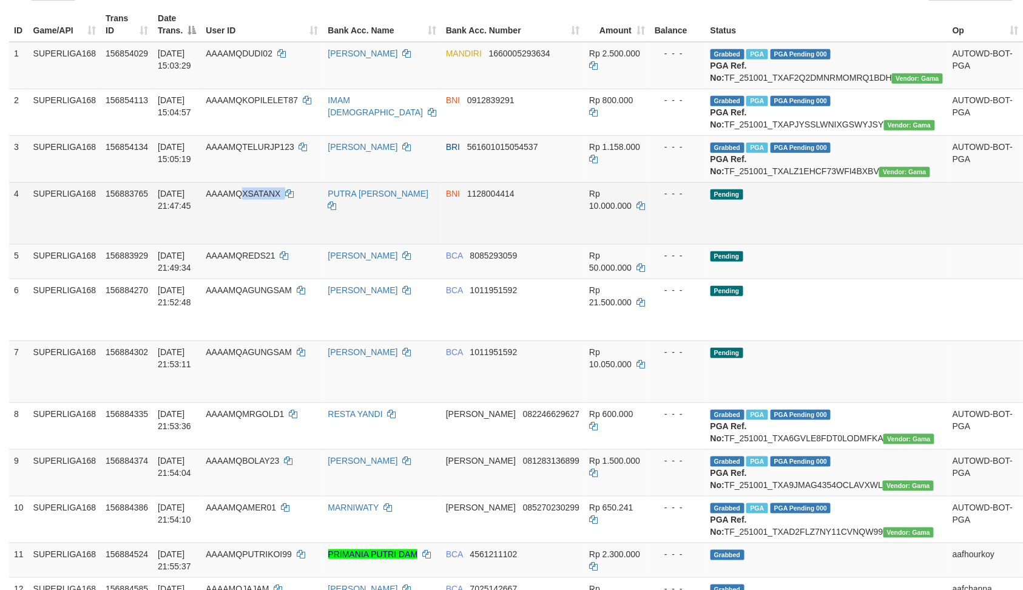
click at [316, 241] on td "AAAAMQXSATANX" at bounding box center [262, 213] width 122 height 62
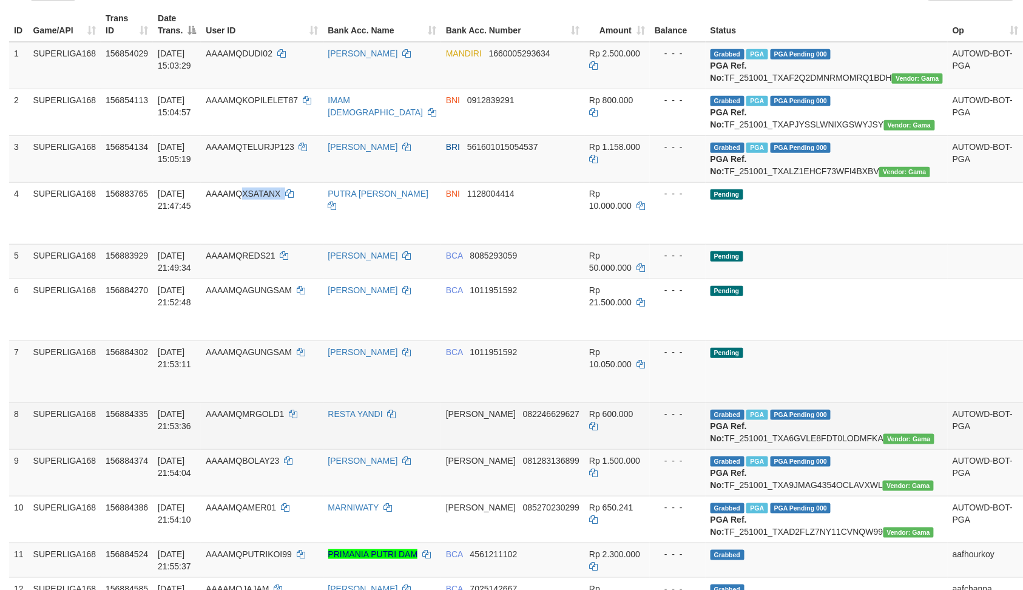
copy td "XSATANX"
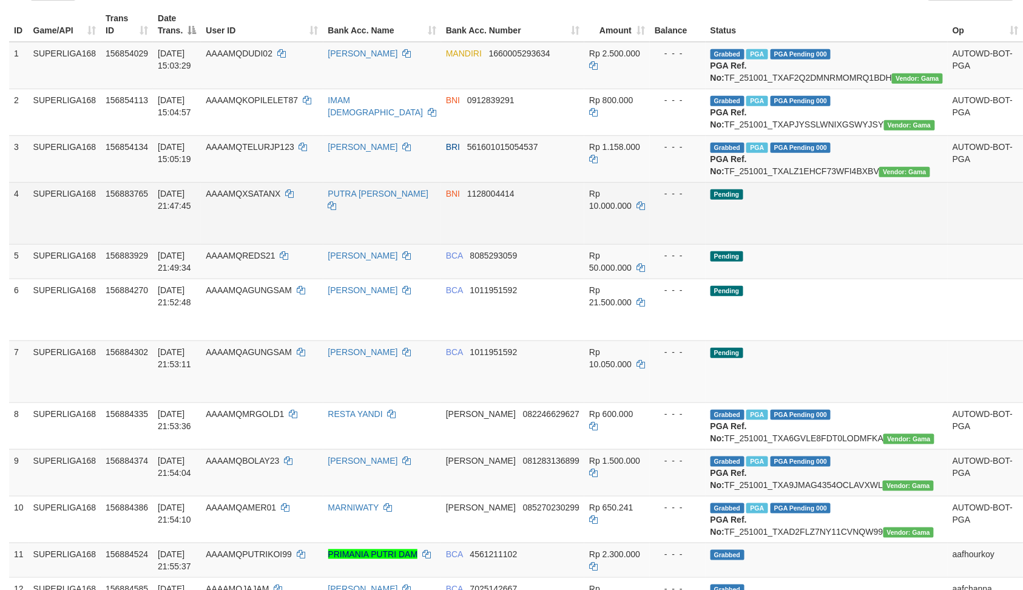
click at [200, 223] on td "01/10/2025 21:47:45" at bounding box center [177, 213] width 48 height 62
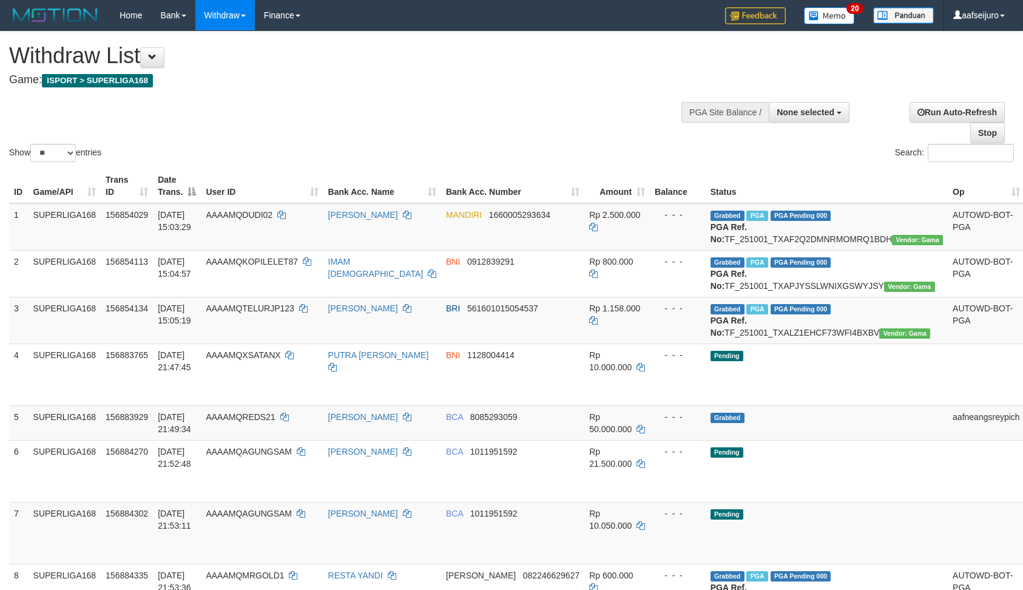
select select
select select "**"
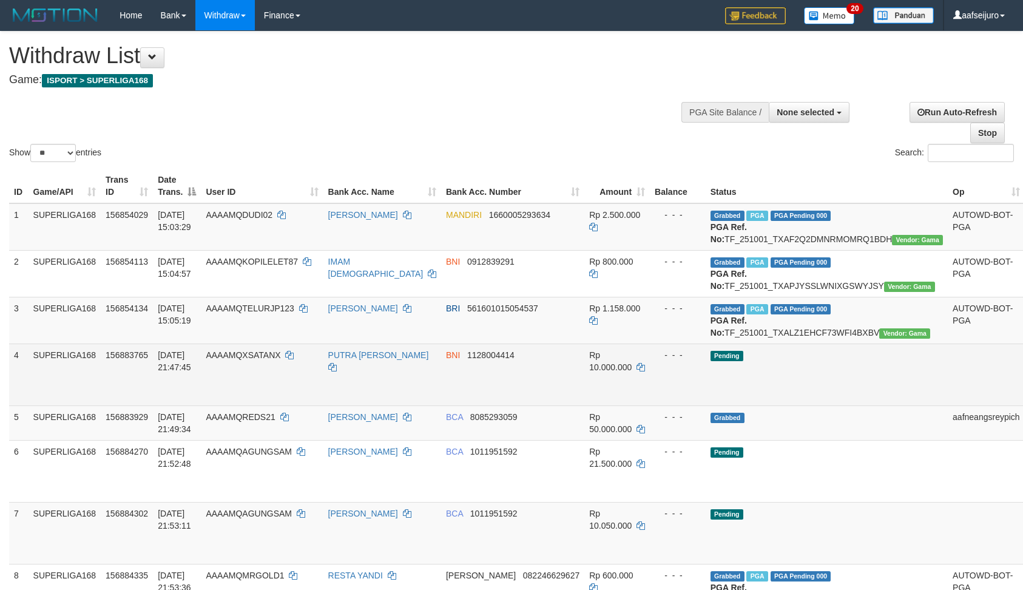
scroll to position [161, 0]
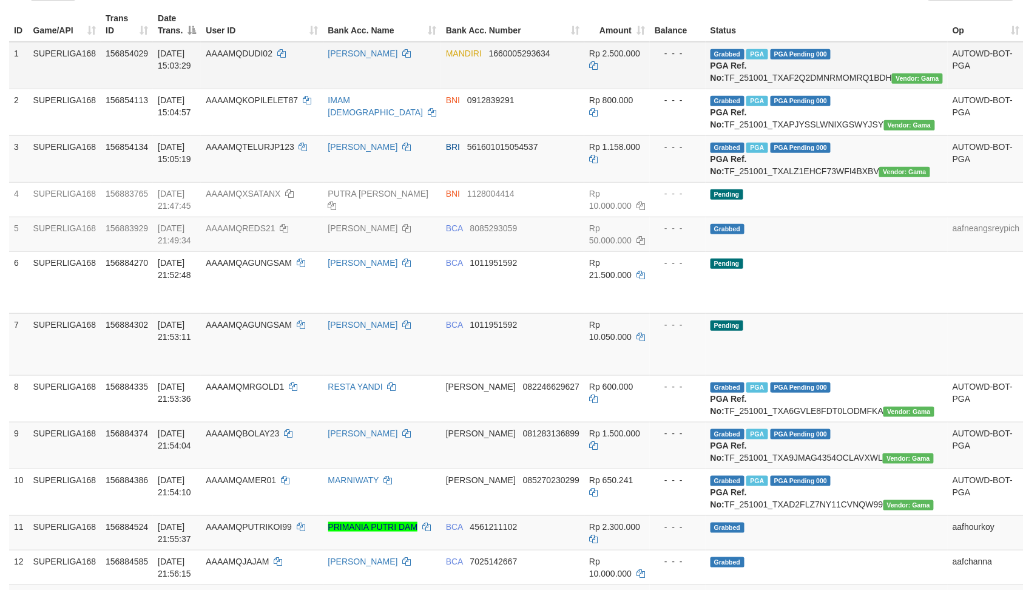
click at [352, 76] on td "[PERSON_NAME]" at bounding box center [382, 65] width 118 height 47
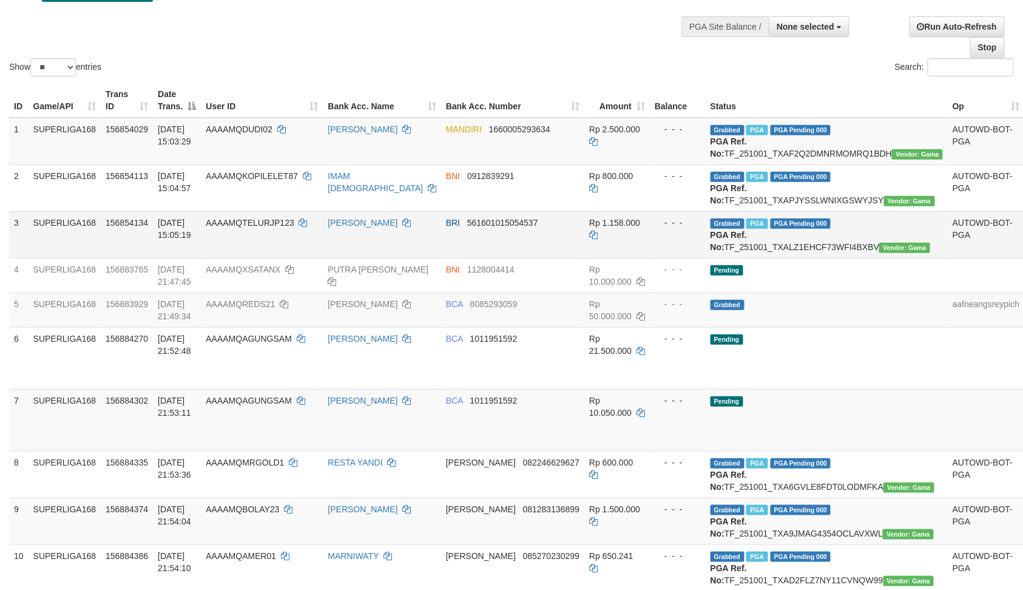
scroll to position [81, 0]
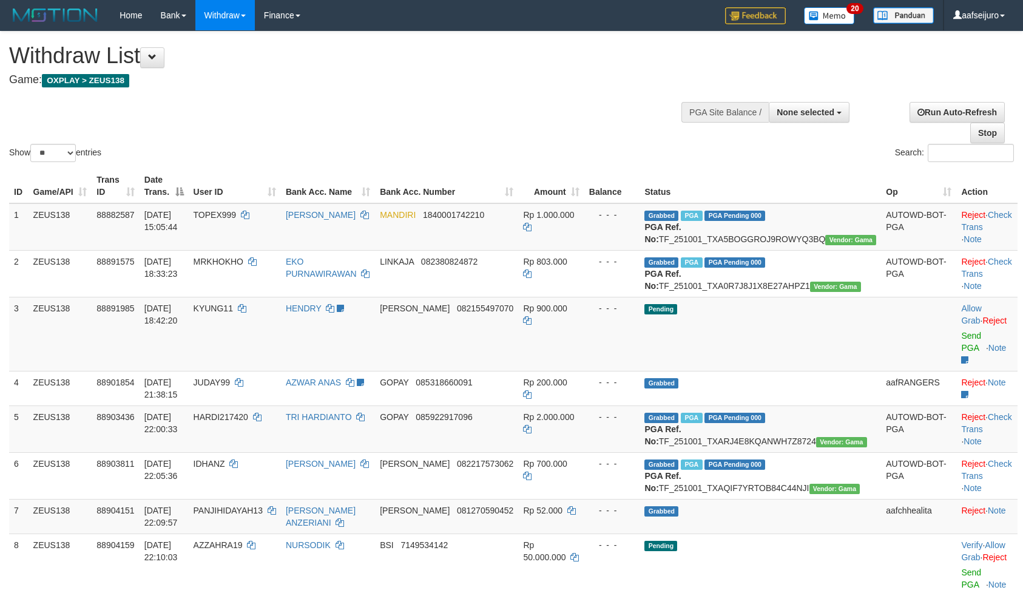
select select
select select "**"
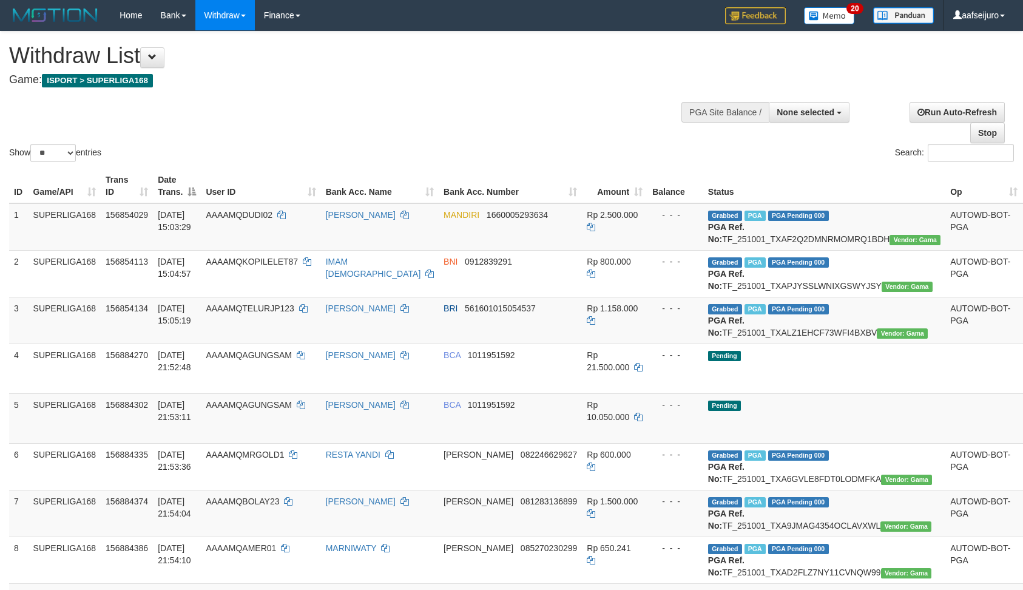
select select
select select "**"
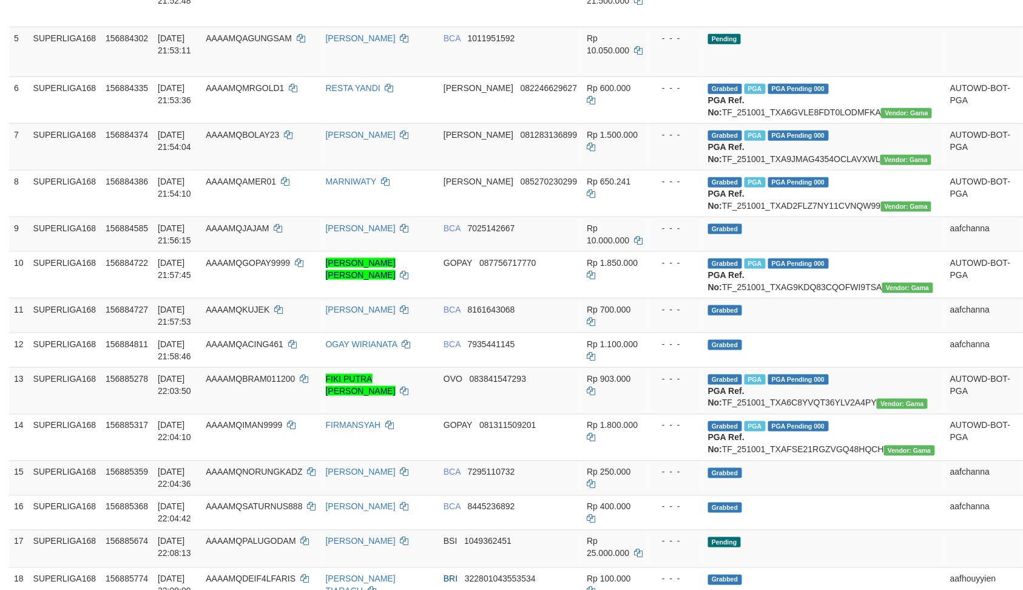
scroll to position [486, 0]
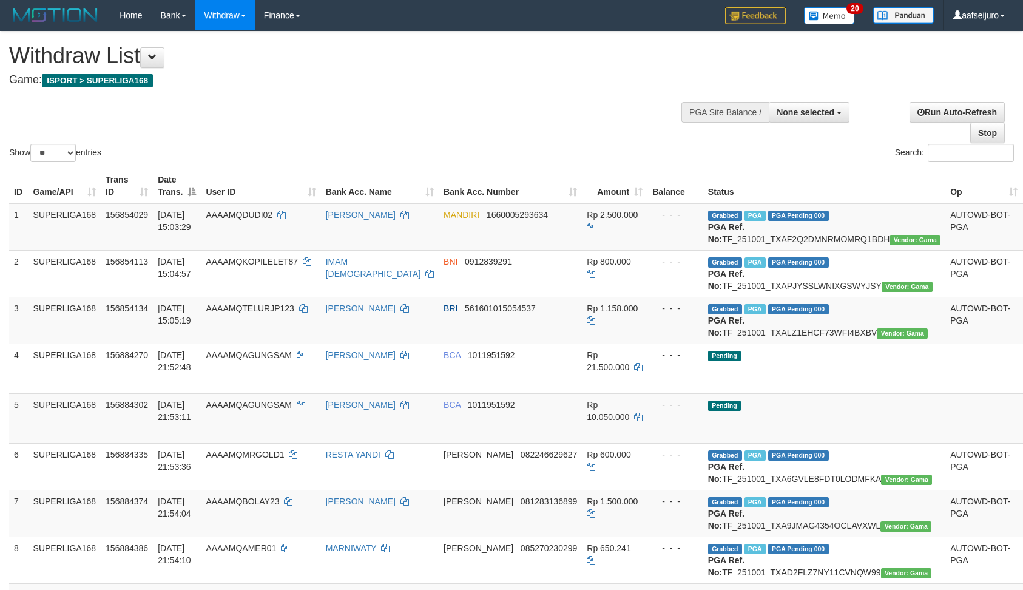
select select
select select "**"
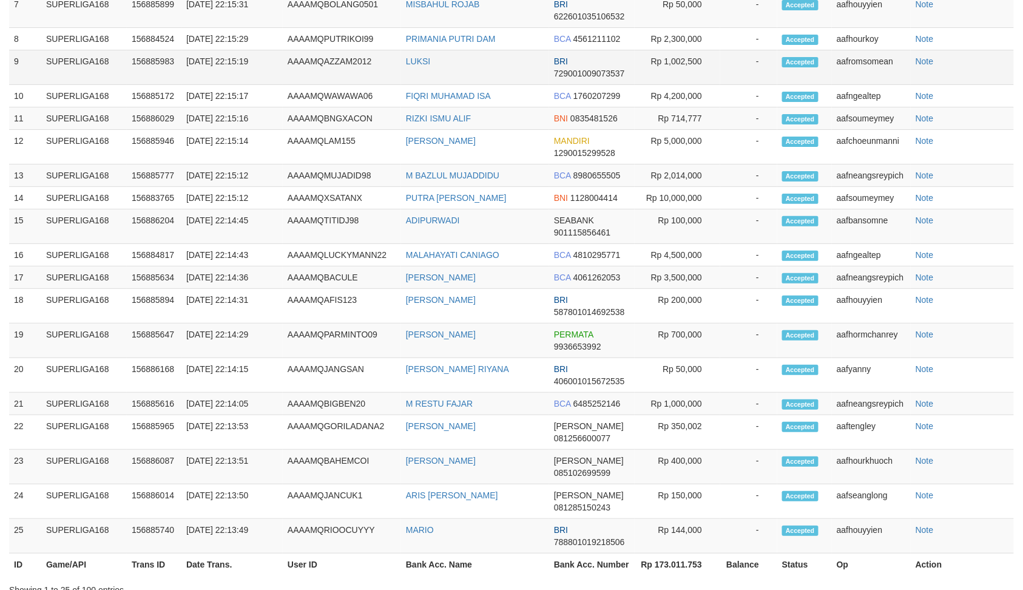
scroll to position [1510, 0]
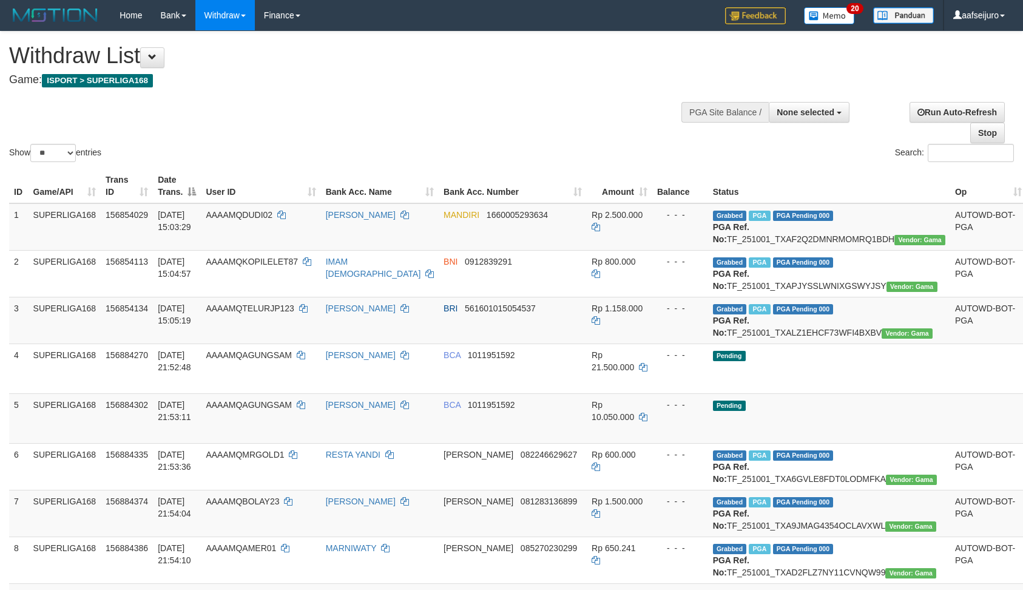
select select
select select "**"
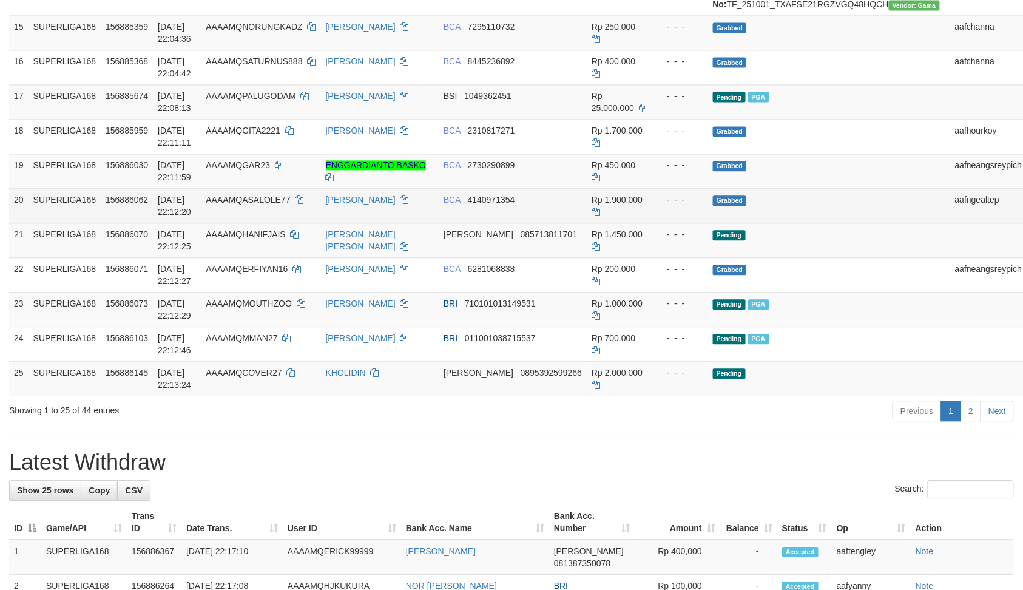
scroll to position [701, 0]
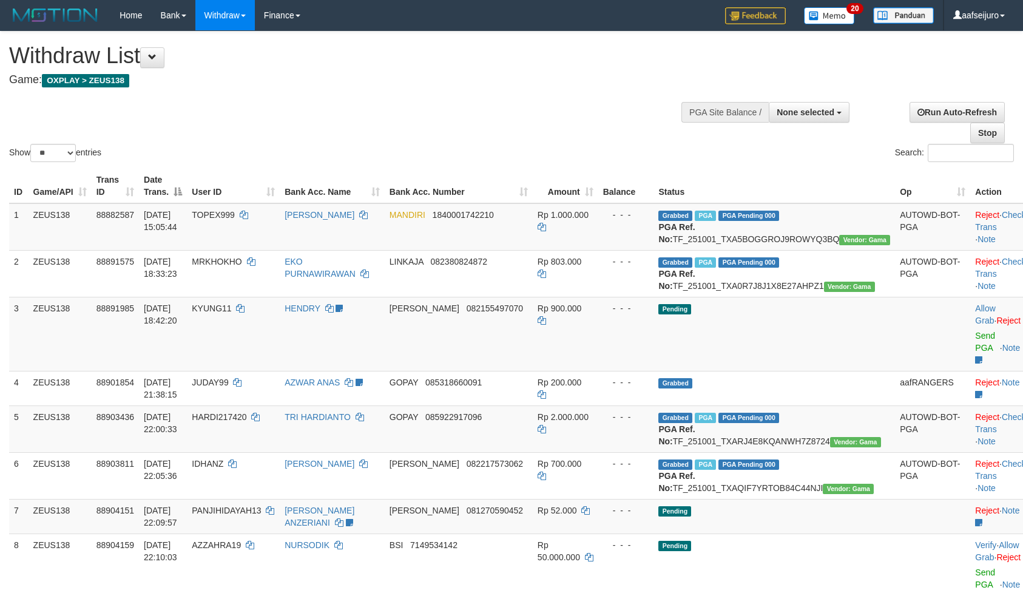
select select
select select "**"
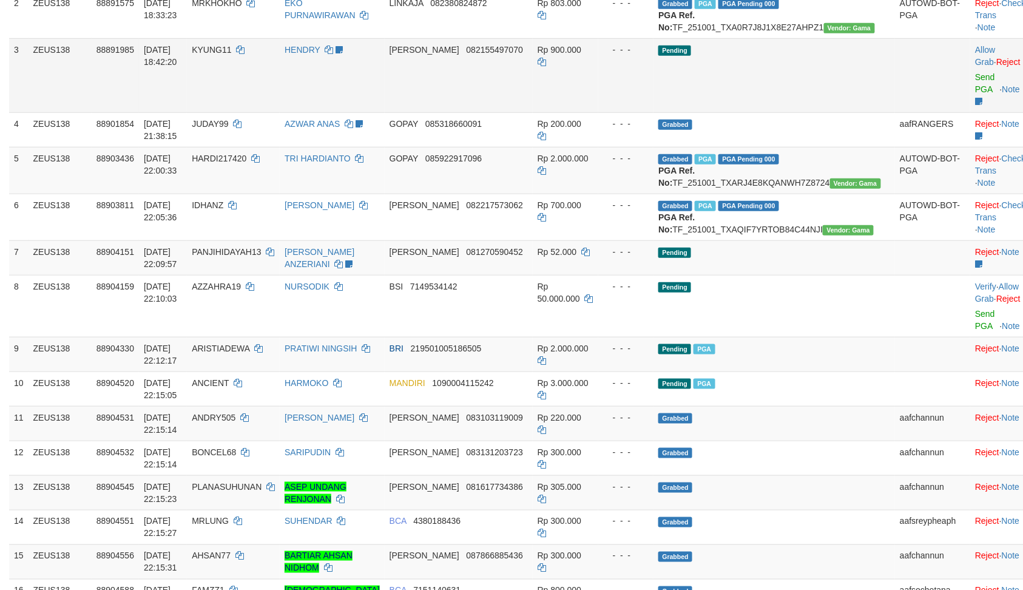
scroll to position [297, 0]
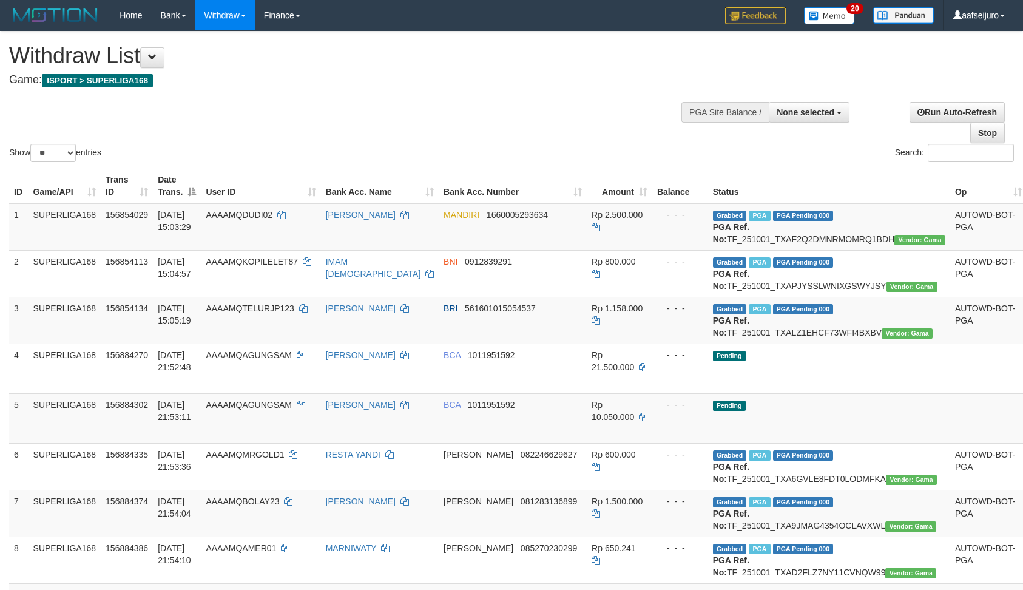
select select
select select "**"
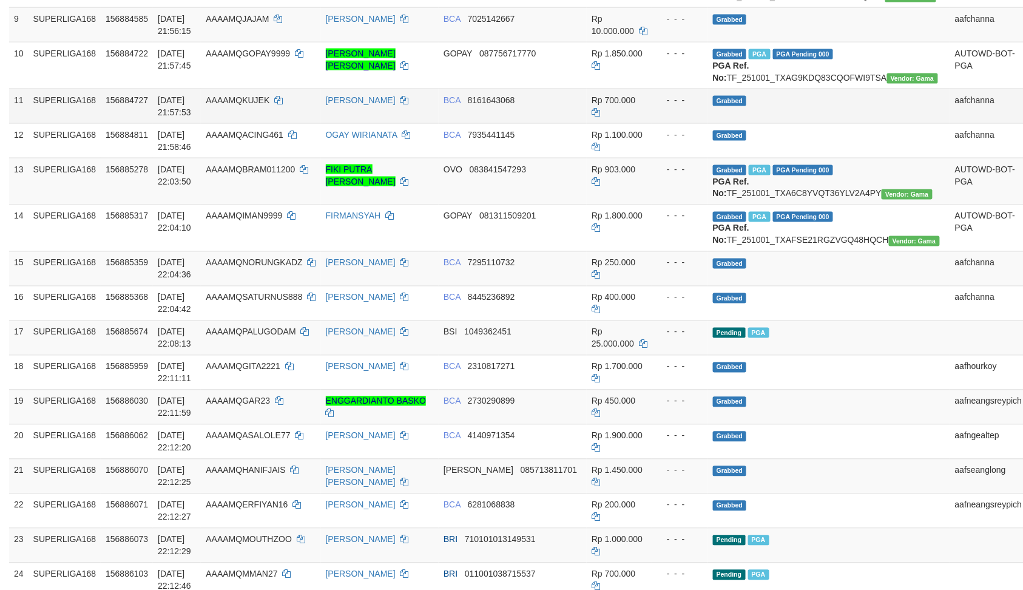
scroll to position [411, 0]
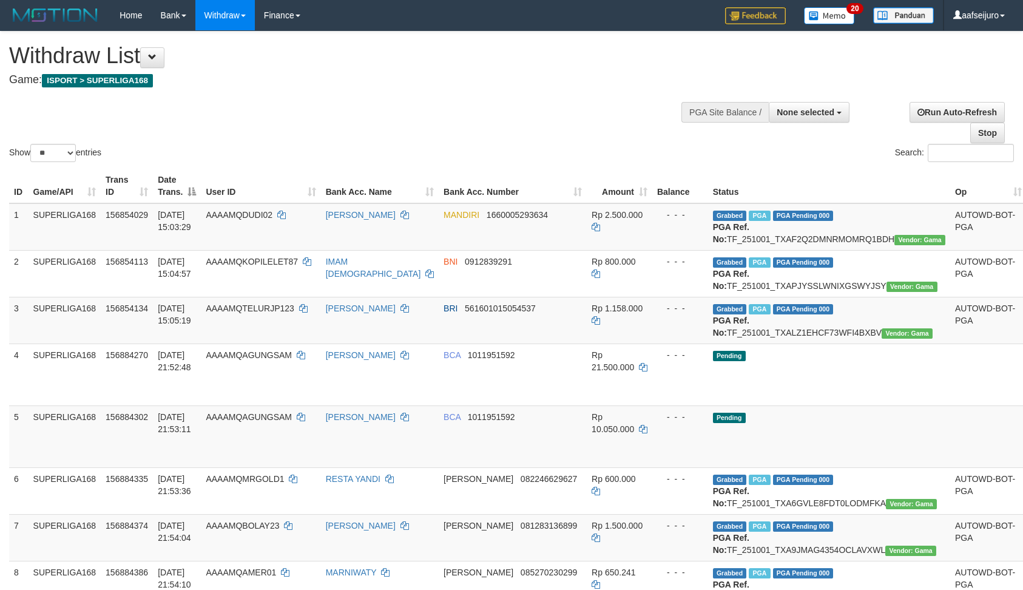
select select
select select "**"
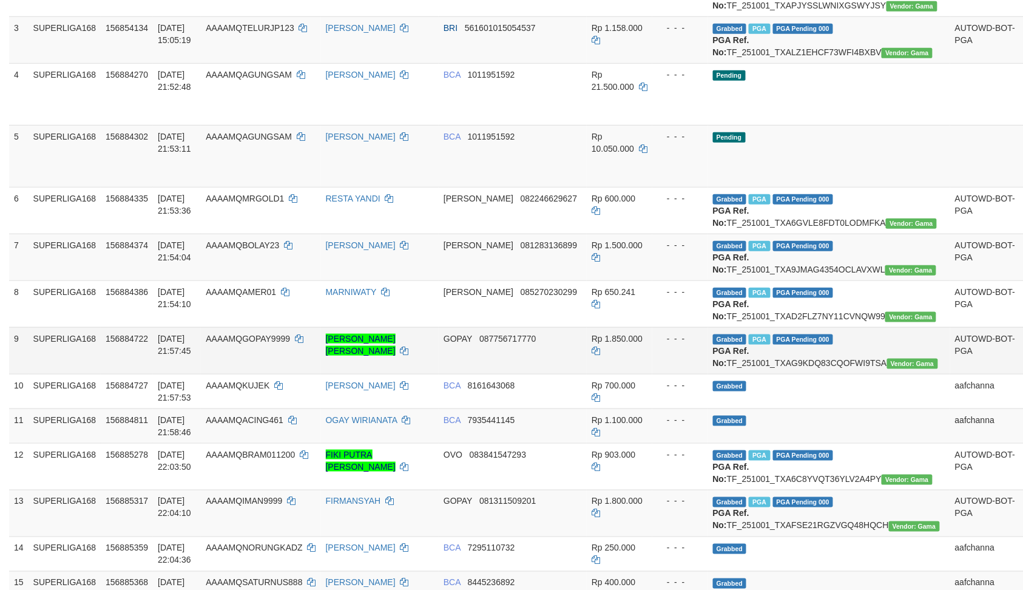
scroll to position [263, 0]
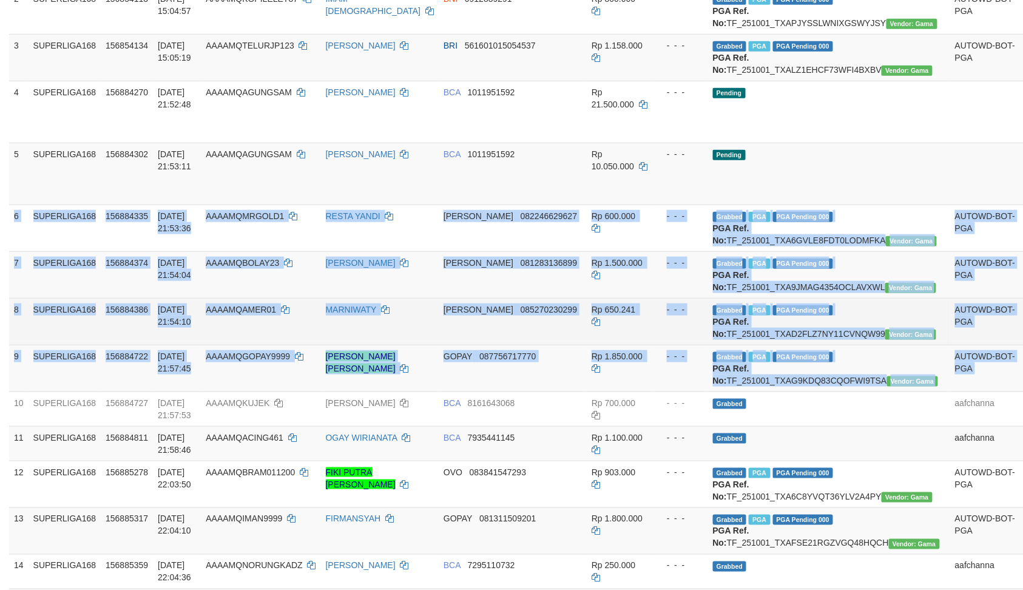
drag, startPoint x: 15, startPoint y: 246, endPoint x: 908, endPoint y: 416, distance: 909.7
click at [968, 457] on tbody "1 SUPERLIGA168 156854029 [DATE] 15:03:29 AAAAMQDUDI02 DUDI HIDAYAT MANDIRI 1660…" at bounding box center [548, 455] width 1078 height 1028
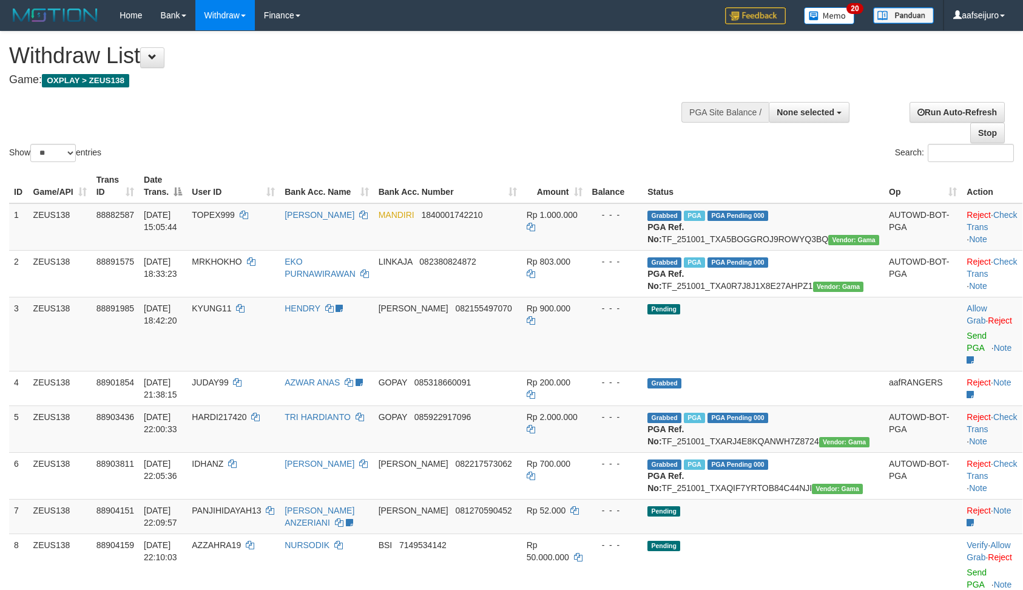
select select
select select "**"
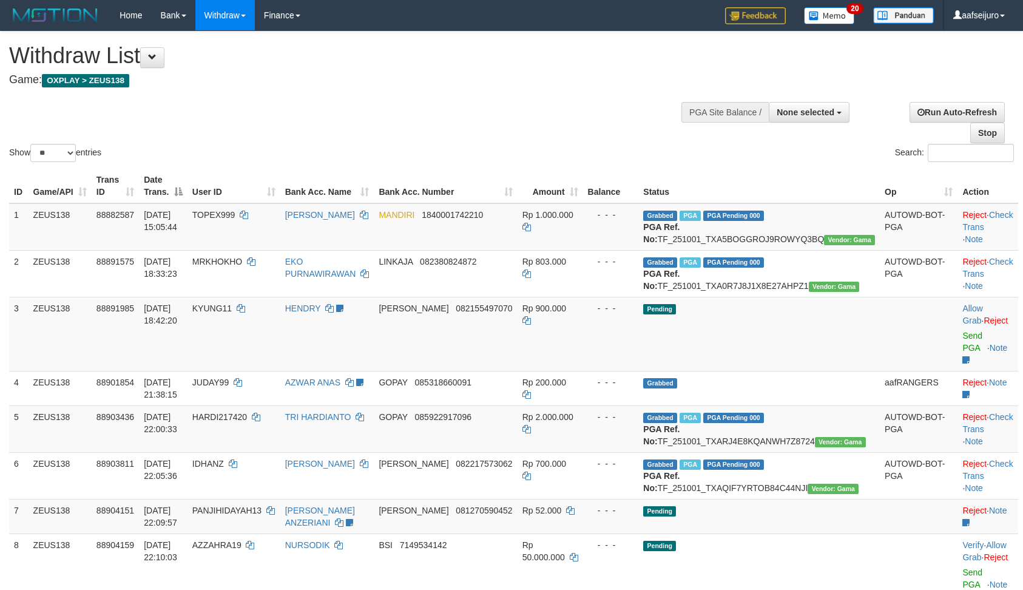
select select
select select "**"
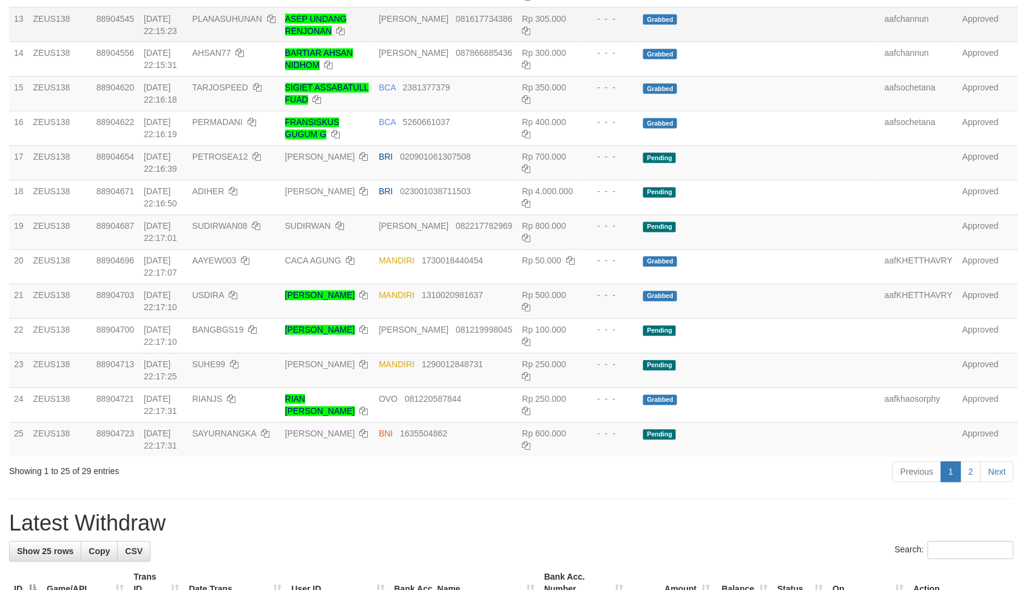
scroll to position [322, 0]
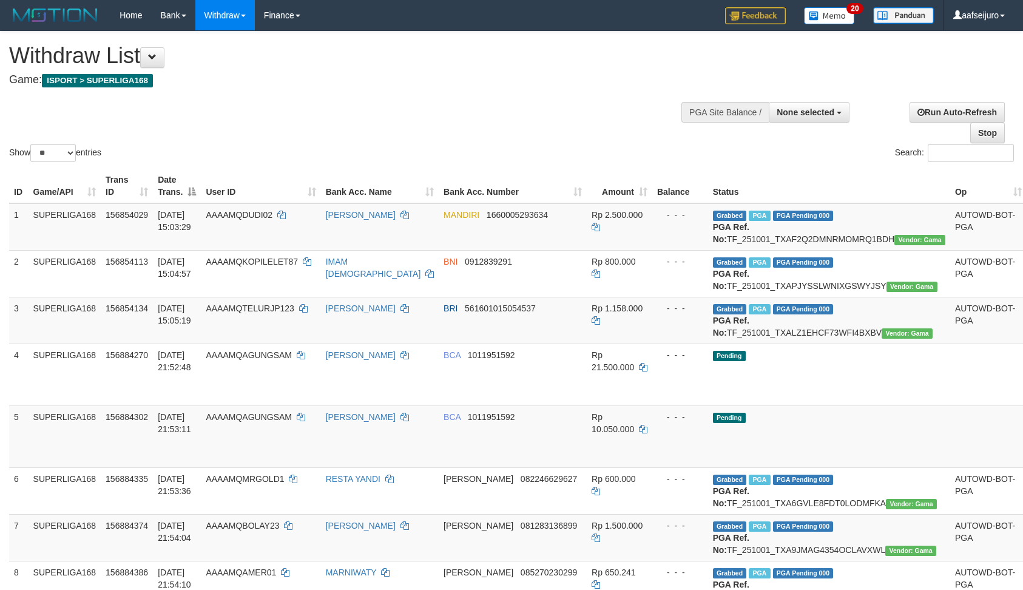
select select
select select "**"
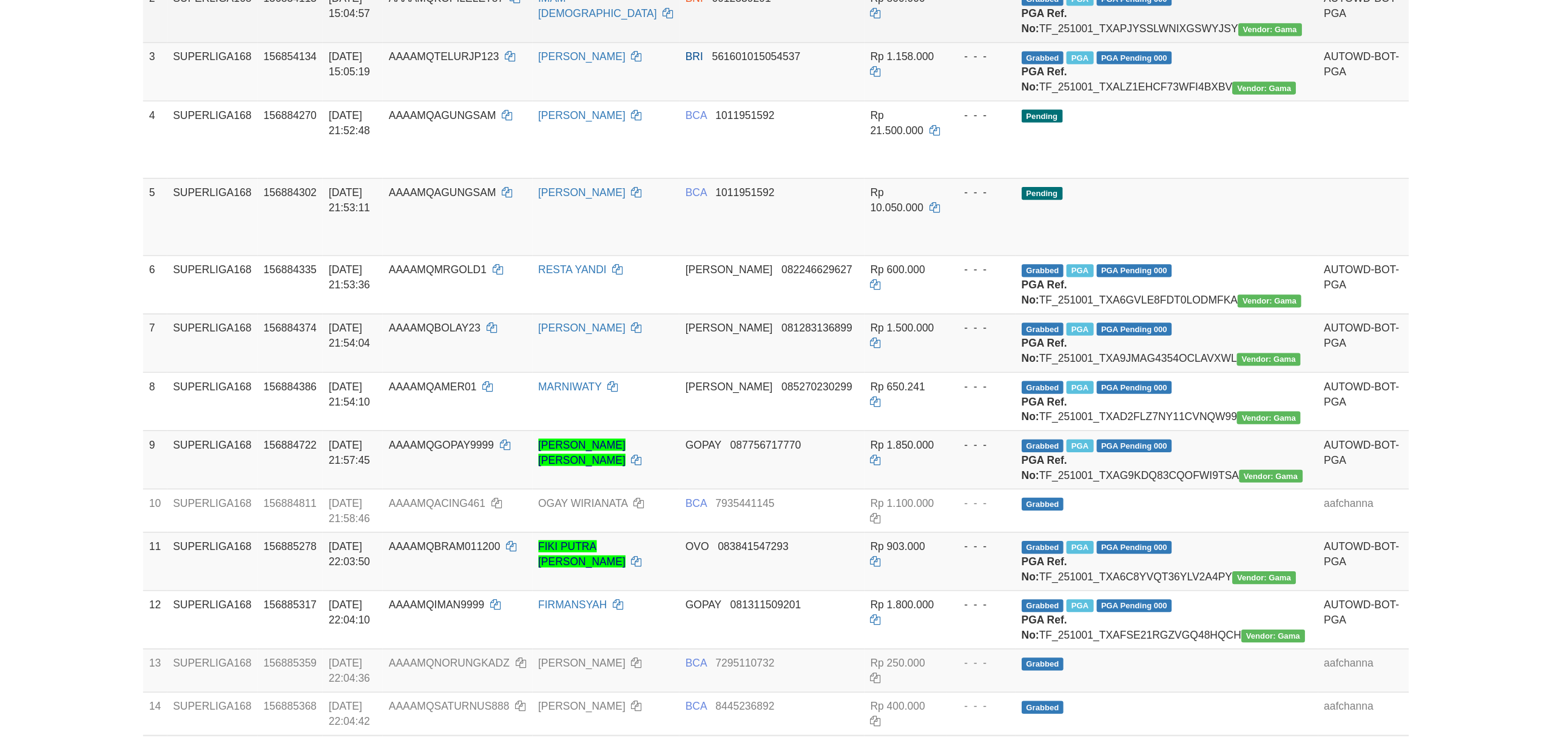
scroll to position [248, 0]
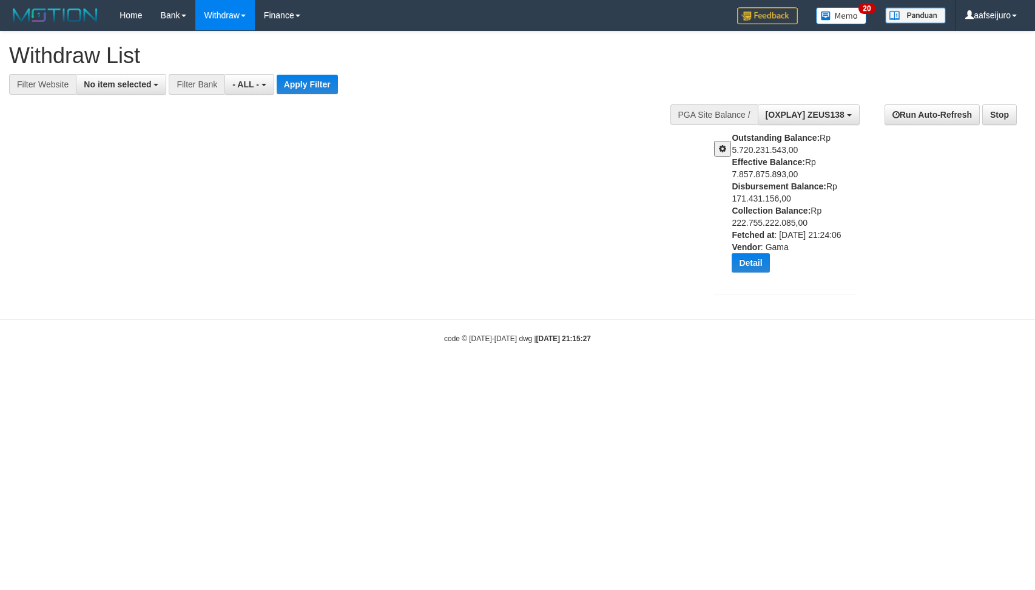
select select
click at [833, 107] on button "[OXPLAY] ZEUS138" at bounding box center [809, 114] width 102 height 21
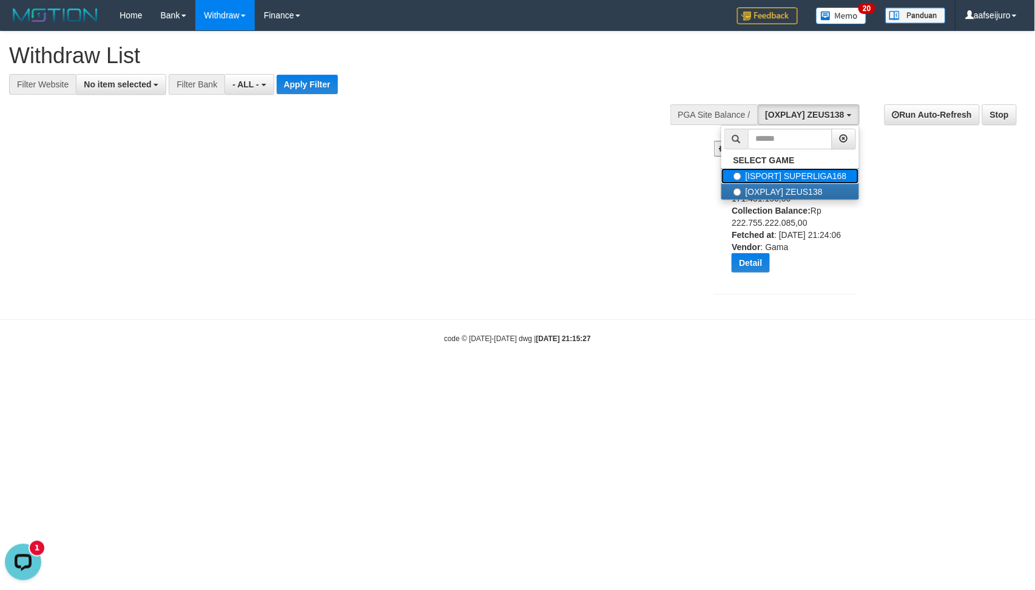
click at [823, 172] on label "[ISPORT] SUPERLIGA168" at bounding box center [790, 176] width 138 height 16
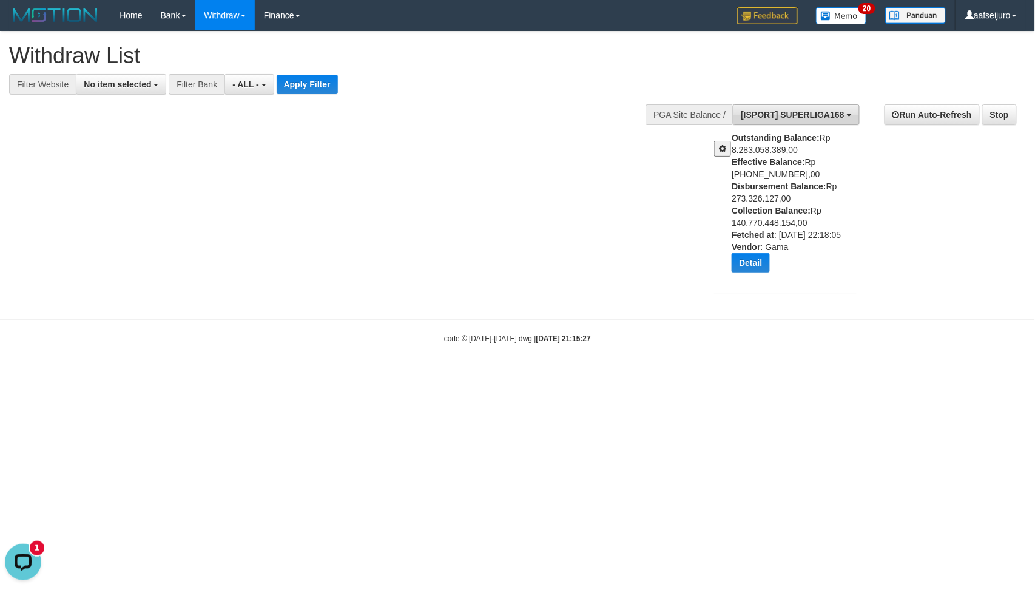
click at [821, 107] on button "[ISPORT] SUPERLIGA168" at bounding box center [796, 114] width 126 height 21
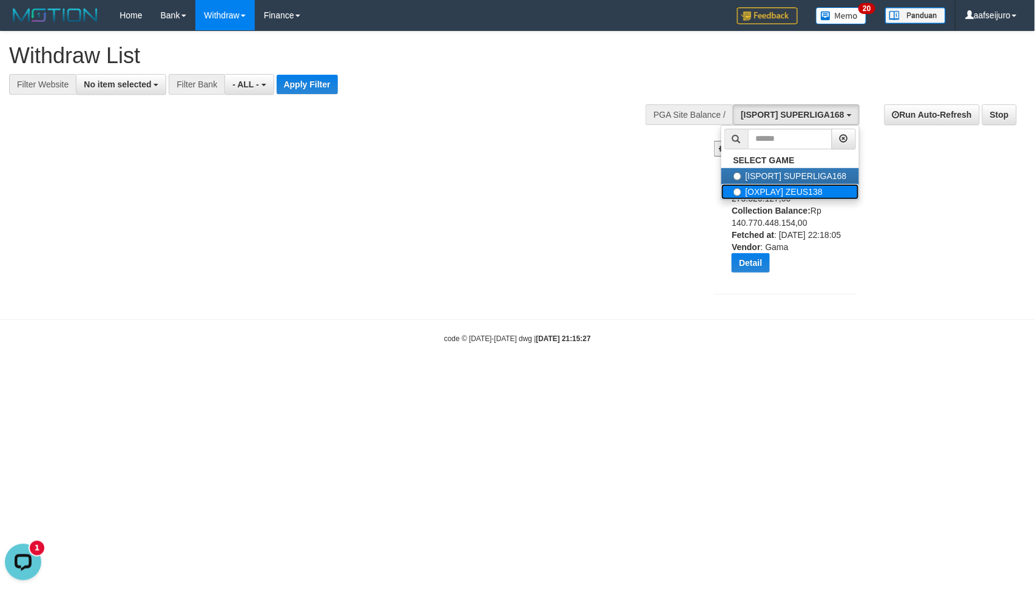
click at [790, 190] on label "[OXPLAY] ZEUS138" at bounding box center [790, 192] width 138 height 16
select select "***"
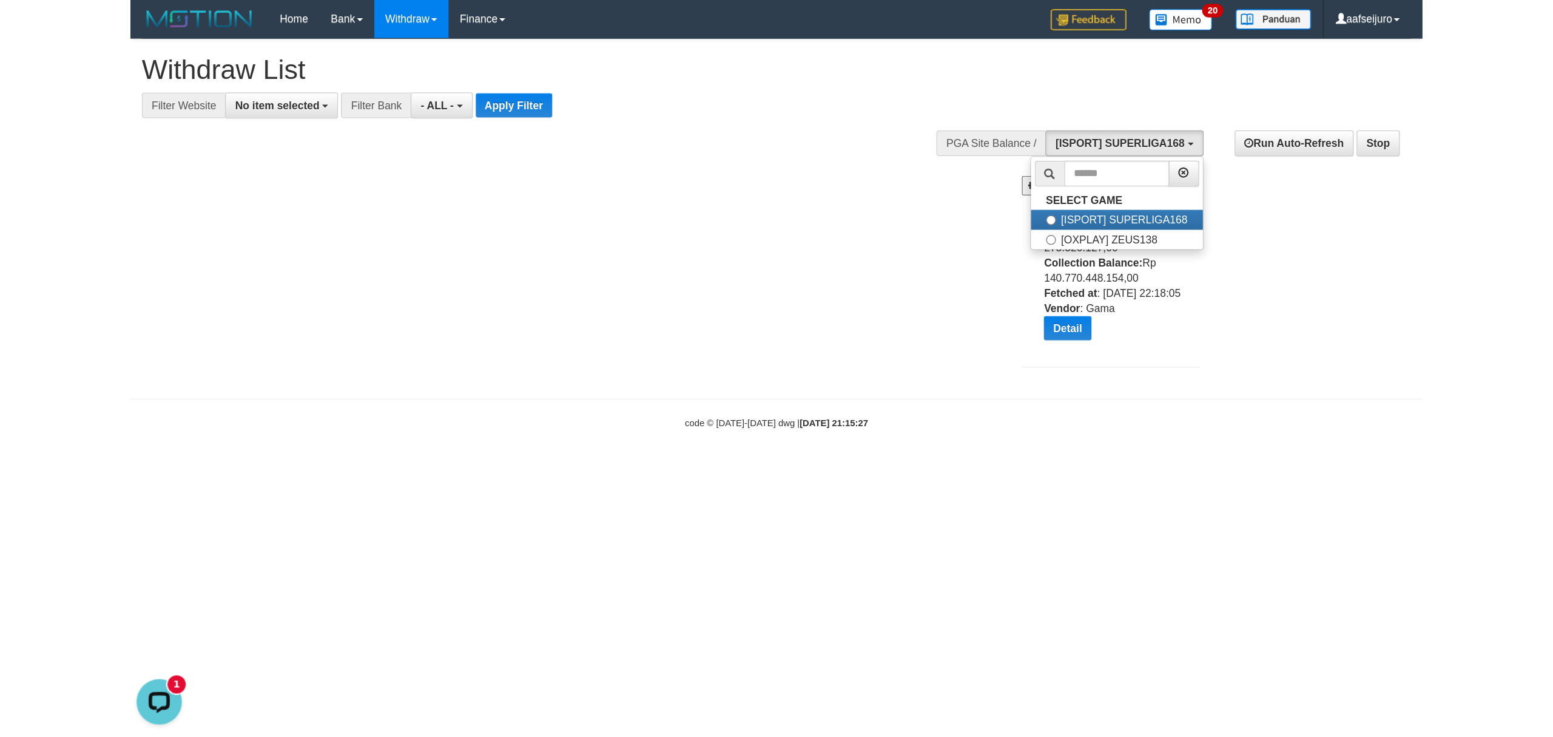
scroll to position [21, 0]
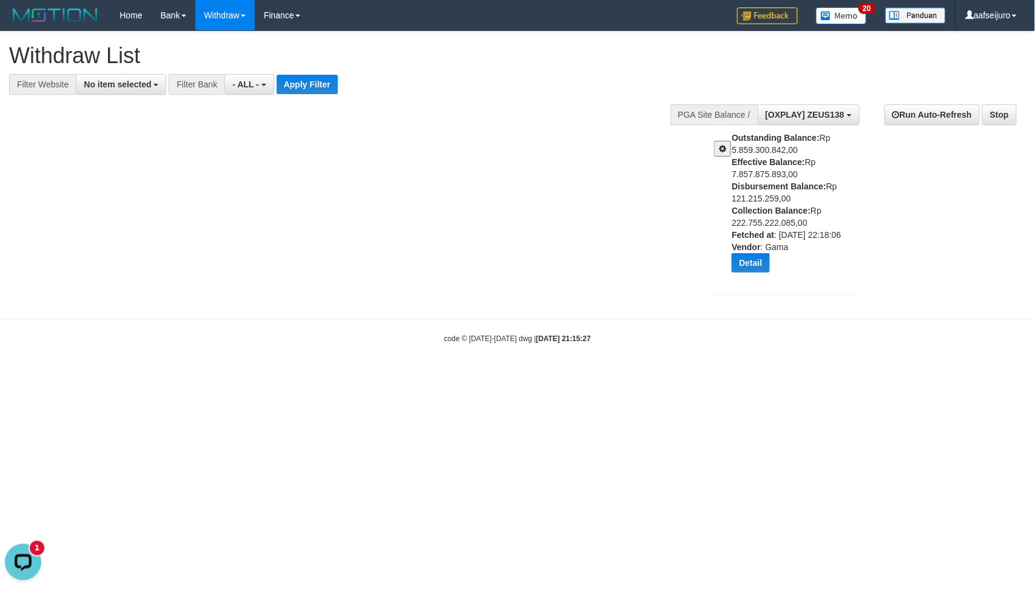
click at [721, 149] on span at bounding box center [722, 148] width 7 height 8
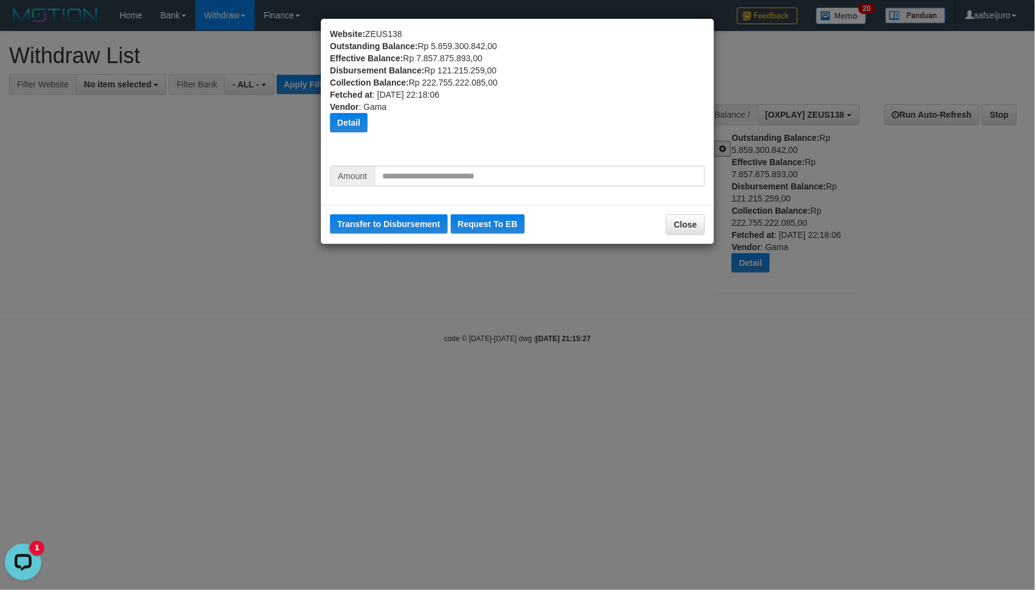
drag, startPoint x: 457, startPoint y: 154, endPoint x: 454, endPoint y: 170, distance: 16.7
click at [459, 157] on div "Website: ZEUS138 Outstanding Balance: Rp 5.859.300.842,00 Effective Balance: Rp…" at bounding box center [517, 97] width 375 height 138
click at [452, 183] on input "text" at bounding box center [539, 176] width 331 height 21
paste input "*********"
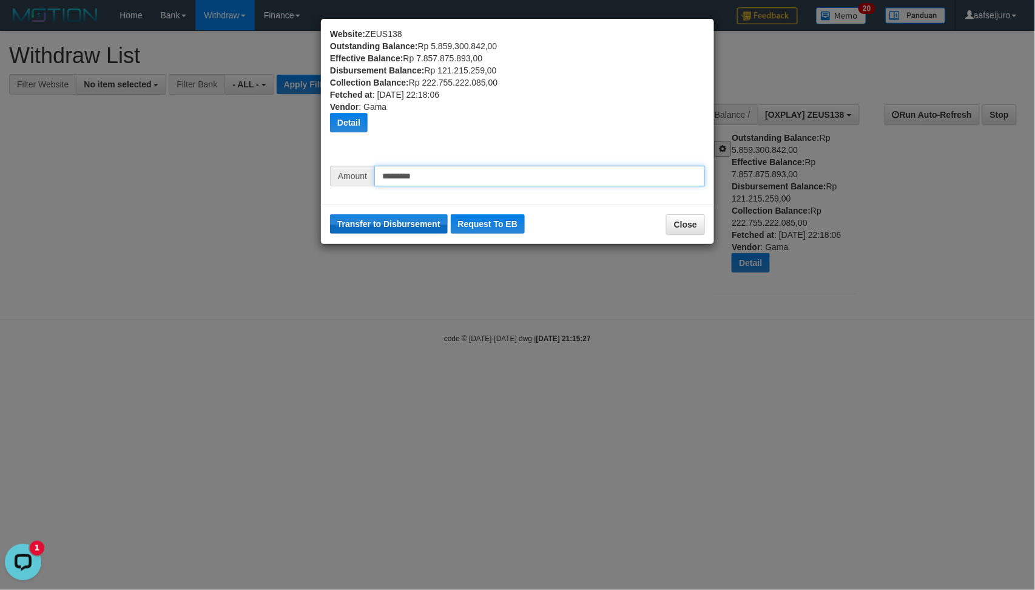
type input "*********"
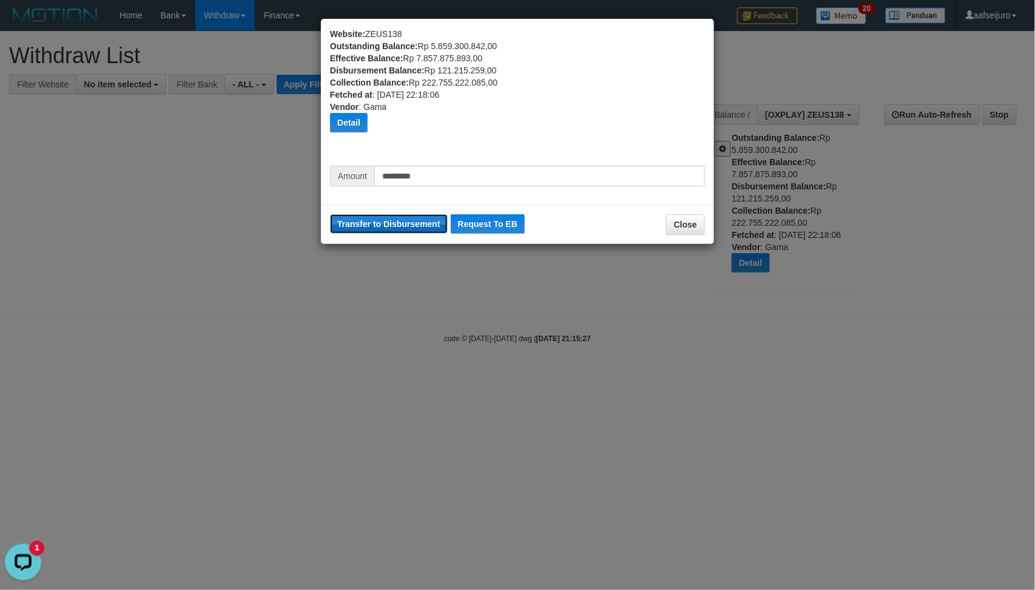
click at [420, 222] on button "Transfer to Disbursement" at bounding box center [389, 223] width 118 height 19
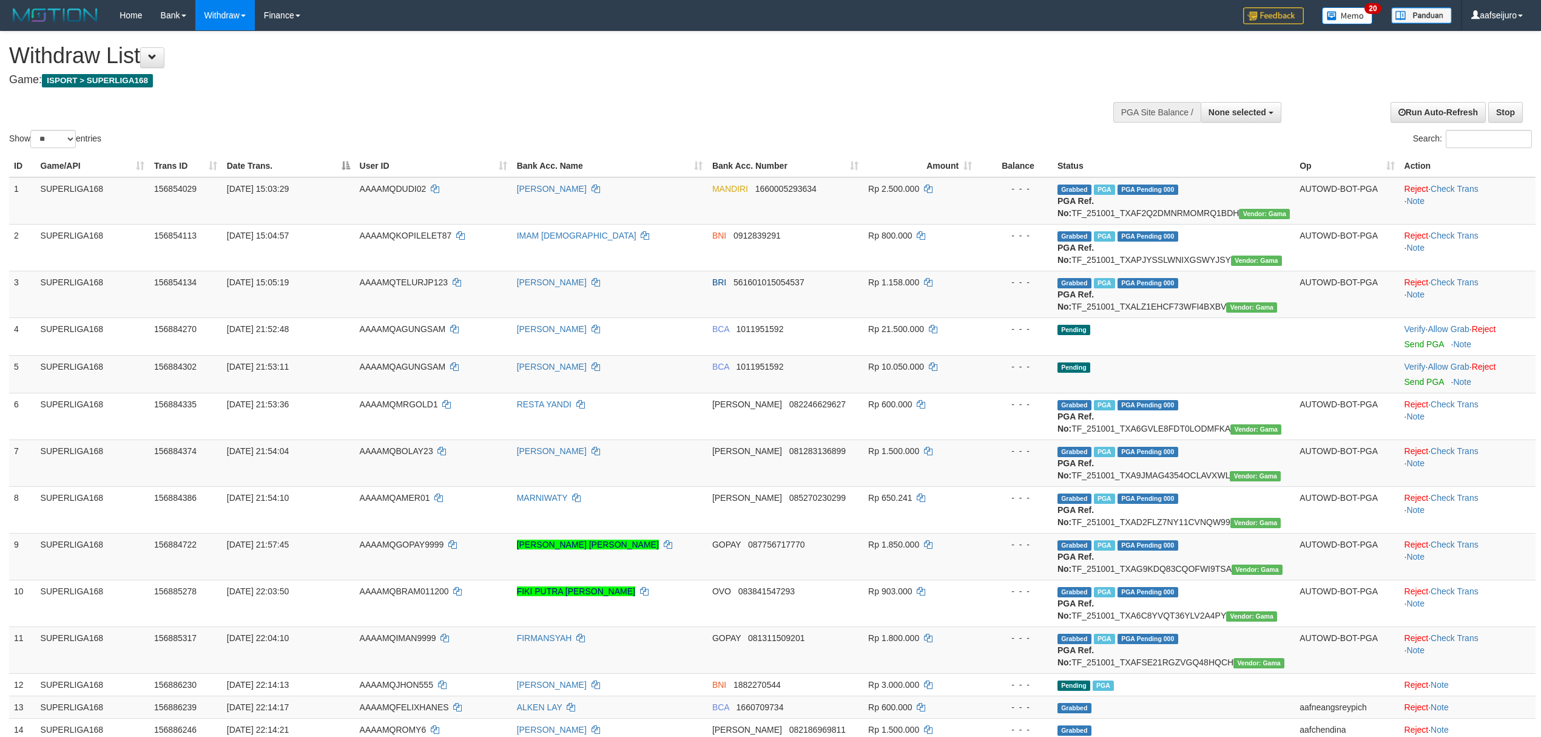
select select
select select "**"
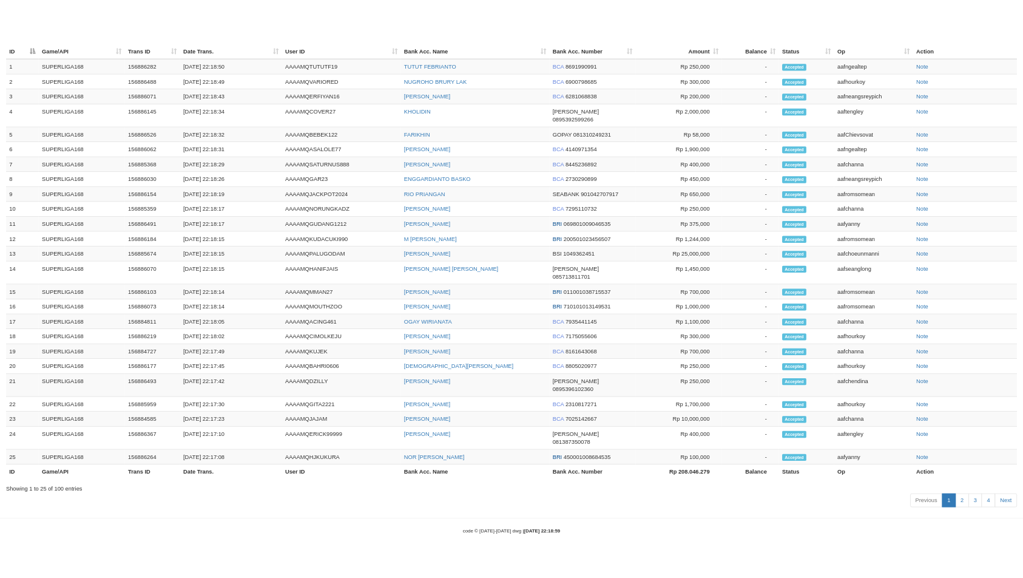
scroll to position [1142, 0]
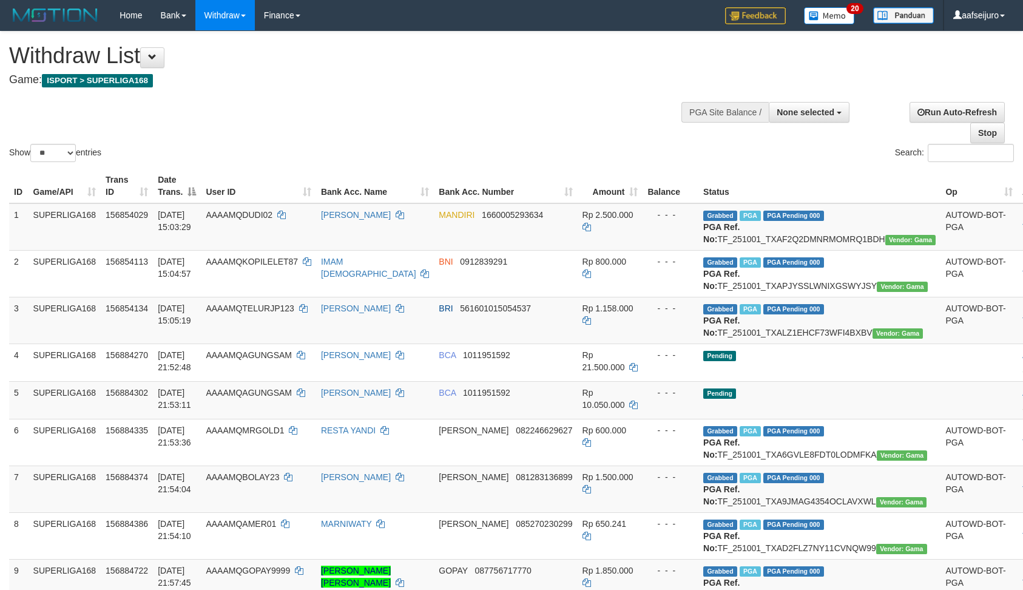
select select
select select "**"
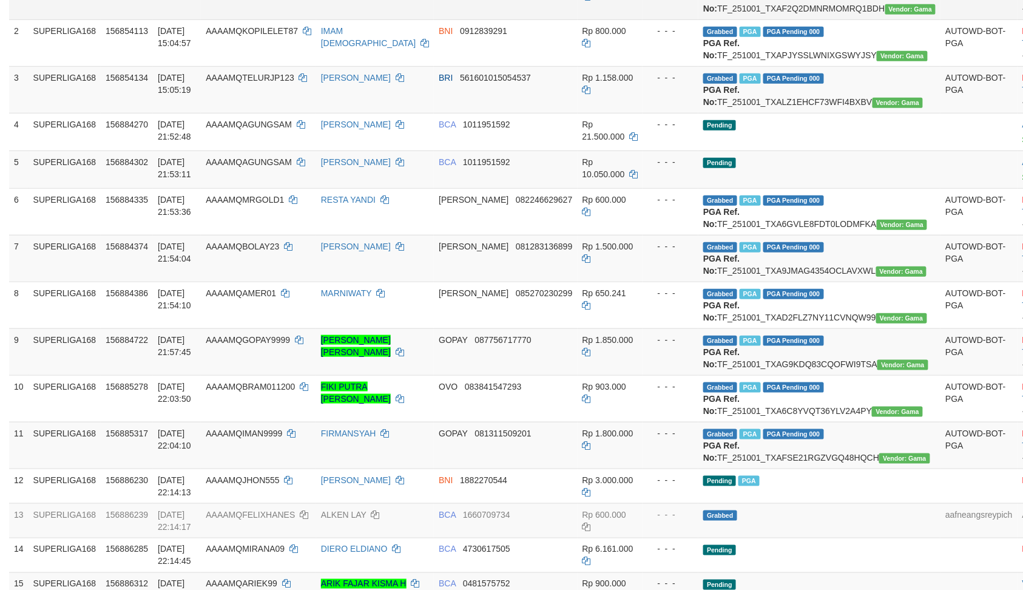
scroll to position [243, 0]
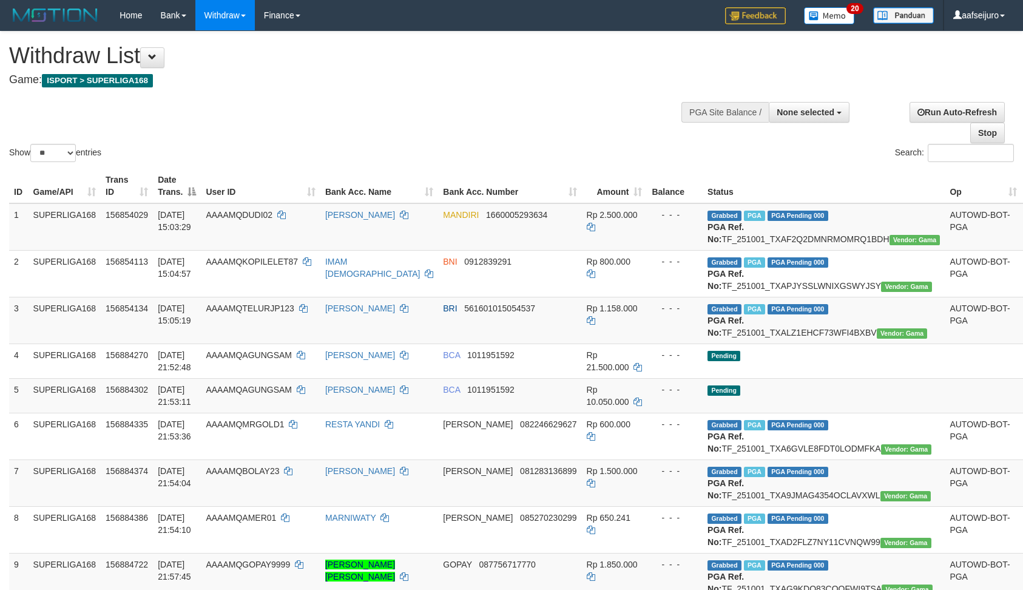
select select
select select "**"
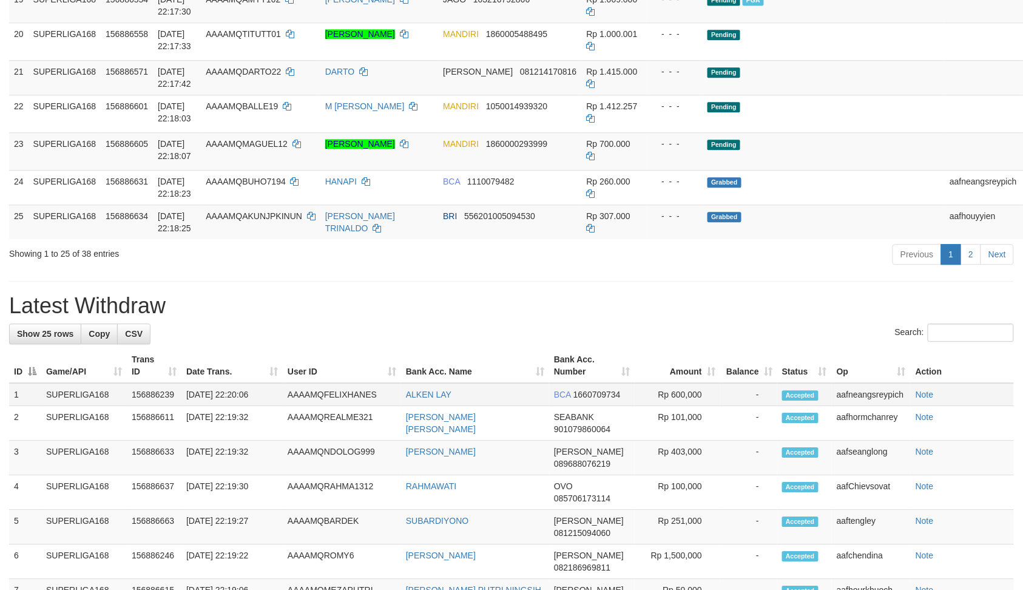
scroll to position [932, 0]
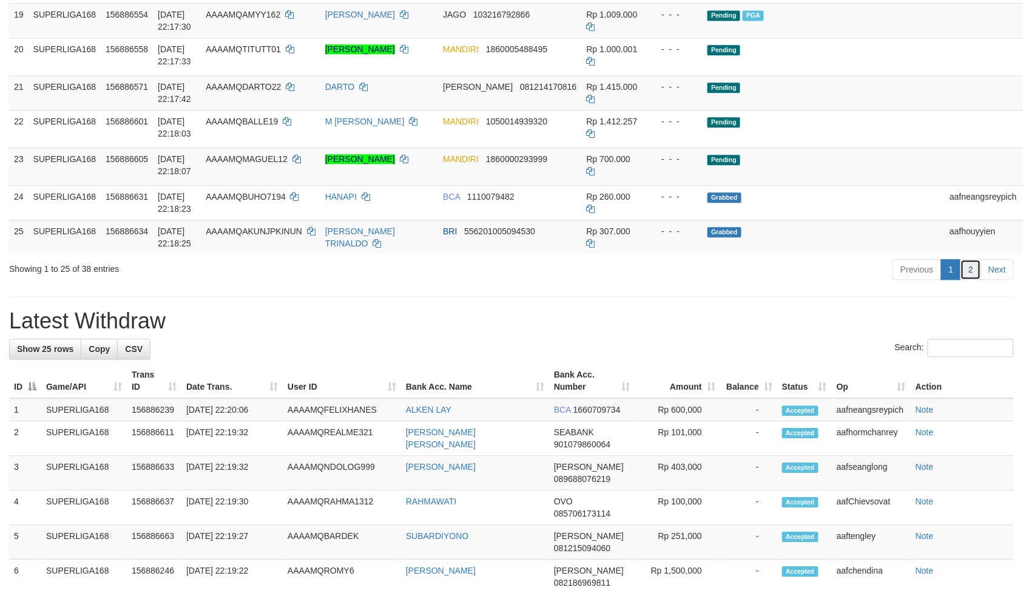
click at [972, 280] on link "2" at bounding box center [970, 269] width 21 height 21
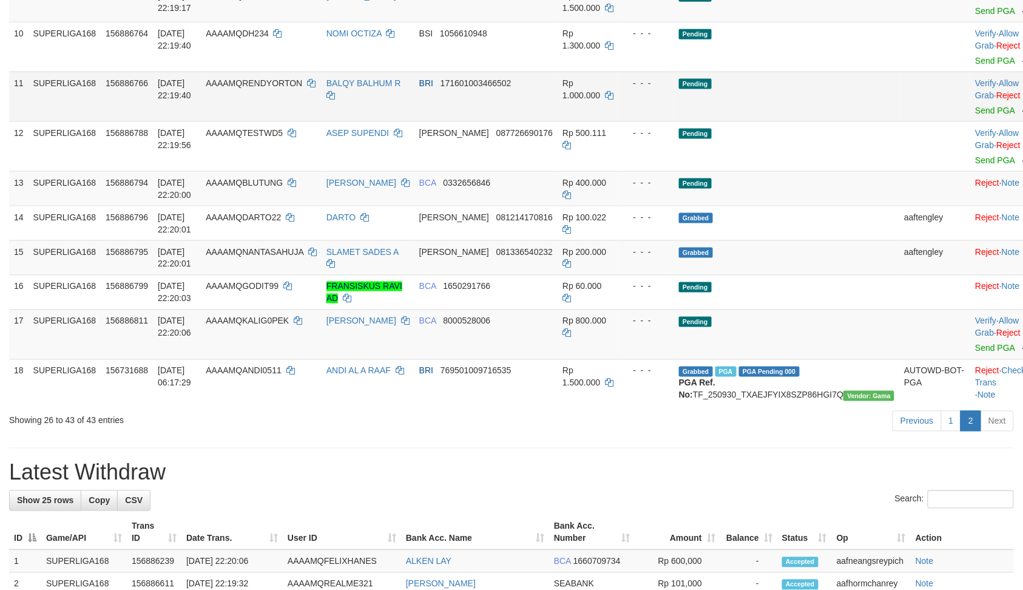
scroll to position [365, 0]
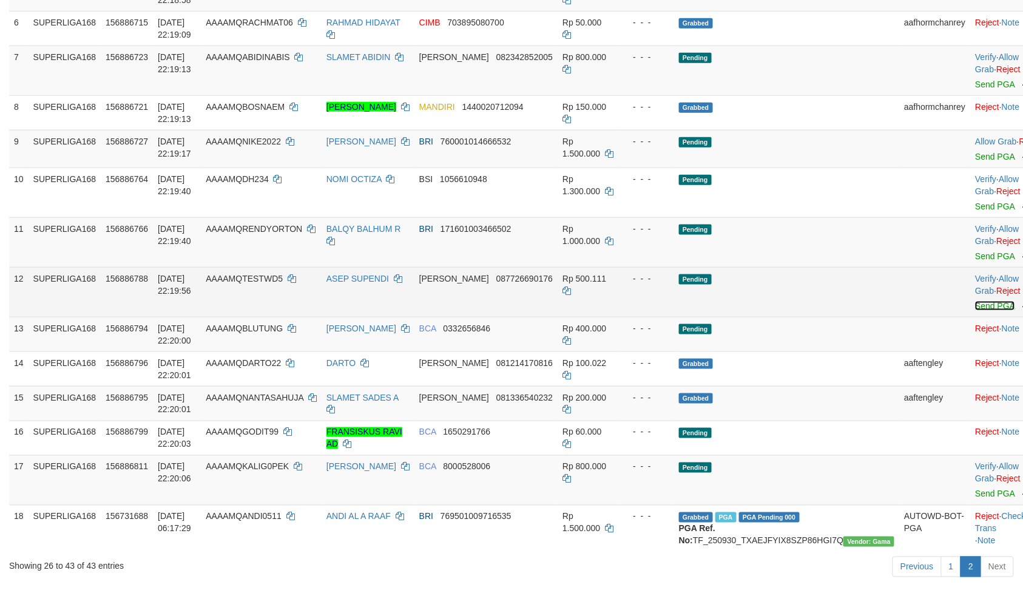
click at [975, 305] on link "Send PGA" at bounding box center [994, 306] width 39 height 10
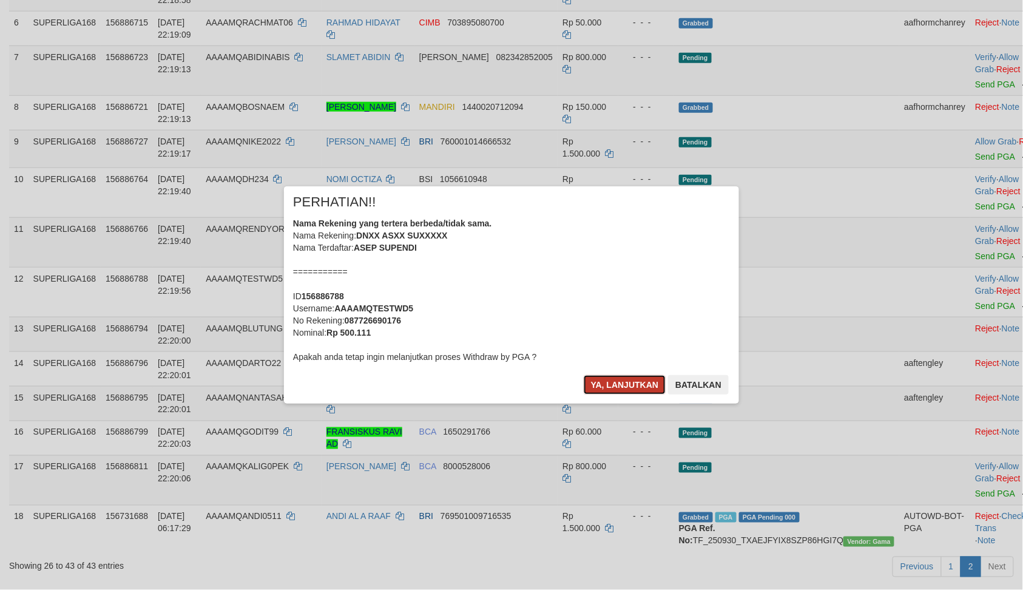
click at [642, 385] on button "Ya, lanjutkan" at bounding box center [625, 384] width 83 height 19
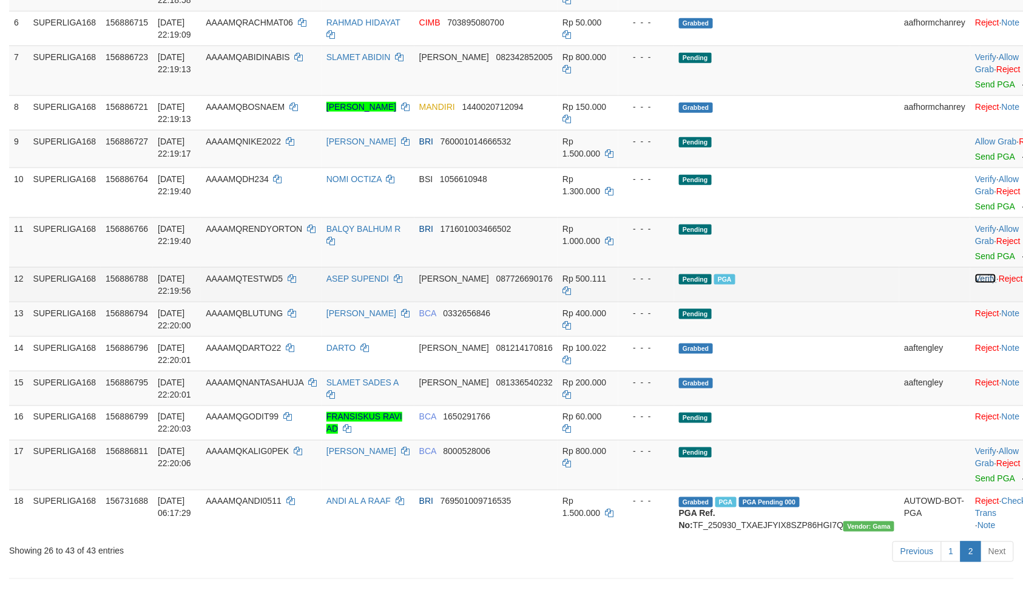
click at [975, 279] on link "Verify" at bounding box center [985, 279] width 21 height 10
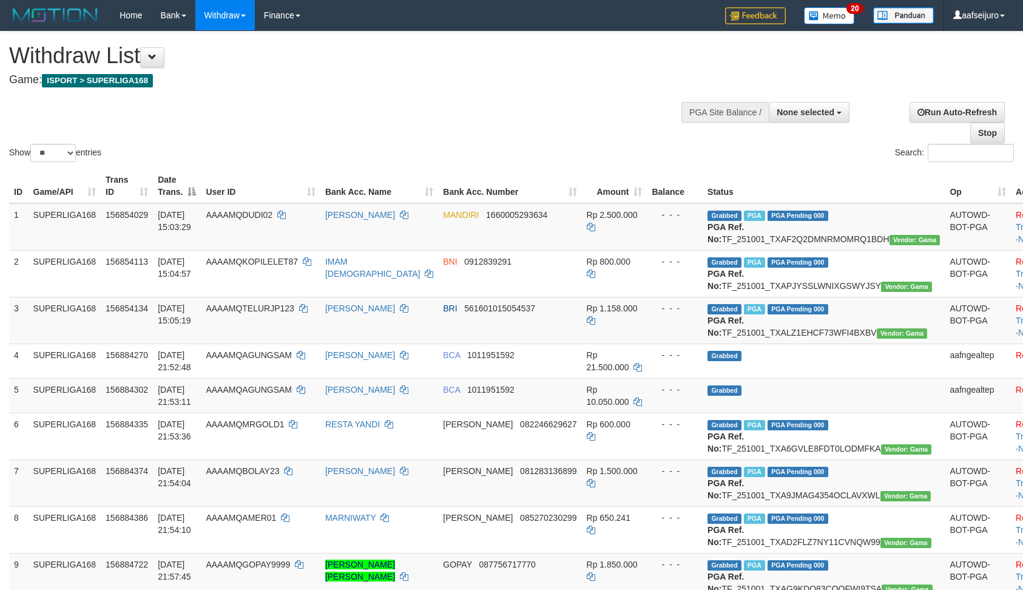
select select
select select "**"
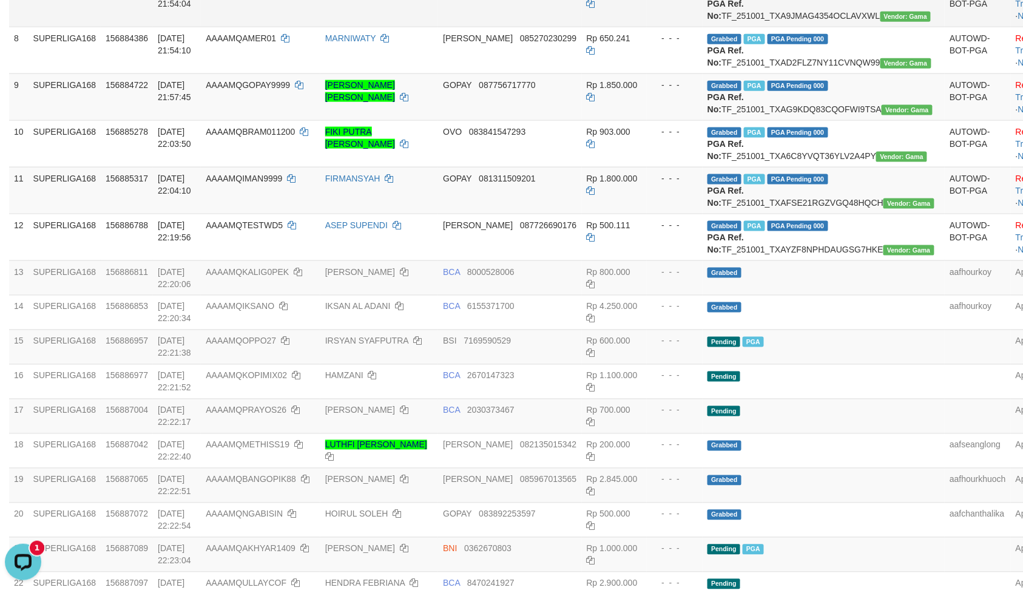
click at [241, 27] on td "AAAAMQBOLAY23" at bounding box center [260, 3] width 119 height 47
click at [233, 214] on td "AAAAMQIMAN9999" at bounding box center [260, 190] width 119 height 47
